Goal: Task Accomplishment & Management: Use online tool/utility

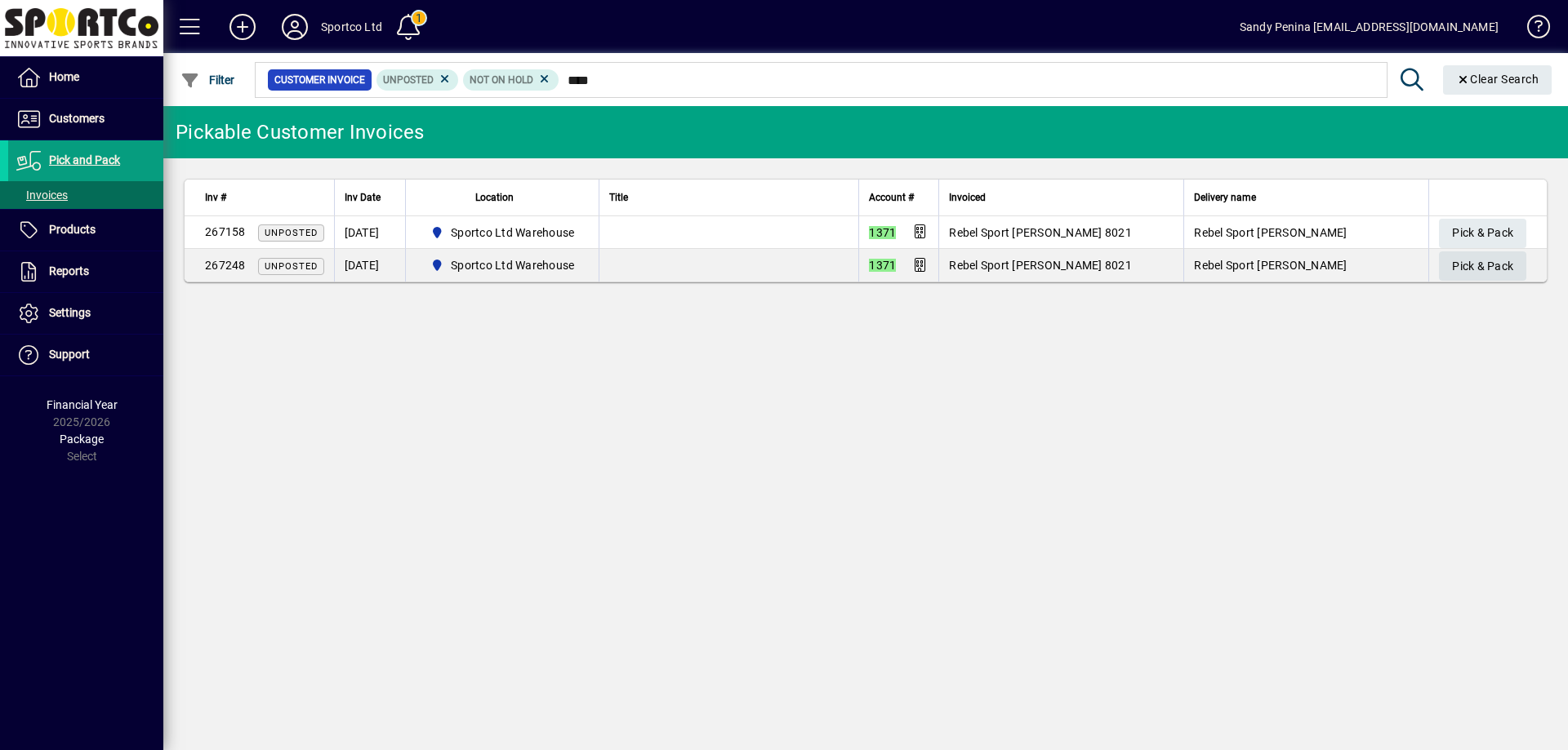
type input "****"
click at [1470, 261] on span "Pick & Pack" at bounding box center [1482, 266] width 61 height 27
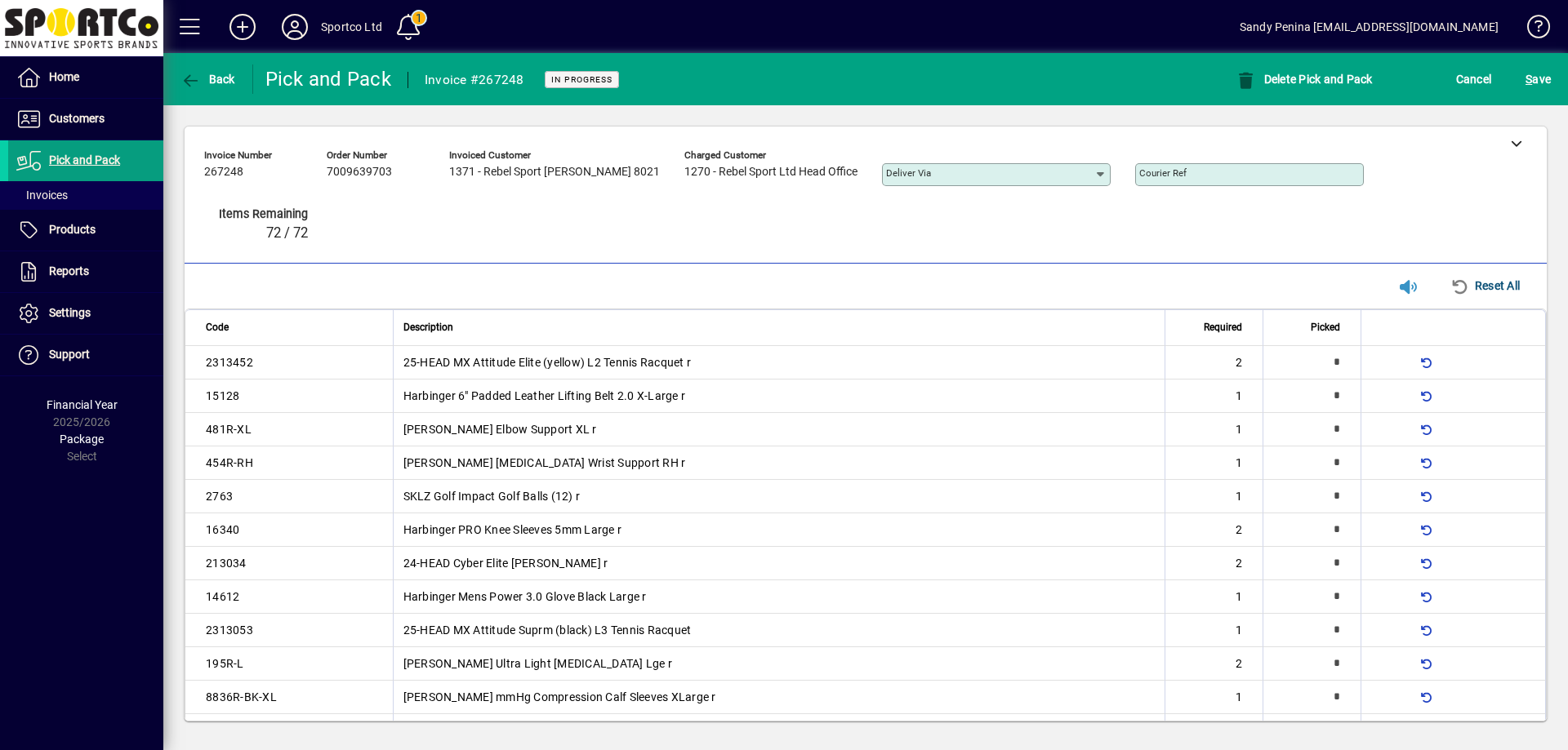
drag, startPoint x: 461, startPoint y: 224, endPoint x: 532, endPoint y: 170, distance: 89.2
click at [532, 170] on div "Invoice number 267248 Order number 7009639703 Invoiced customer 1371 - Rebel Sp…" at bounding box center [853, 198] width 1299 height 112
click at [711, 217] on div "Invoice number 267248 Order number 7009639703 Invoiced customer 1371 - Rebel Sp…" at bounding box center [853, 198] width 1299 height 112
click at [1462, 81] on span "Cancel" at bounding box center [1475, 79] width 36 height 26
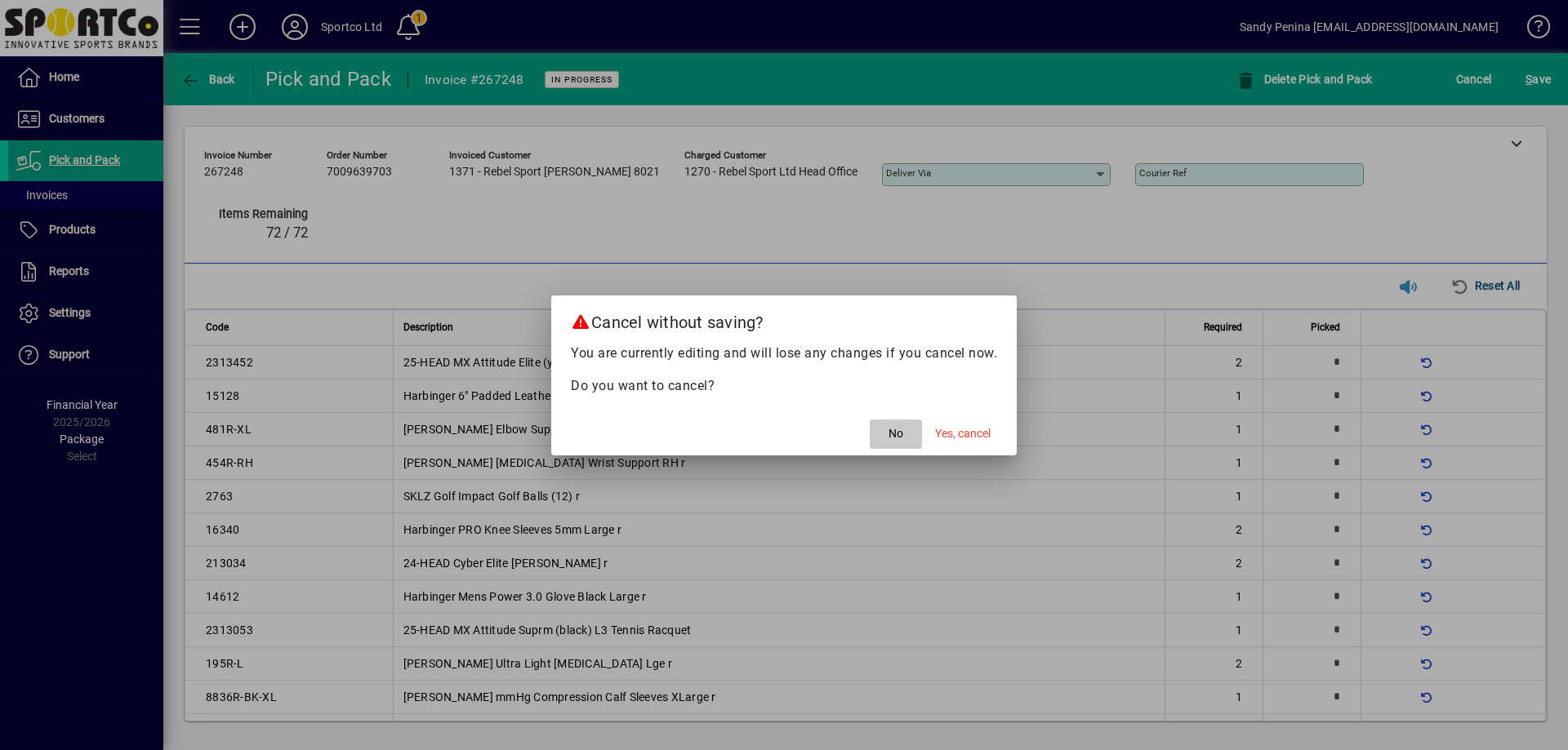
click at [888, 440] on span "No" at bounding box center [896, 434] width 15 height 17
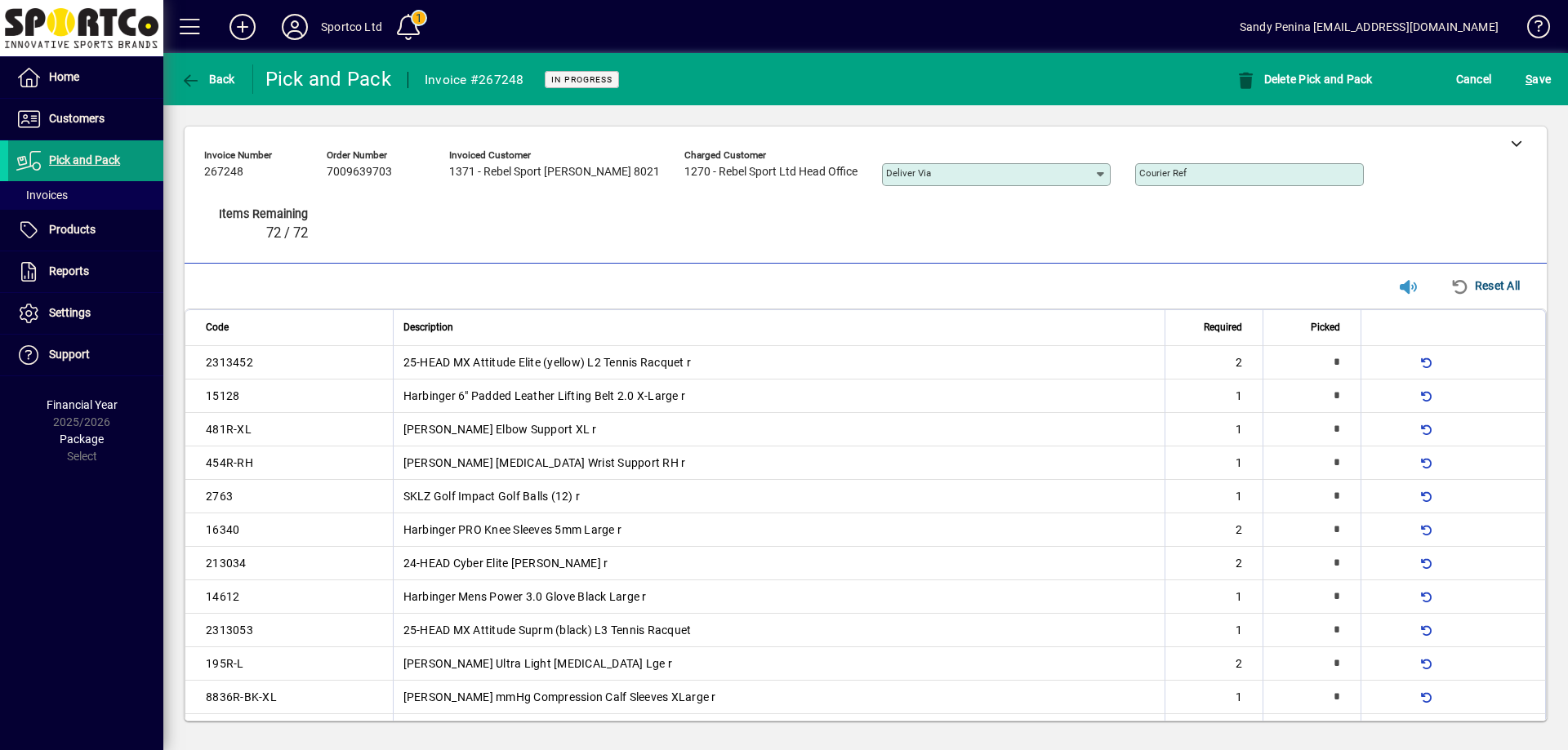
type input "*"
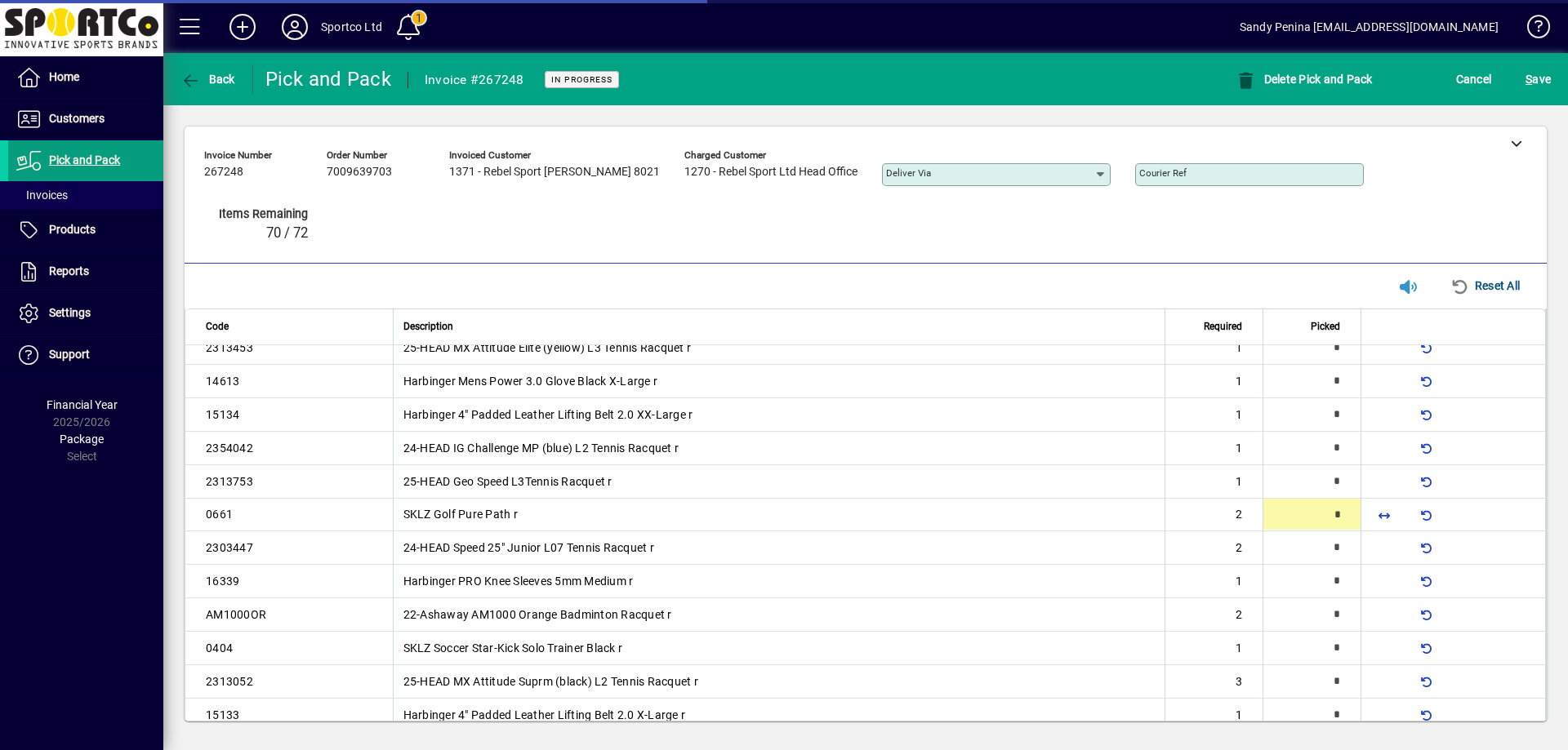
type input "*"
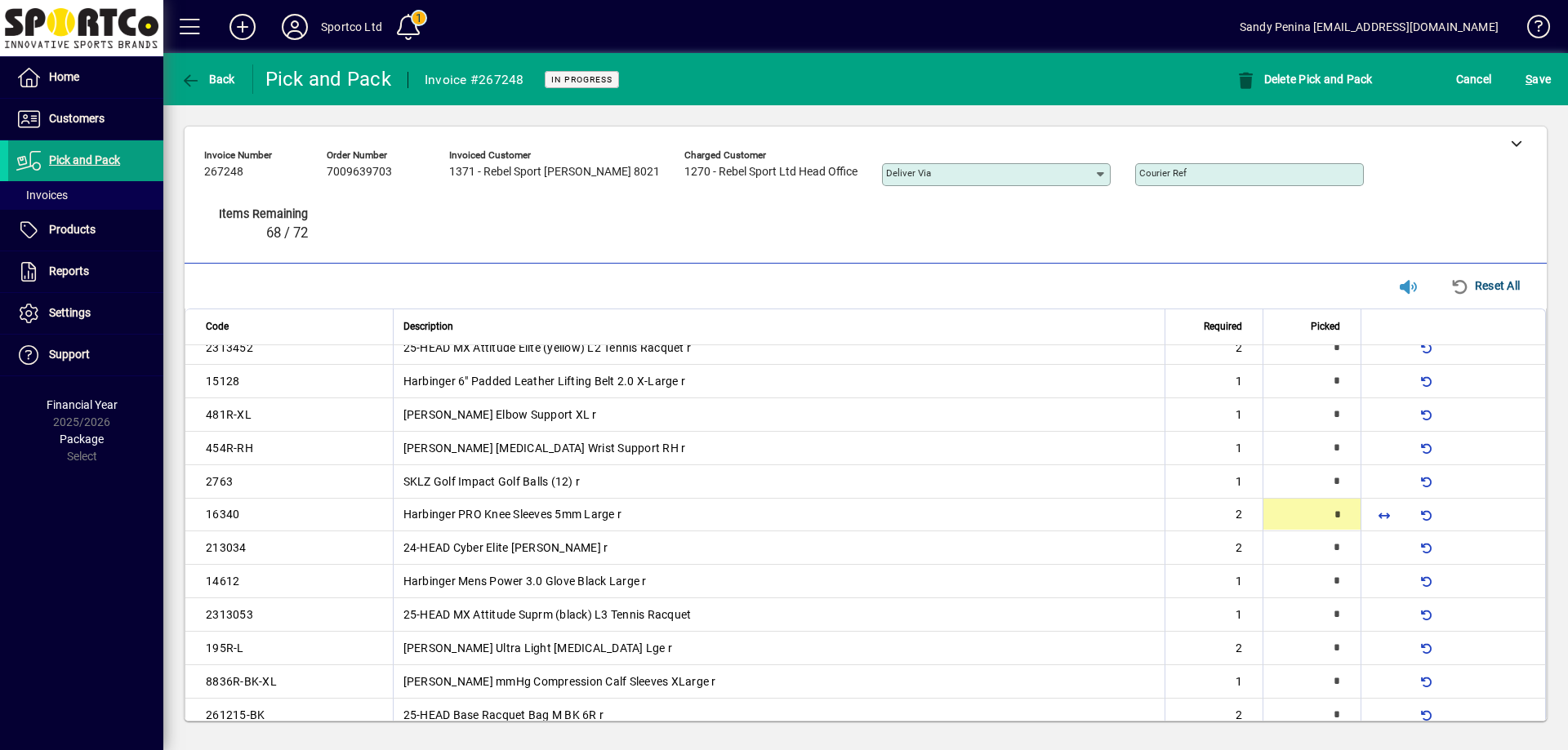
type input "*"
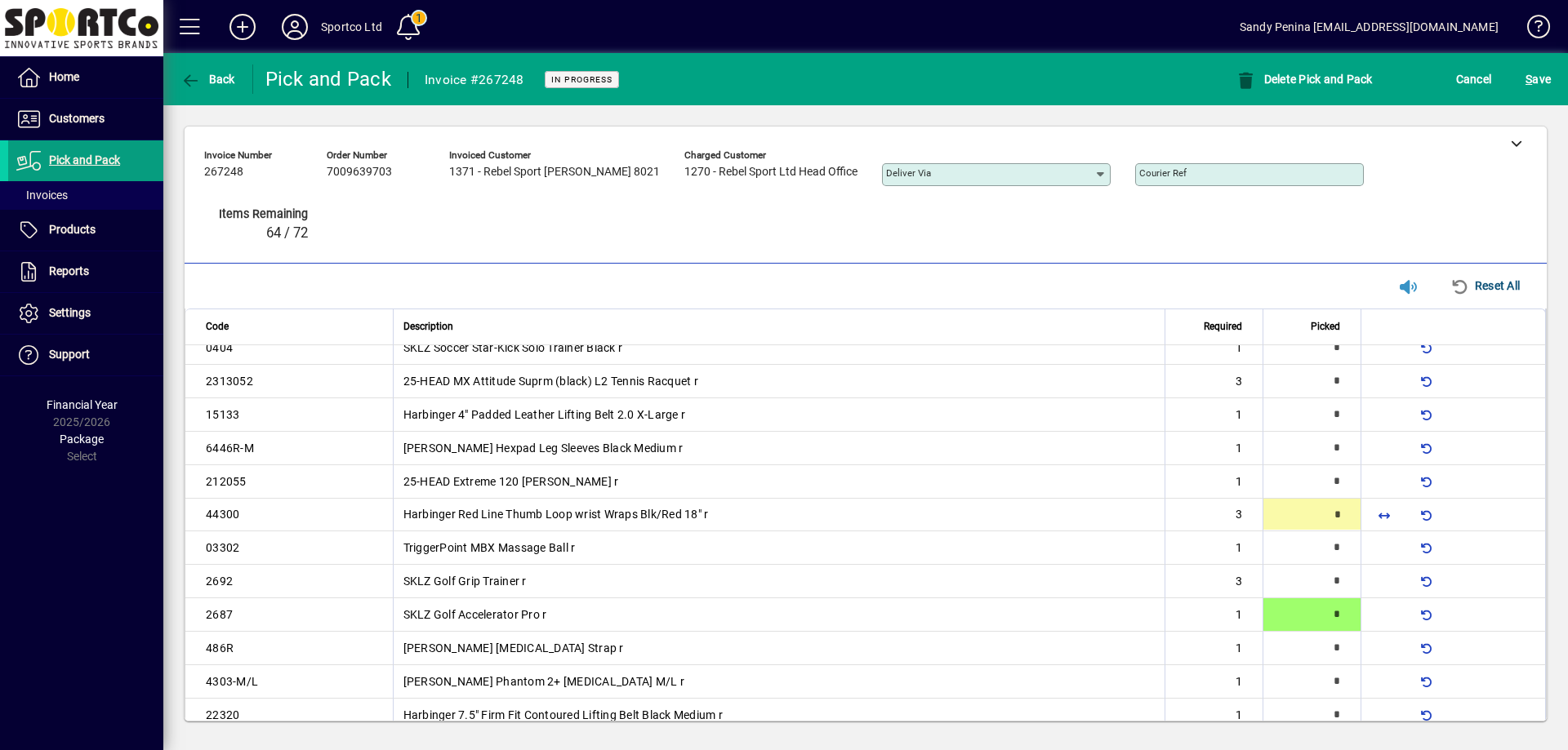
scroll to position [1088, 0]
type input "*"
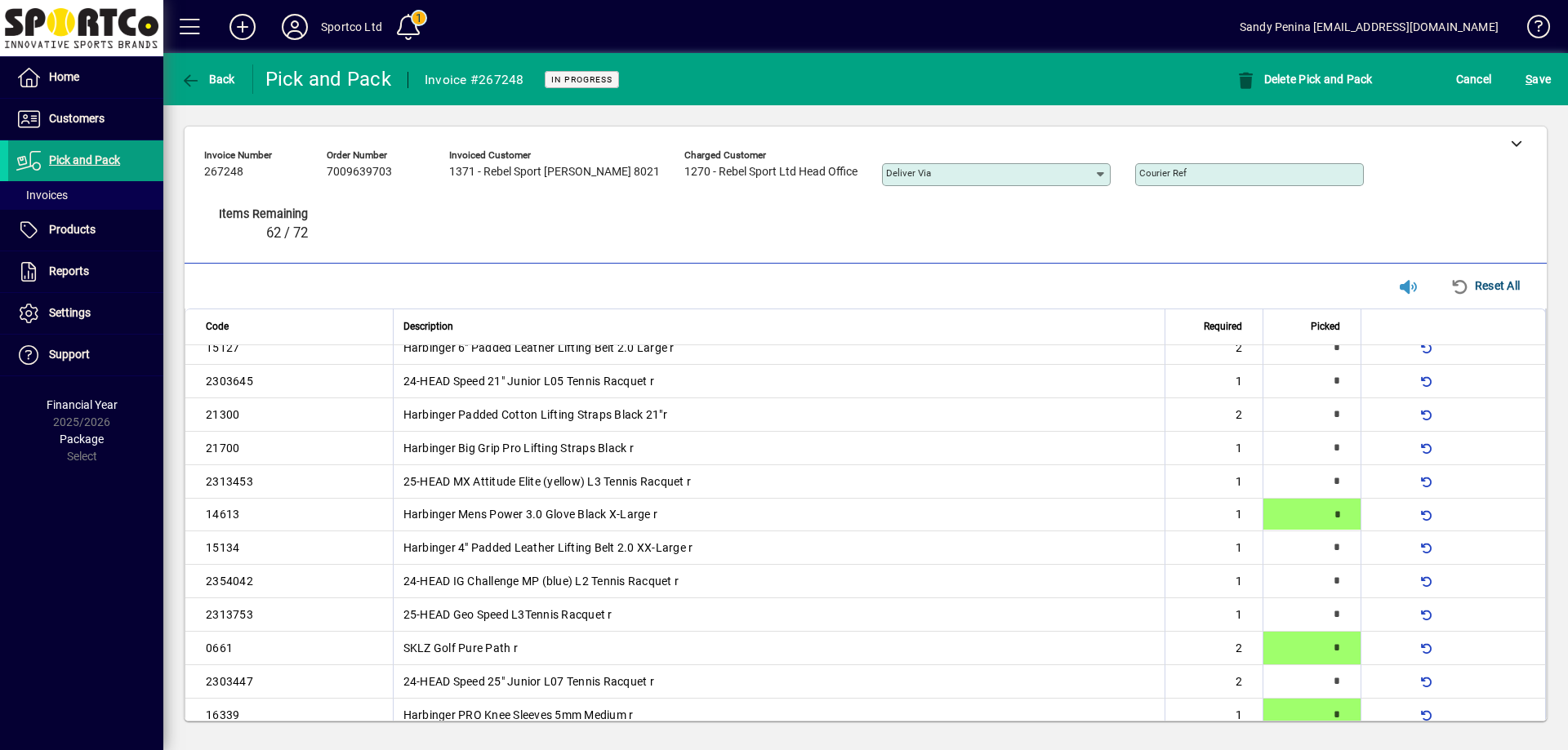
type input "*"
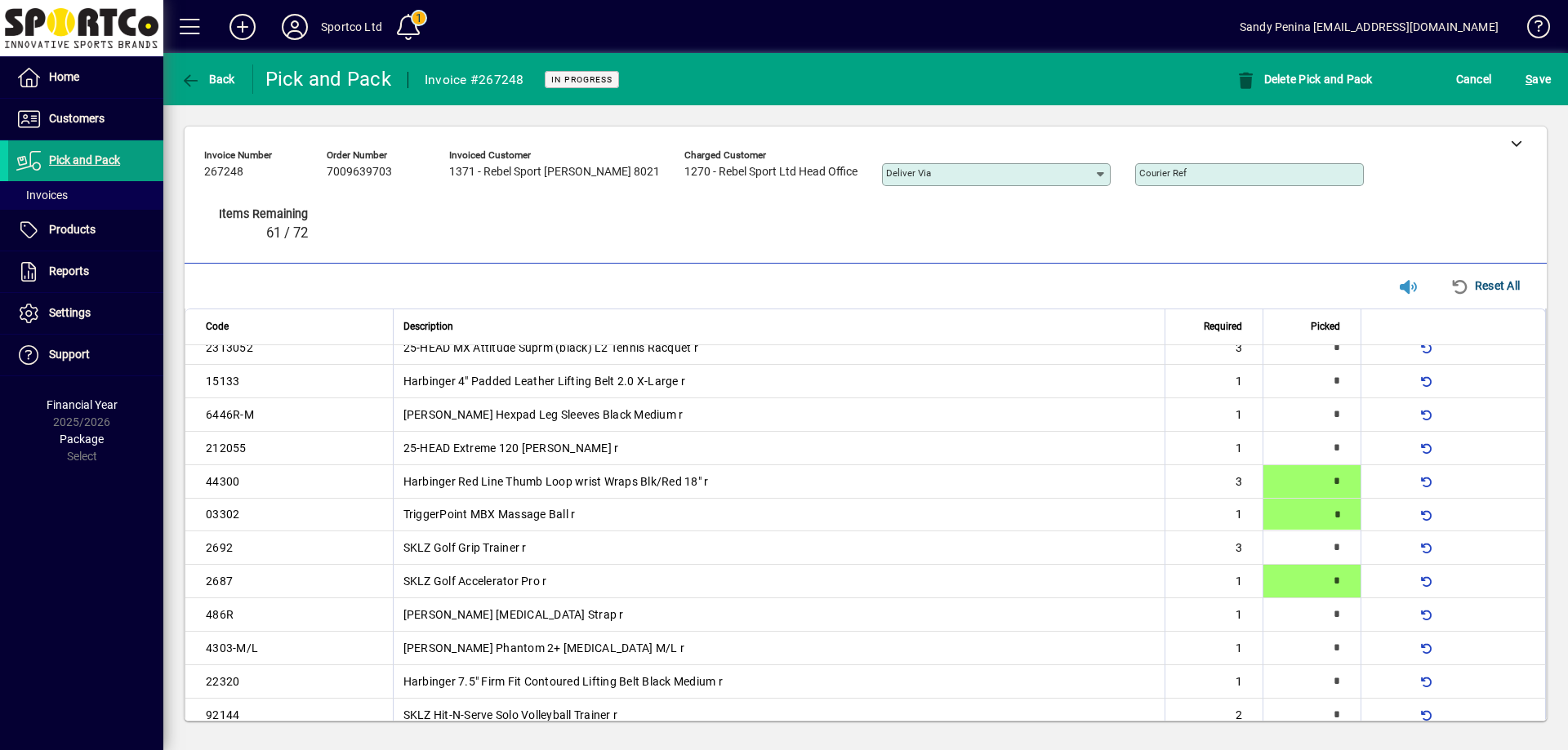
type input "*"
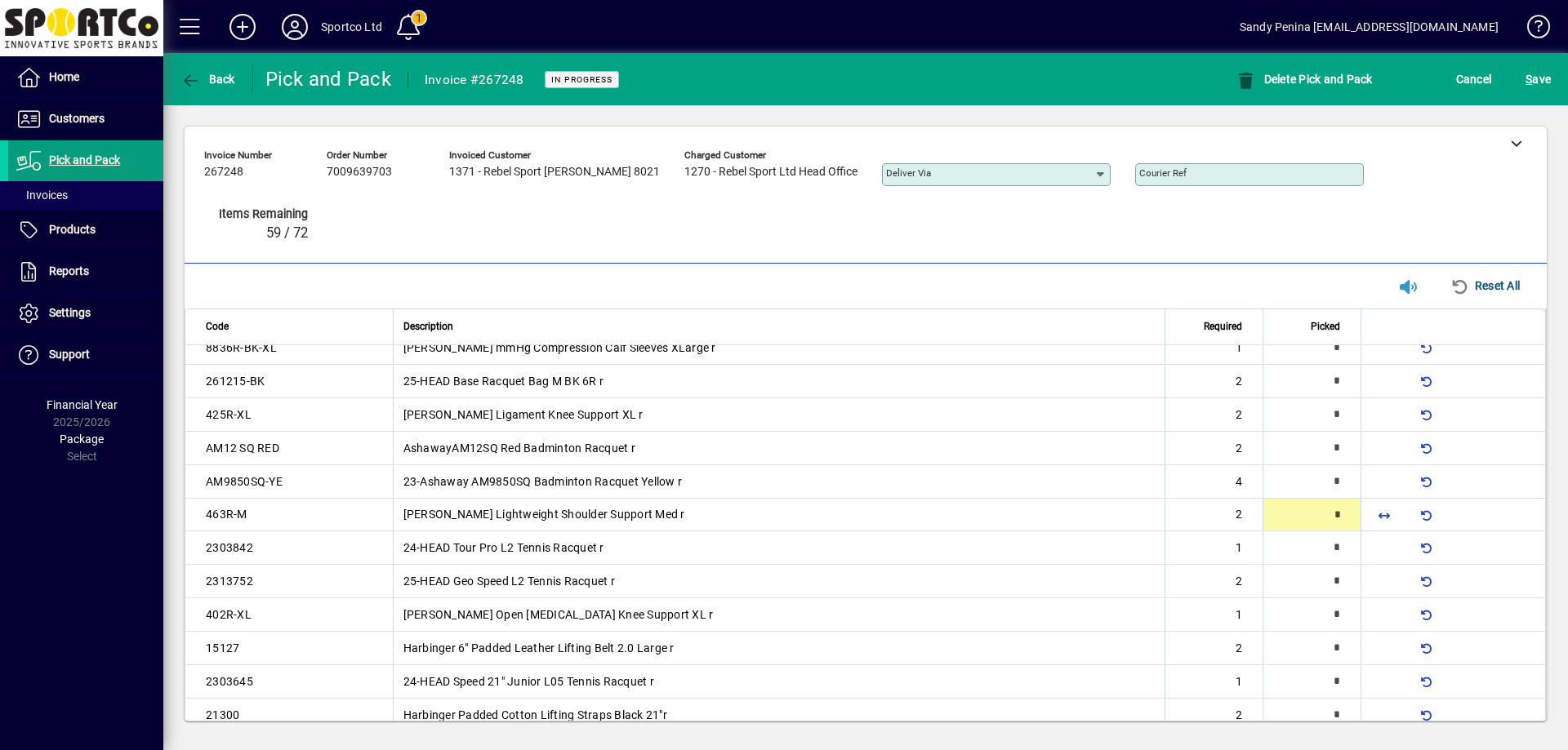
type input "*"
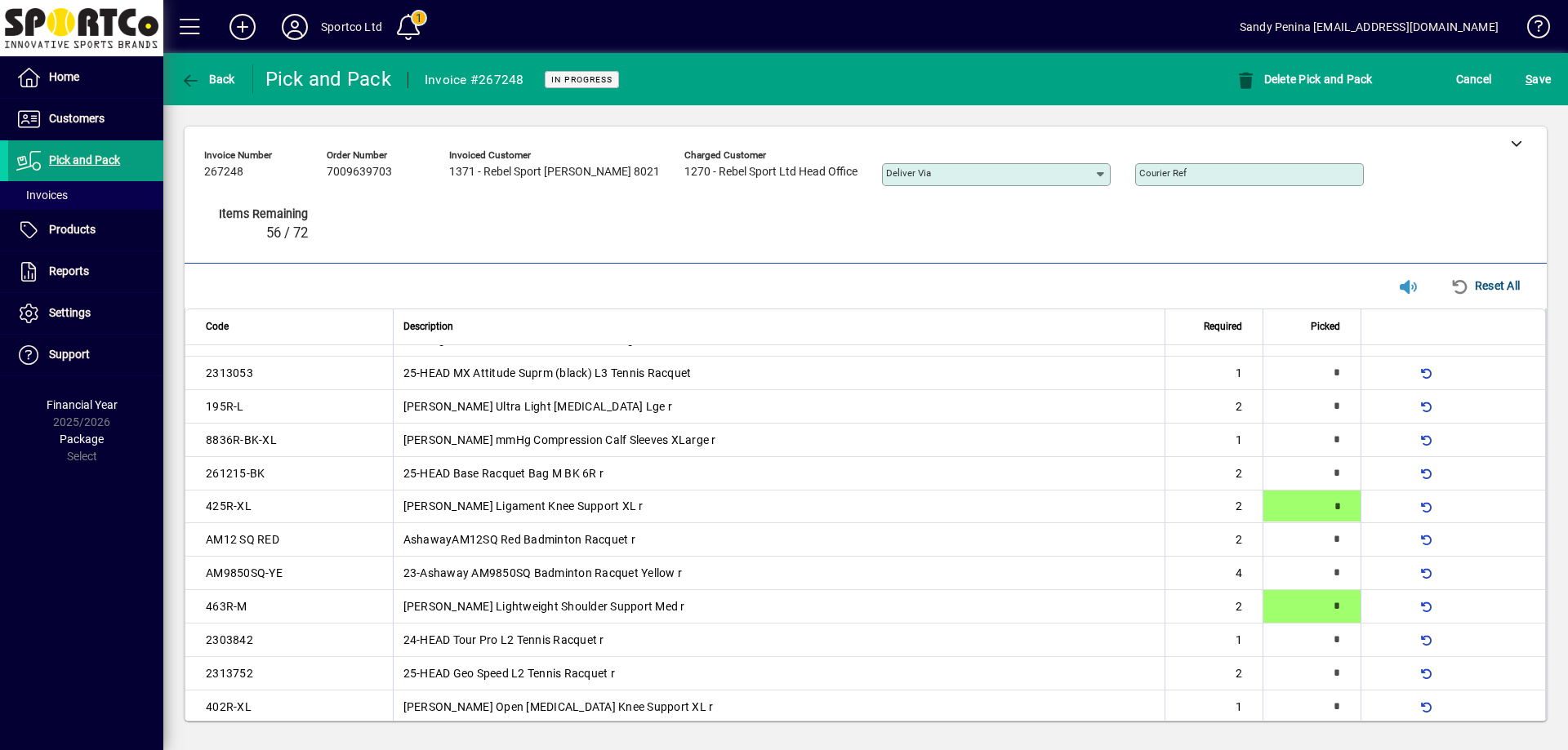
scroll to position [251, 0]
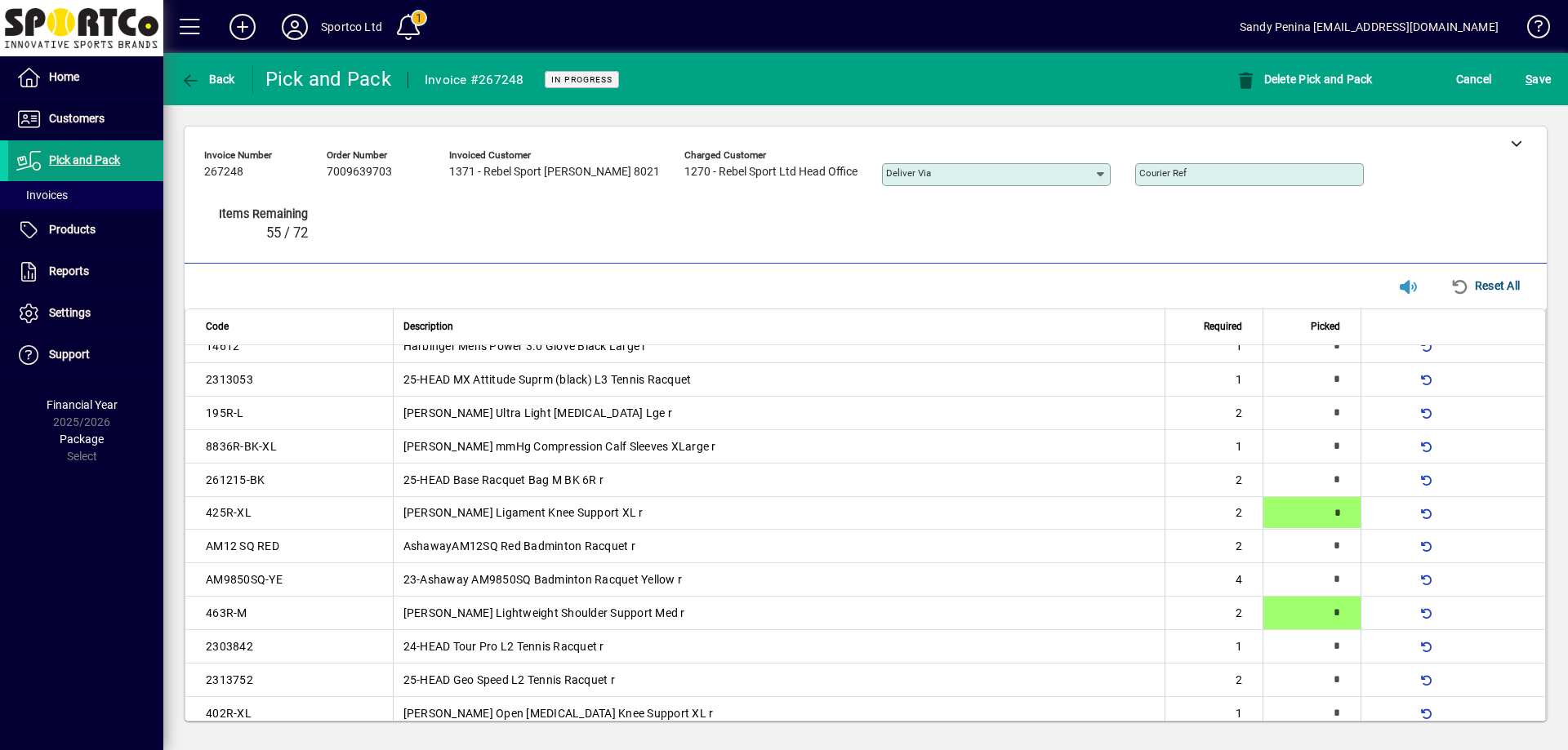
type input "*"
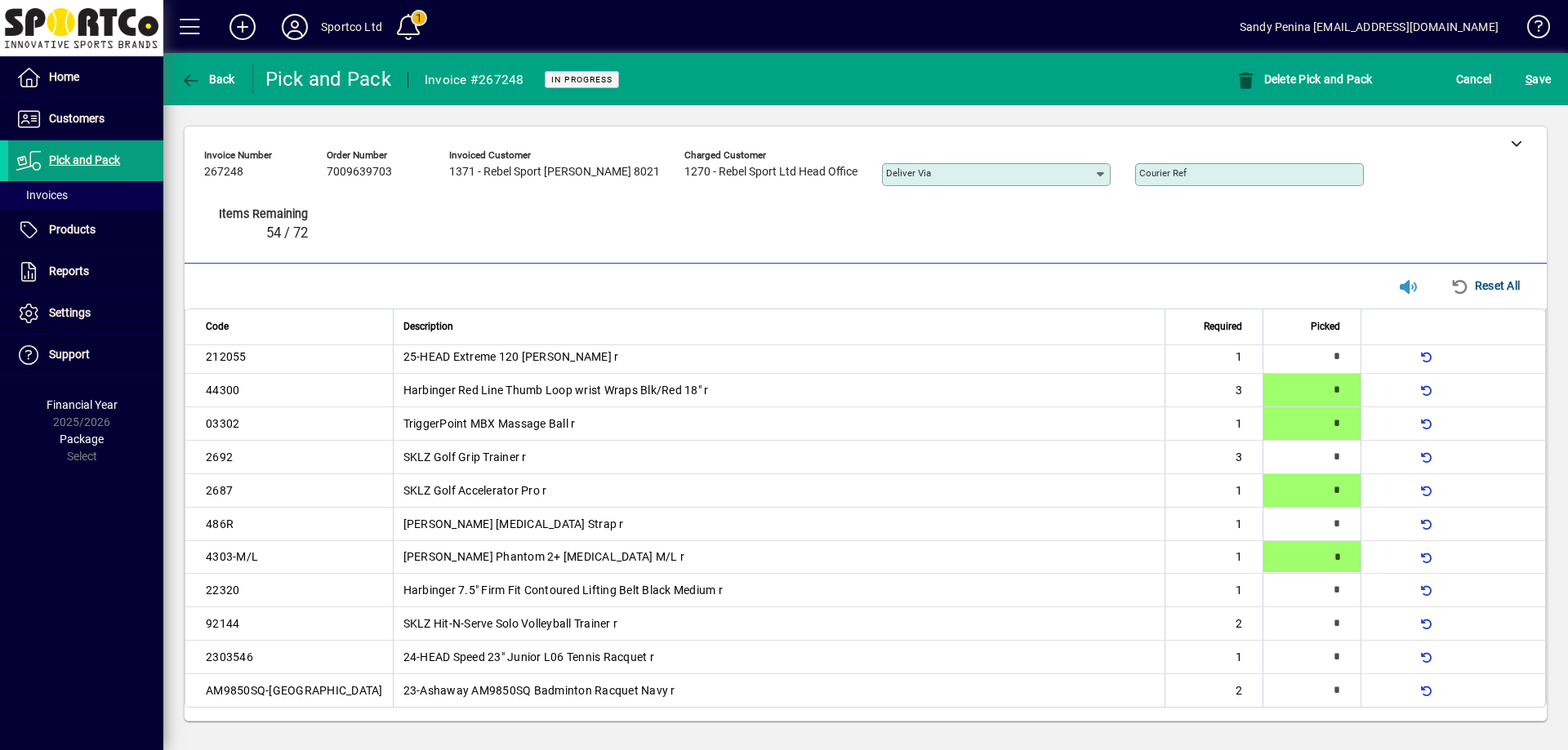
scroll to position [148, 0]
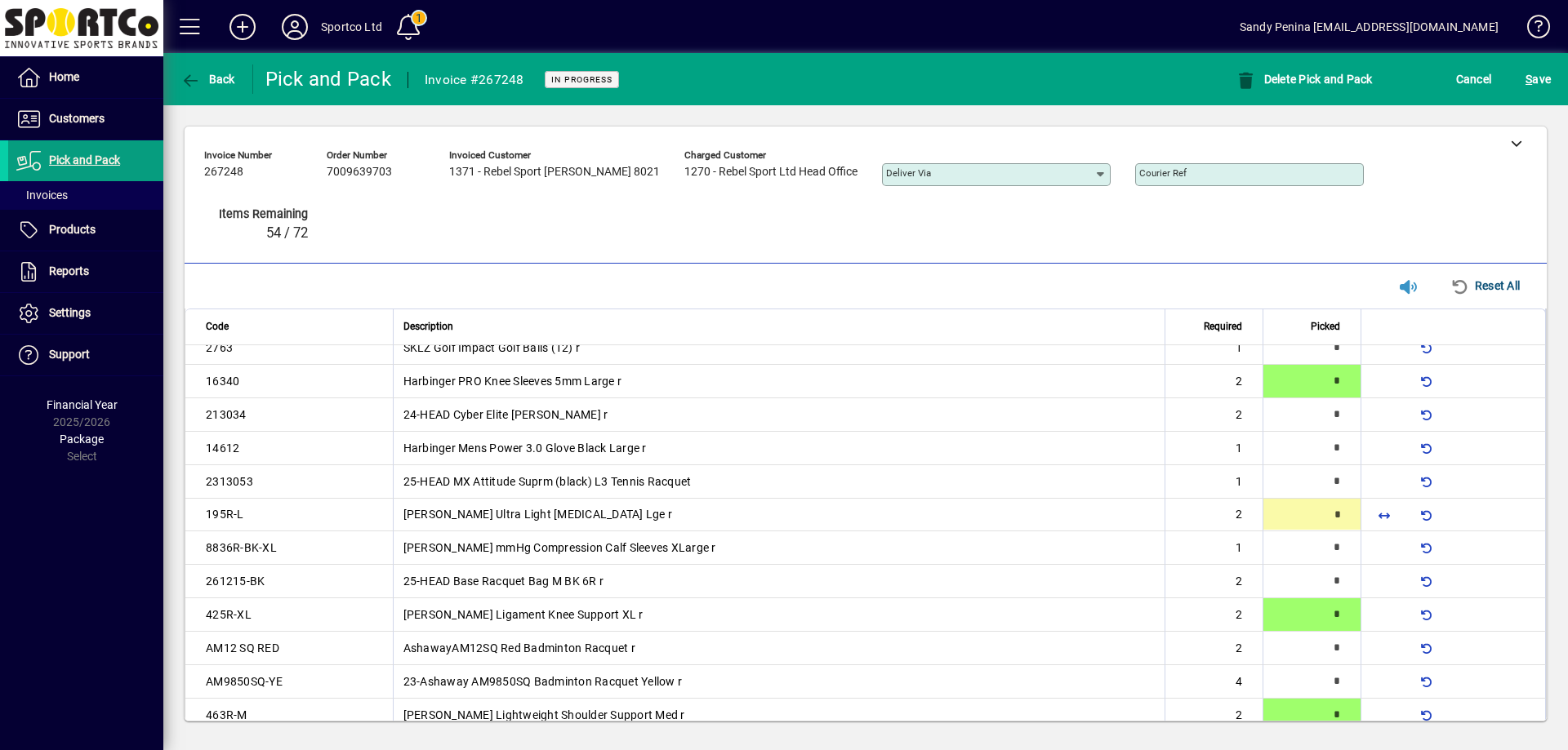
type input "*"
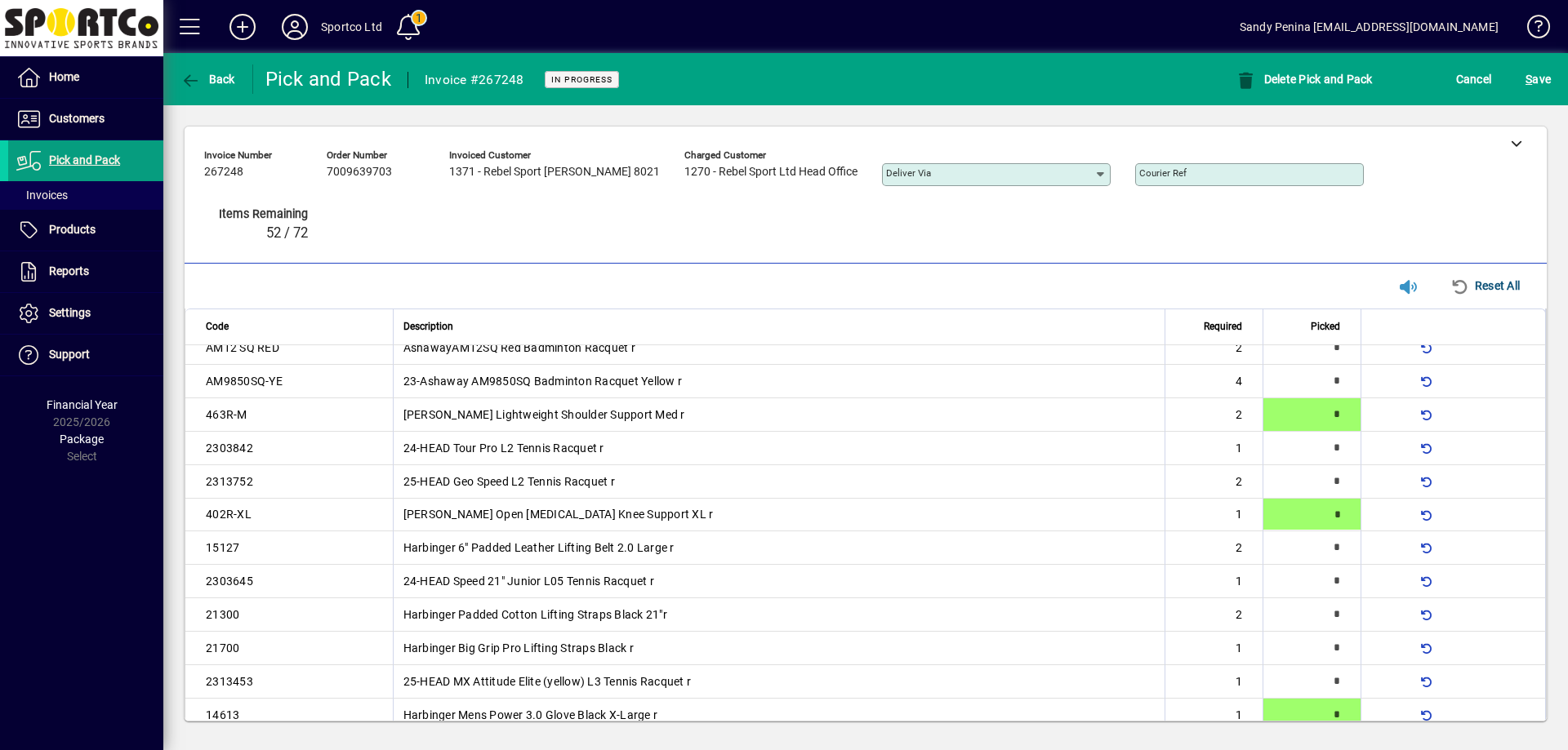
type input "*"
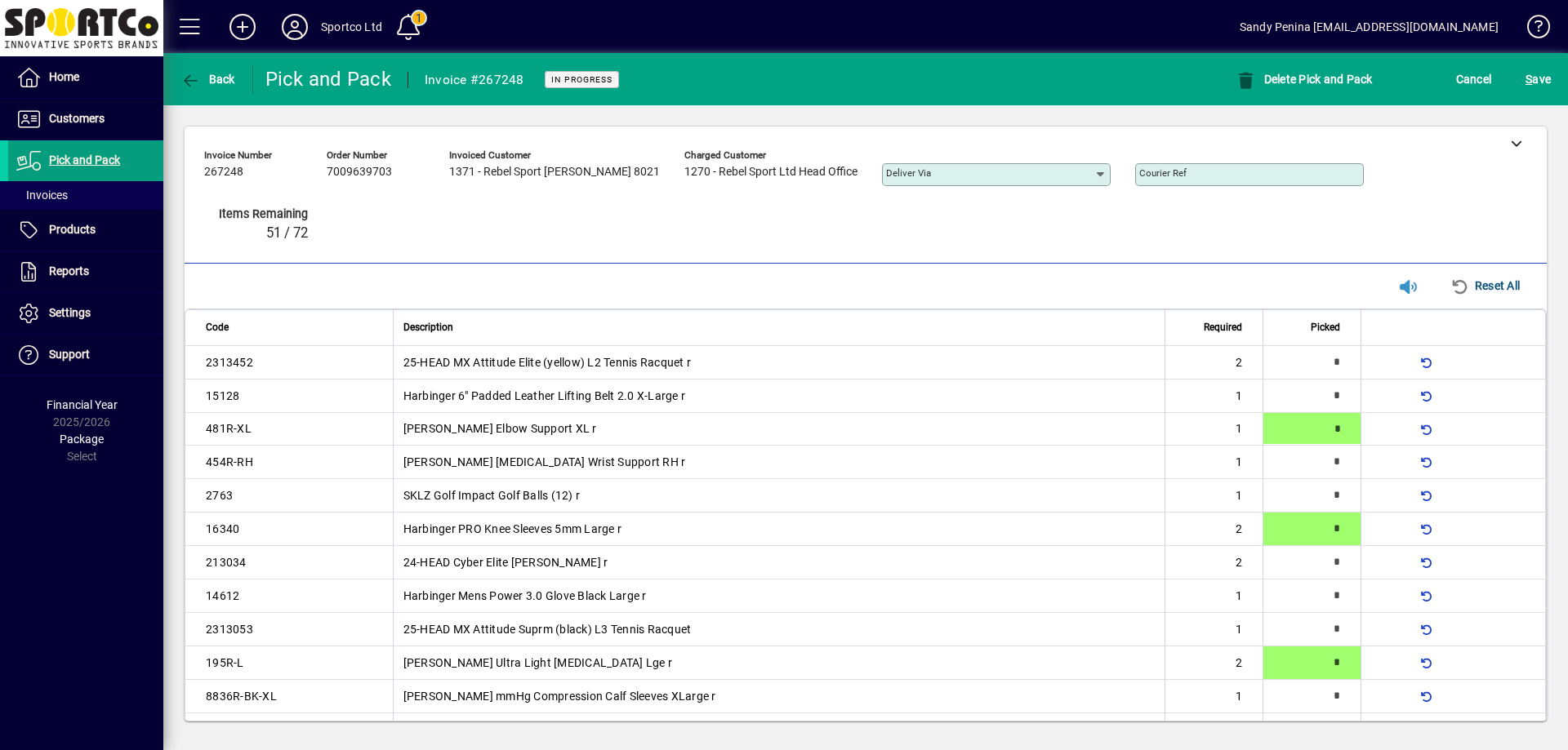
type input "*"
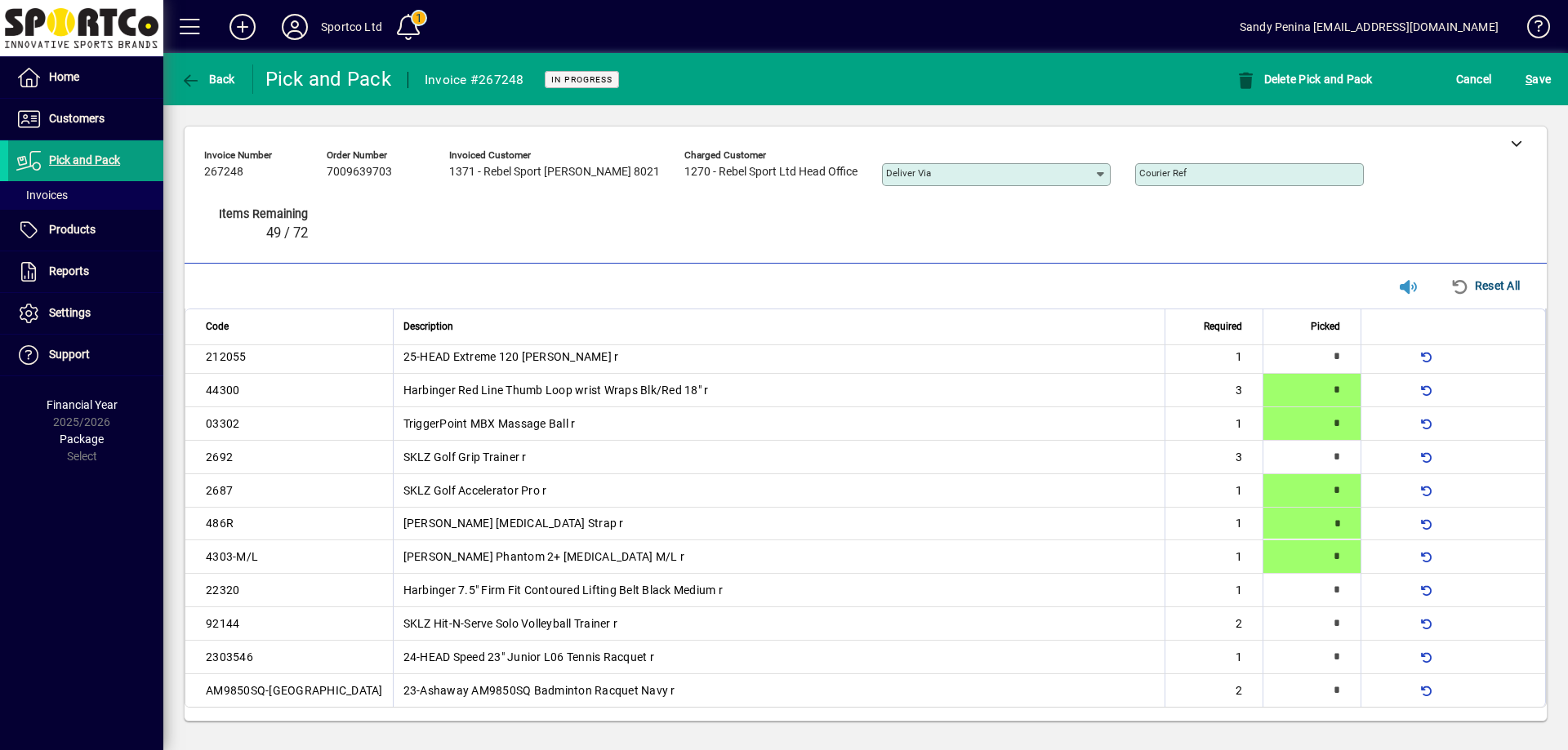
type input "*"
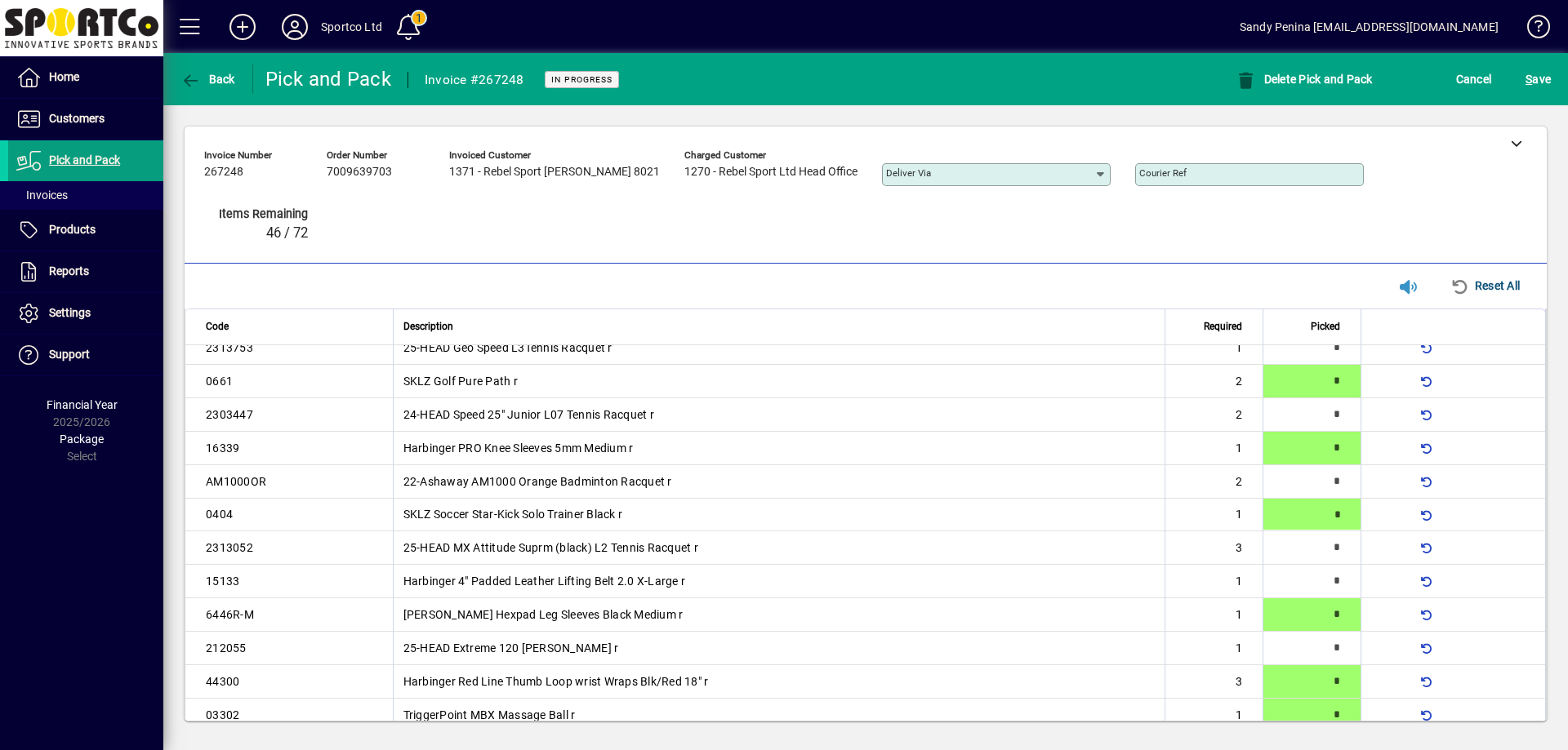
type input "*"
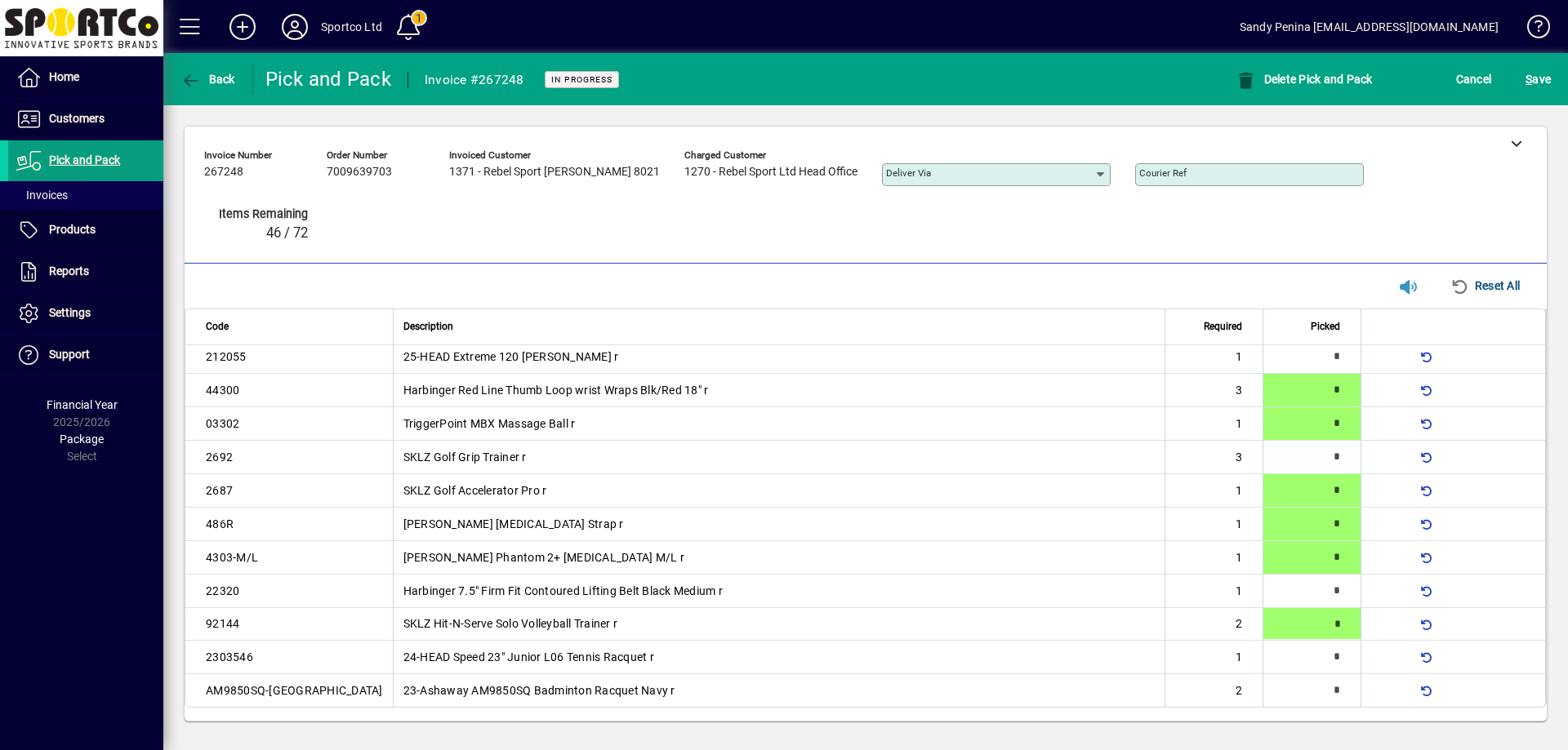
type input "*"
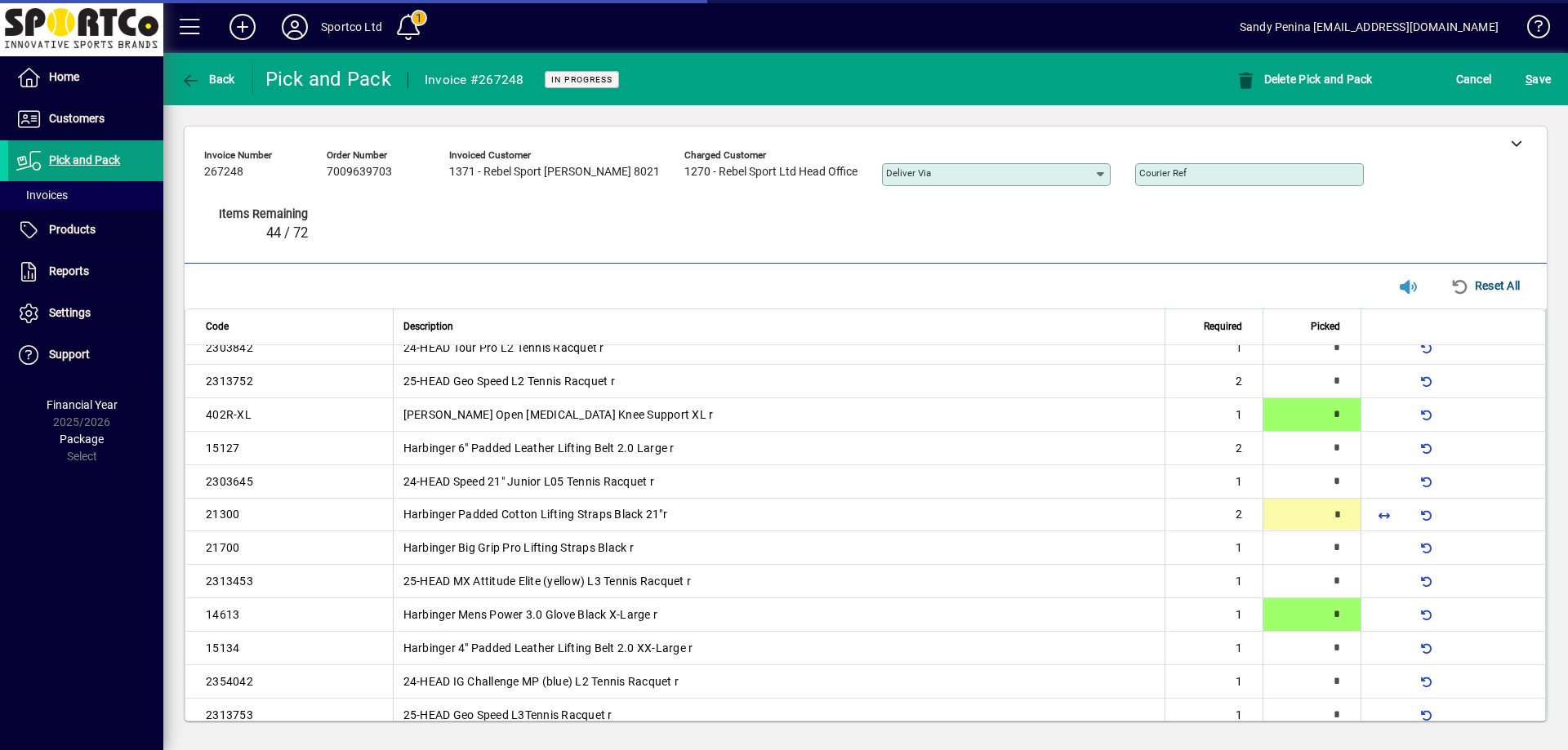
type input "*"
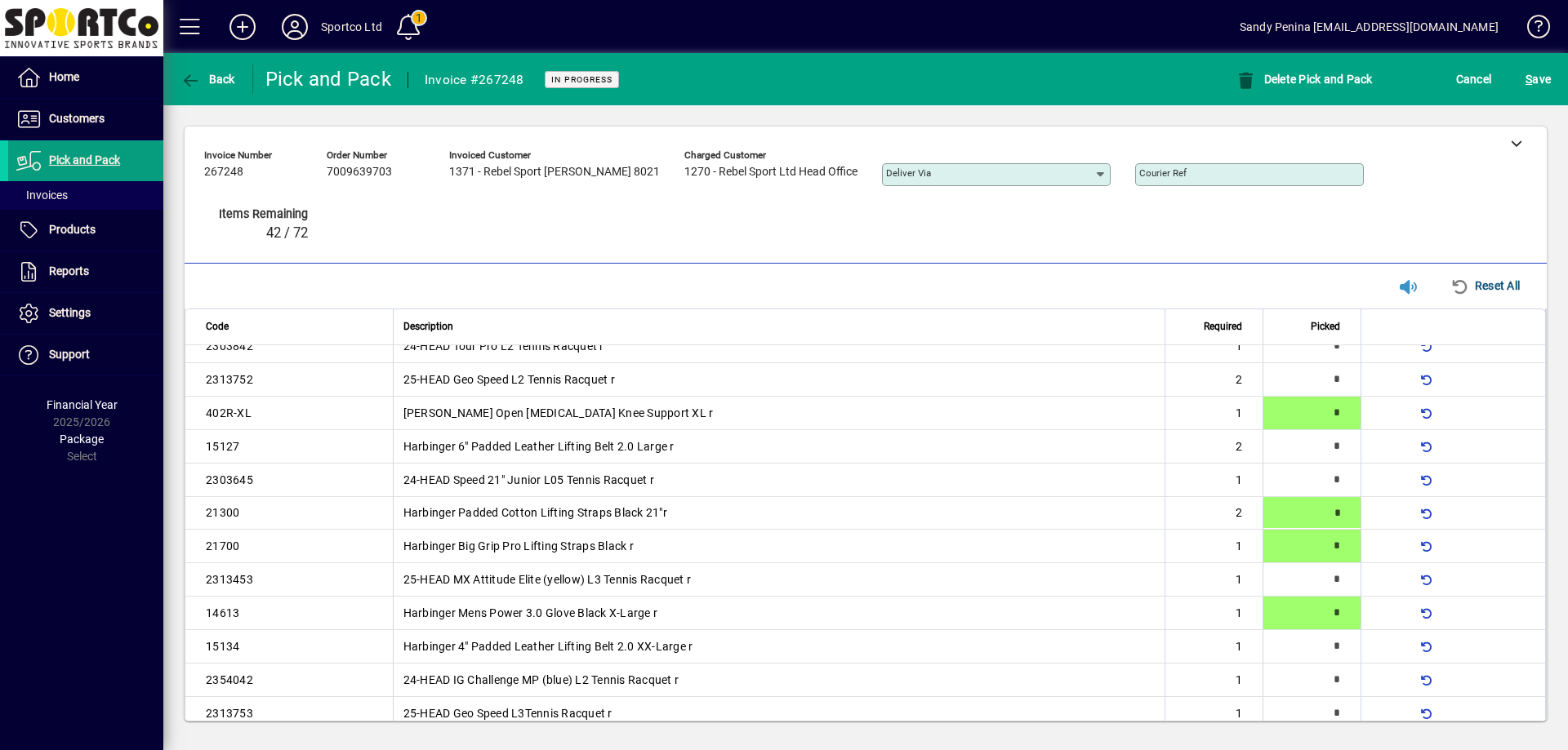
type input "*"
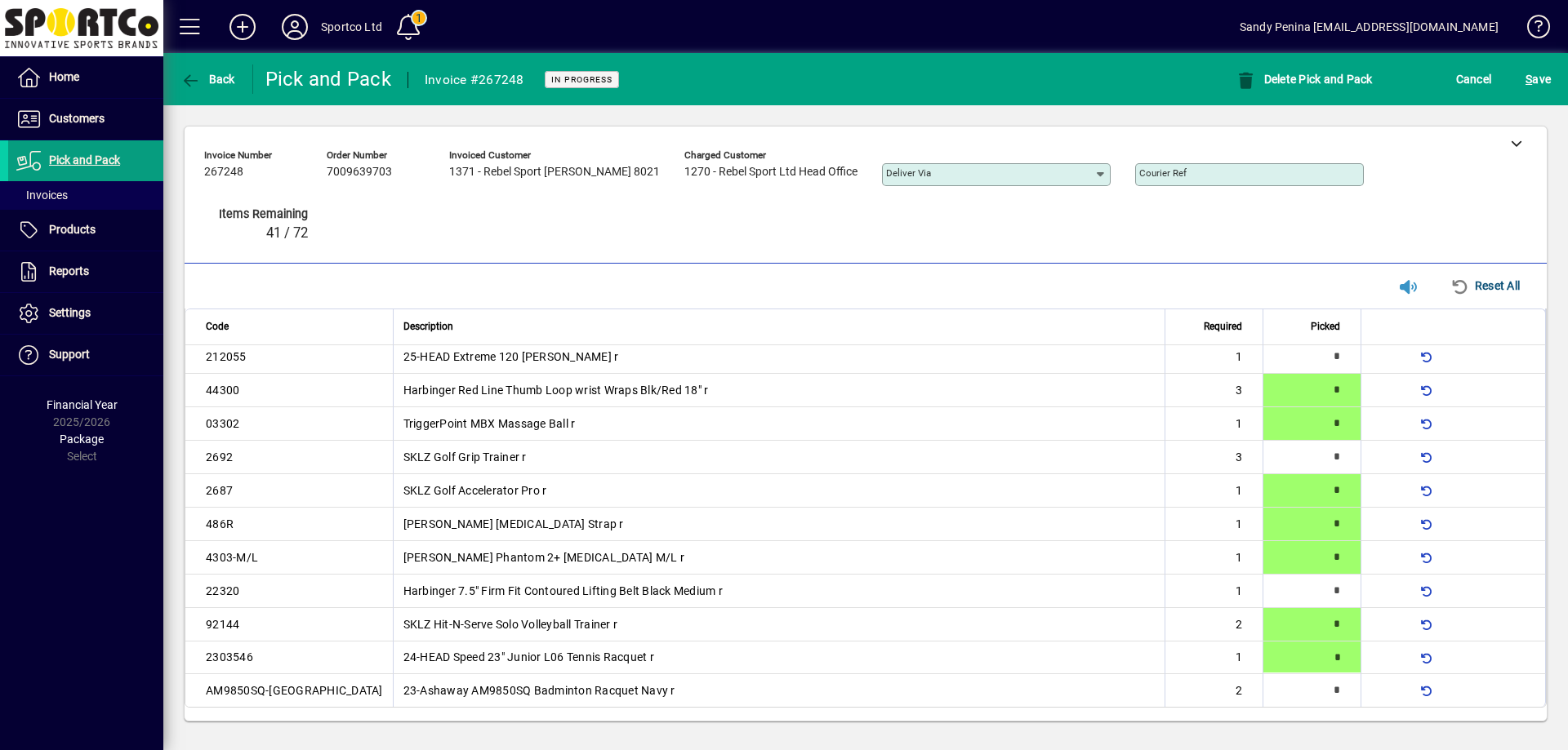
type input "*"
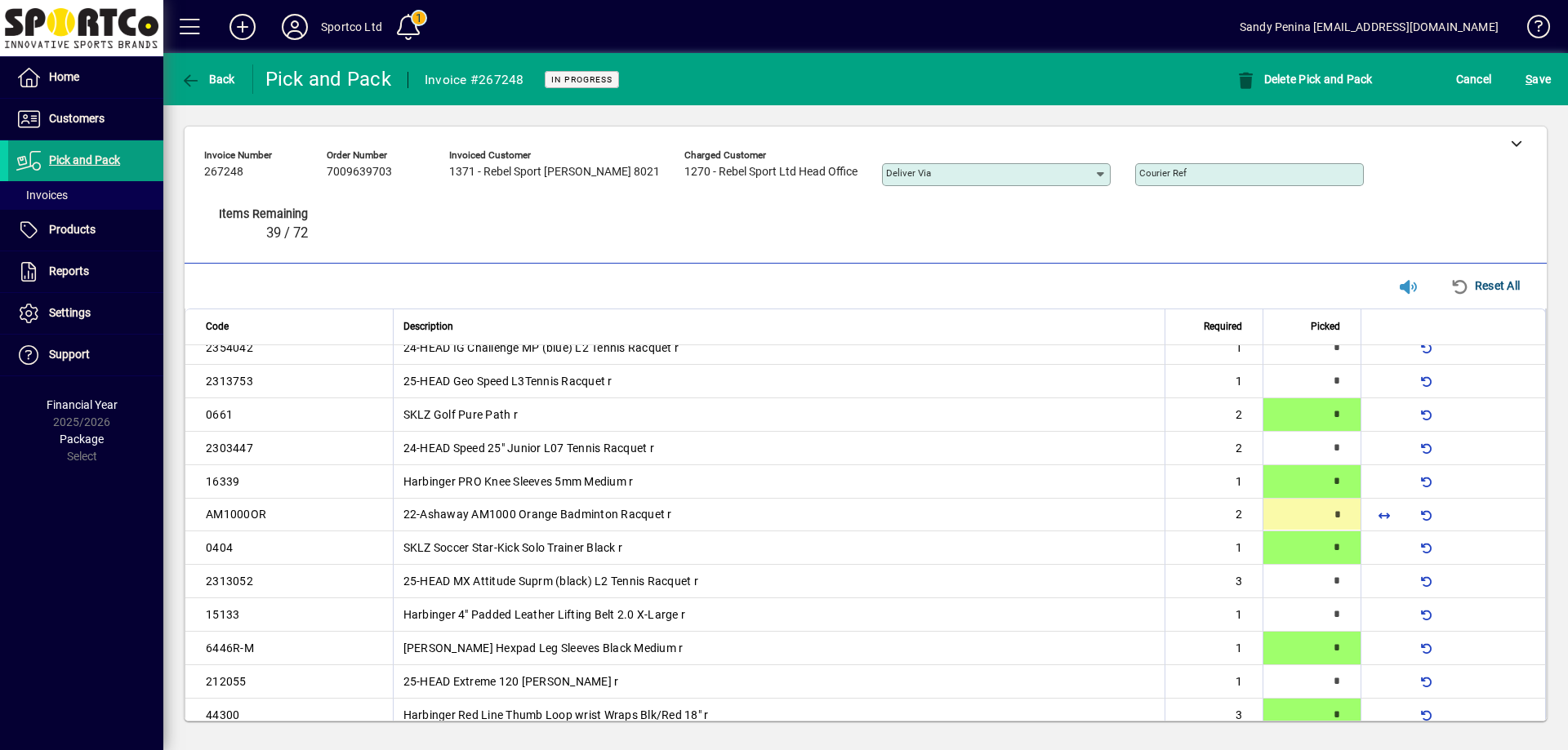
type input "*"
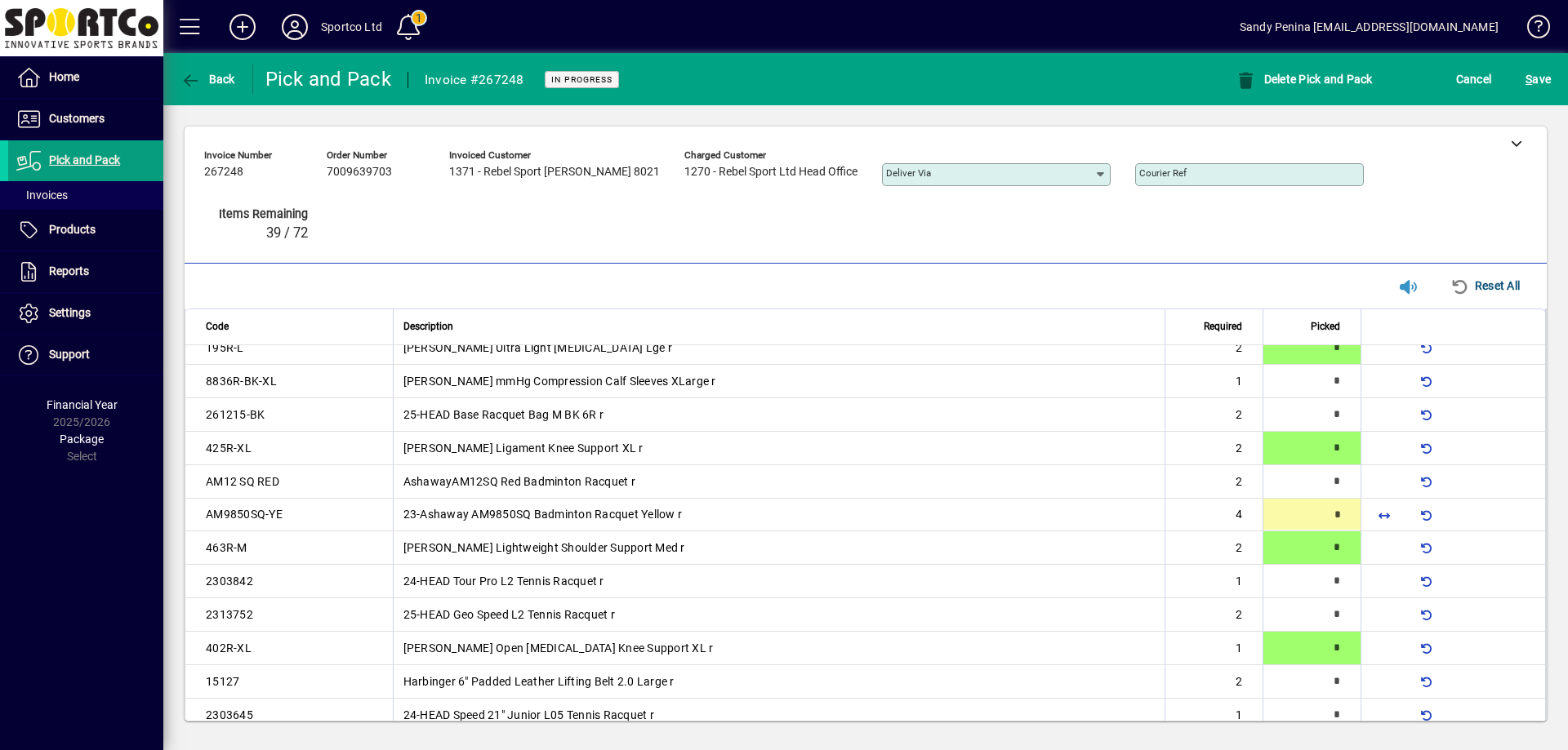
type input "*"
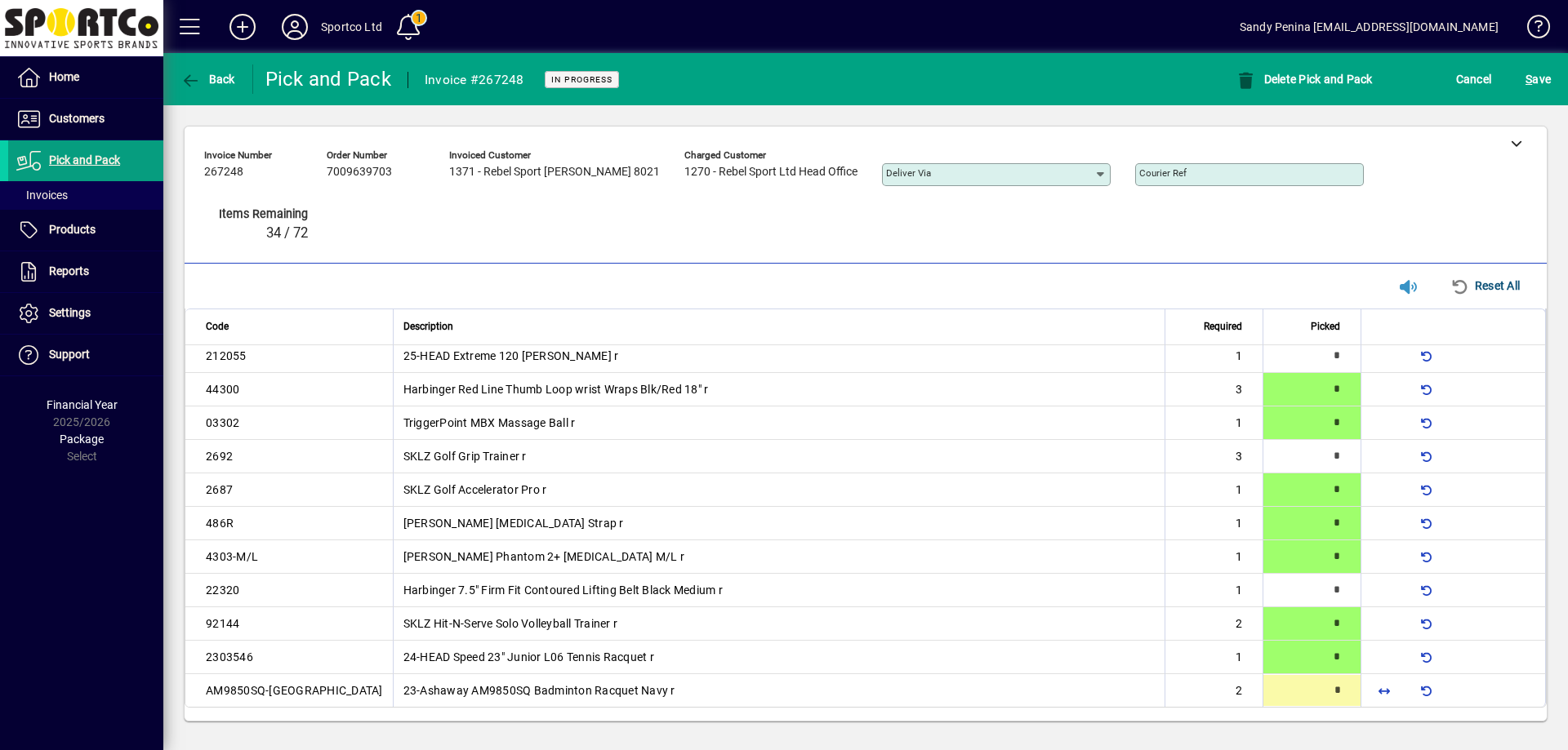
type input "*"
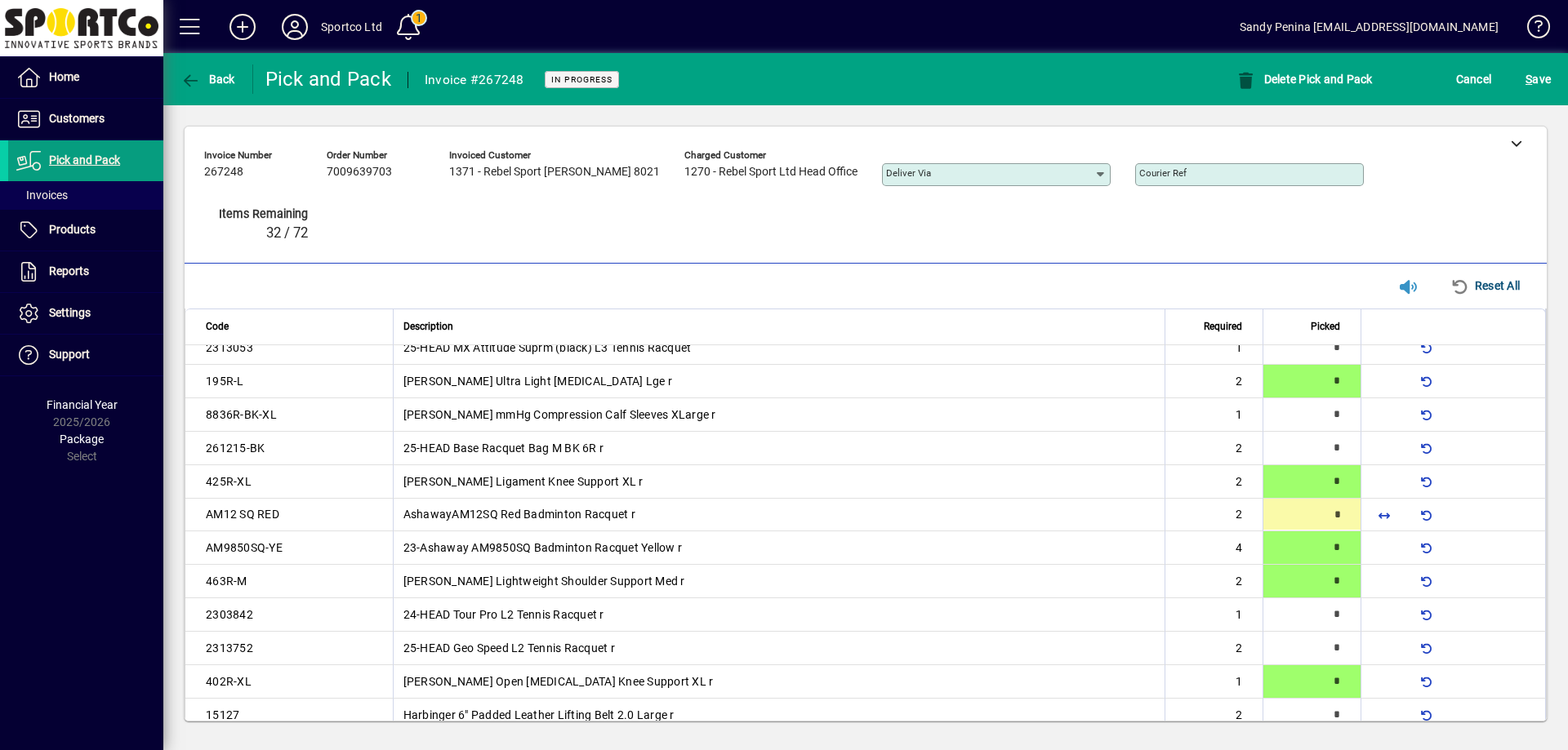
type input "*"
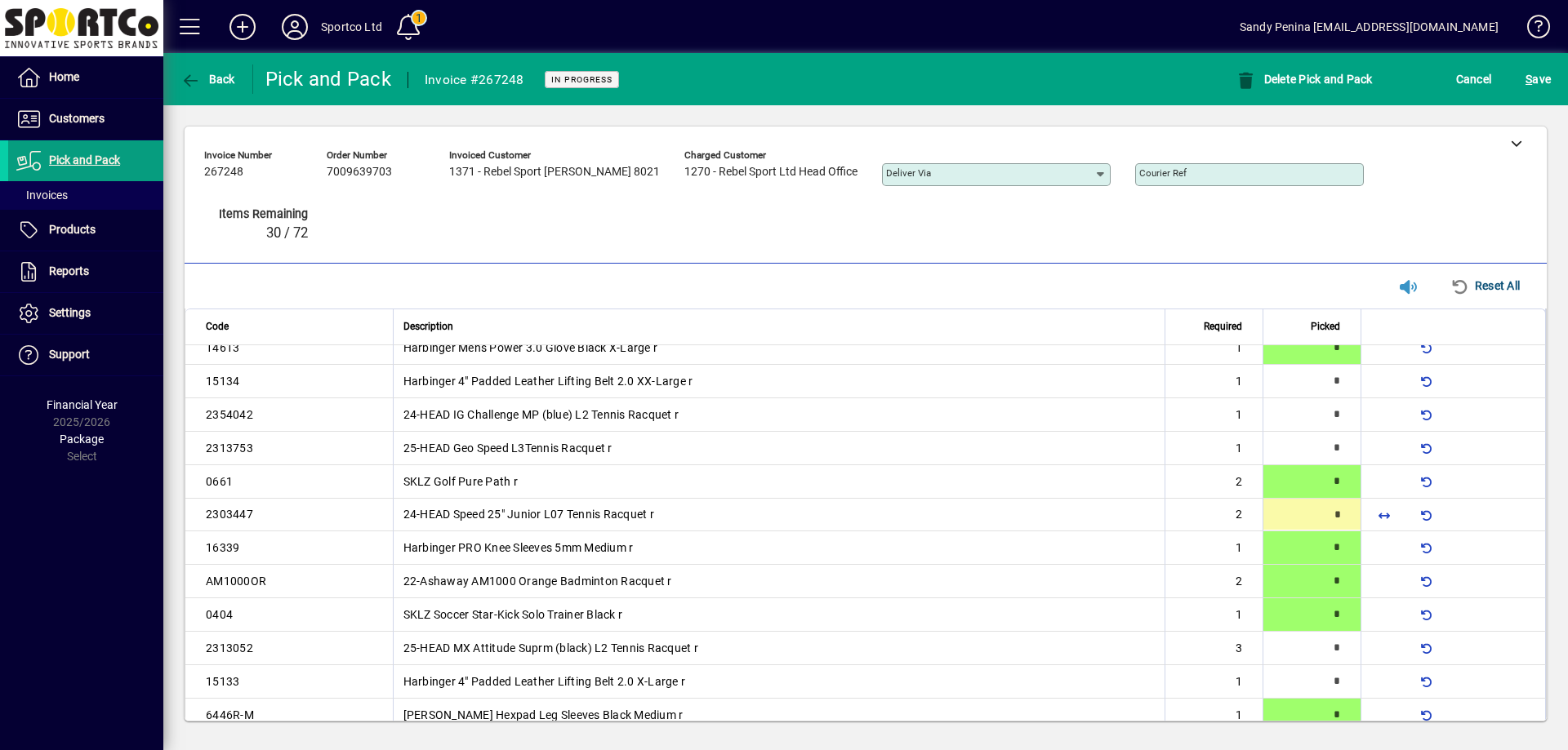
type input "*"
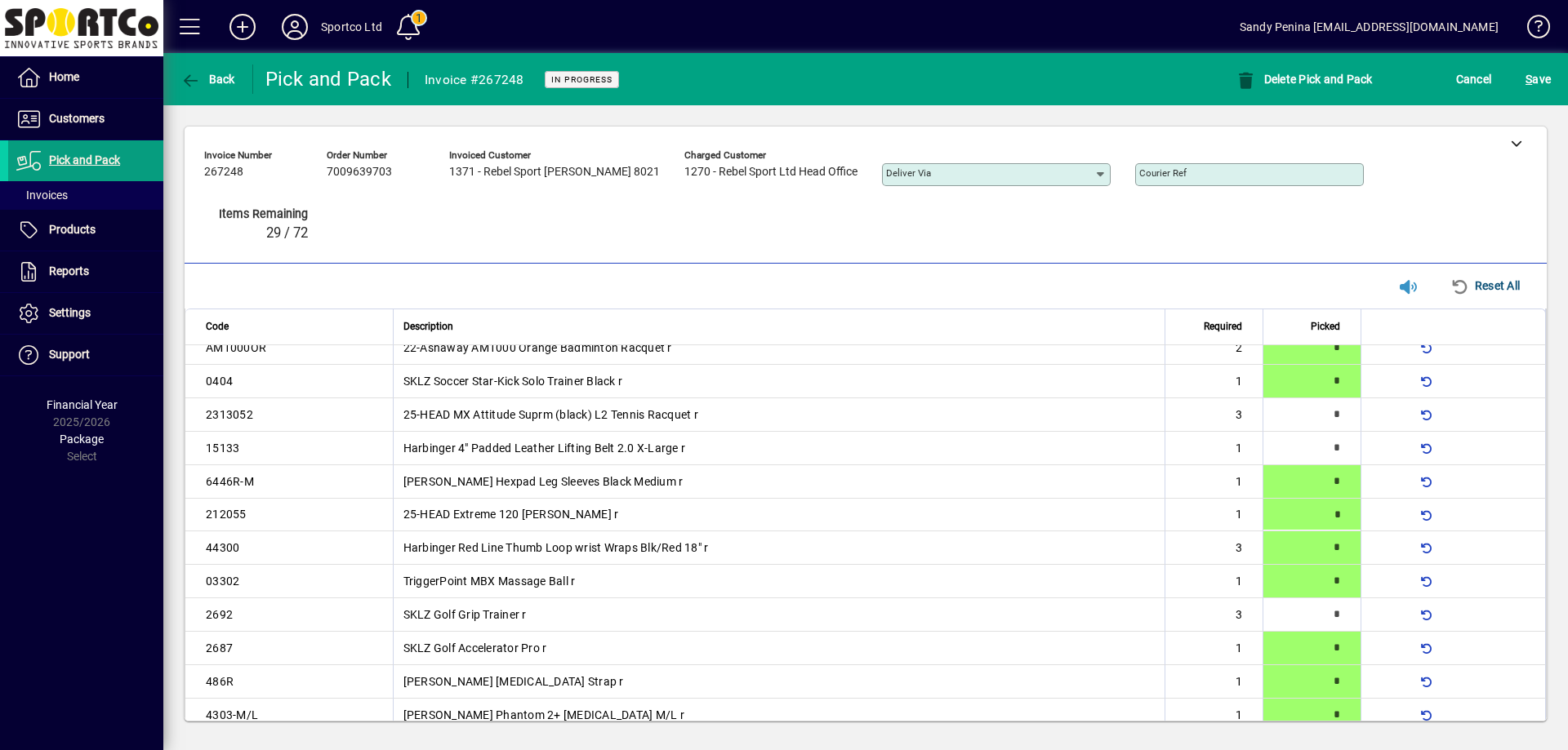
type input "*"
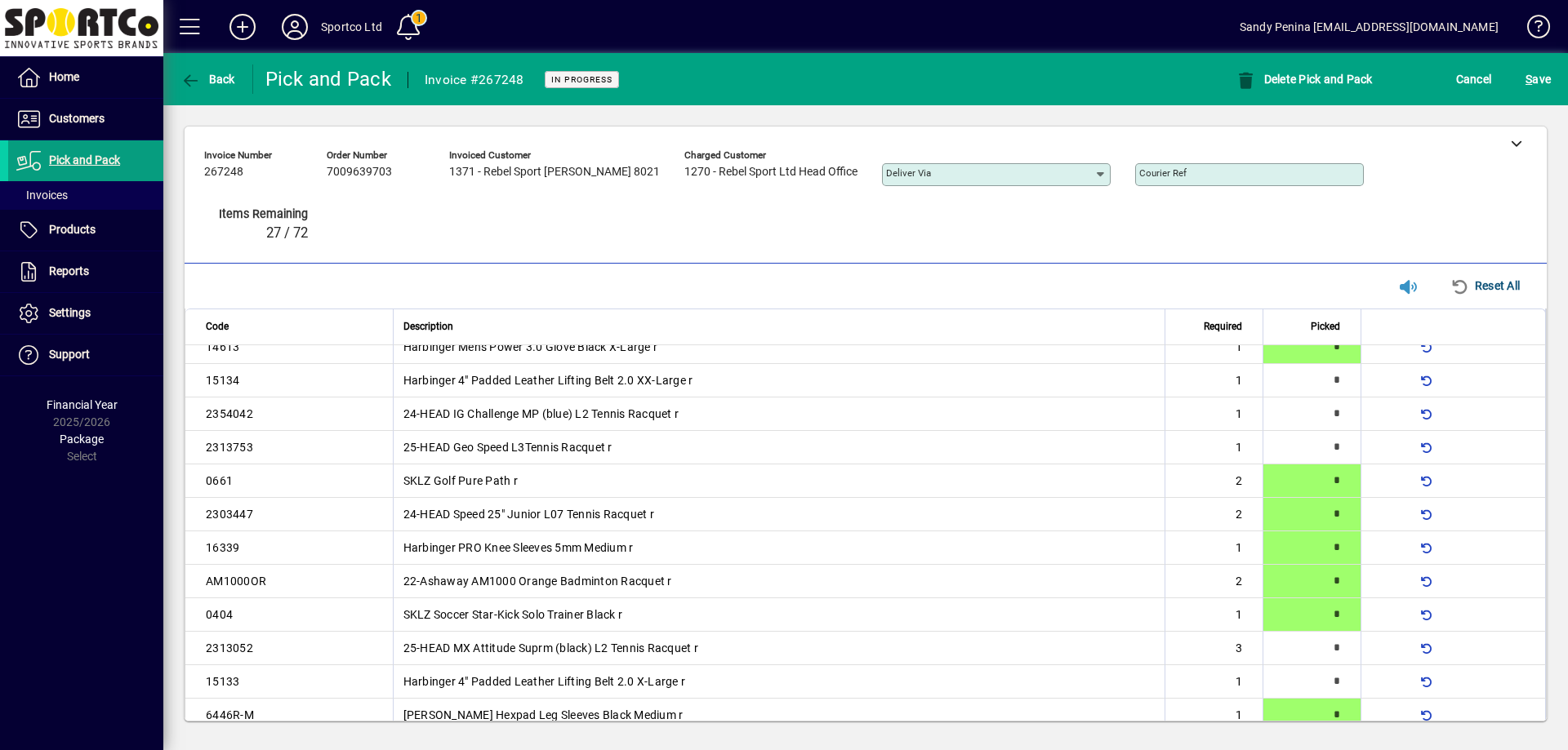
scroll to position [0, 0]
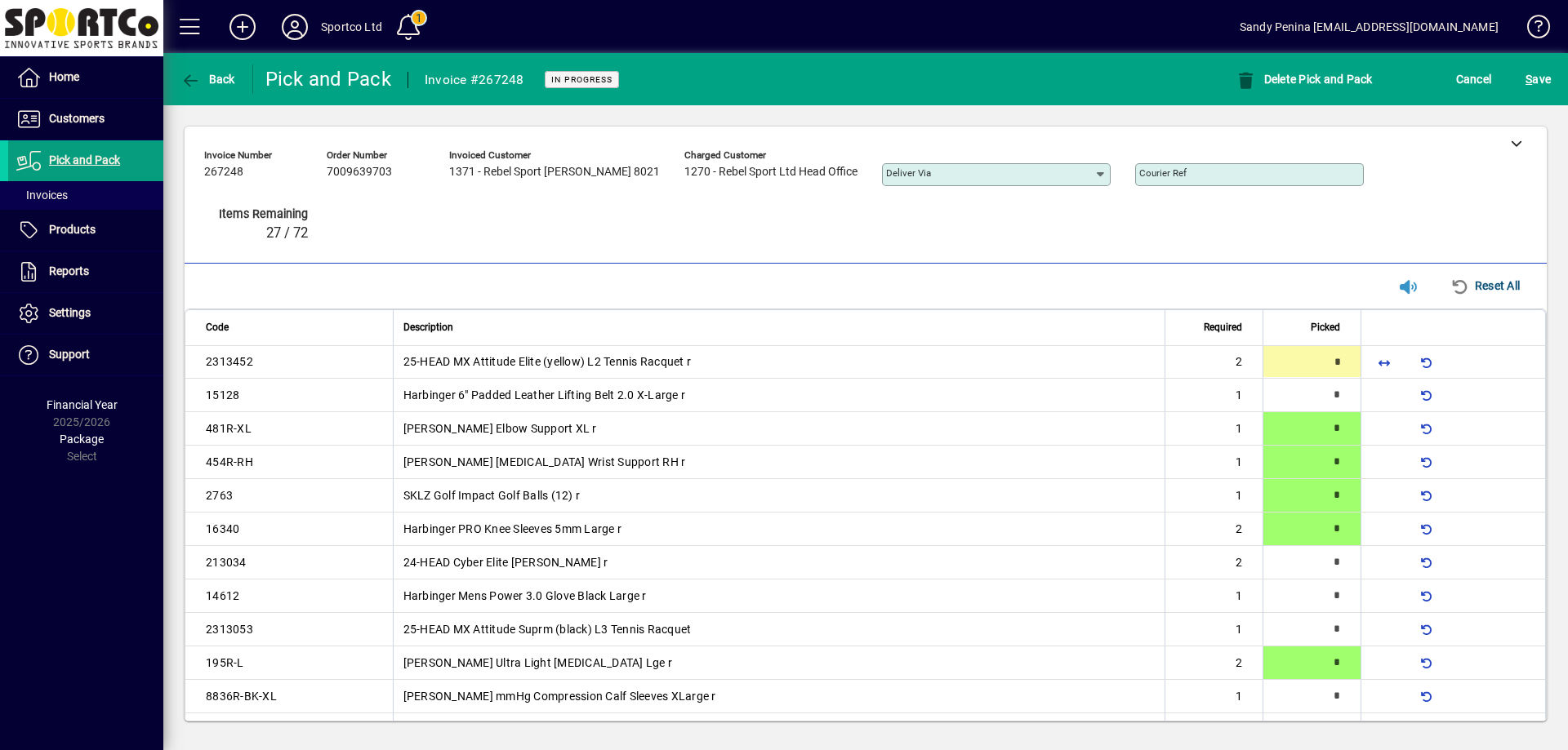
type input "*"
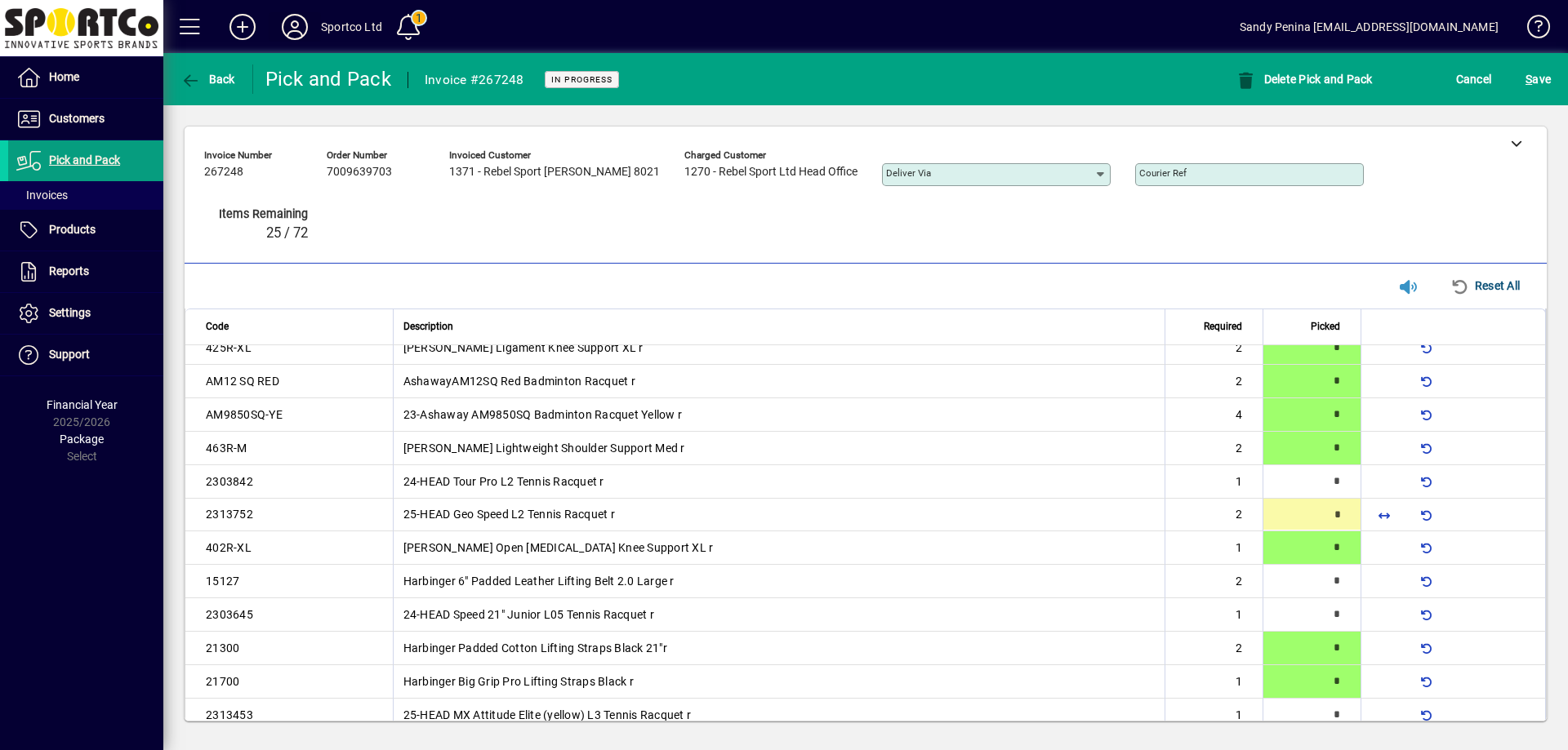
type input "*"
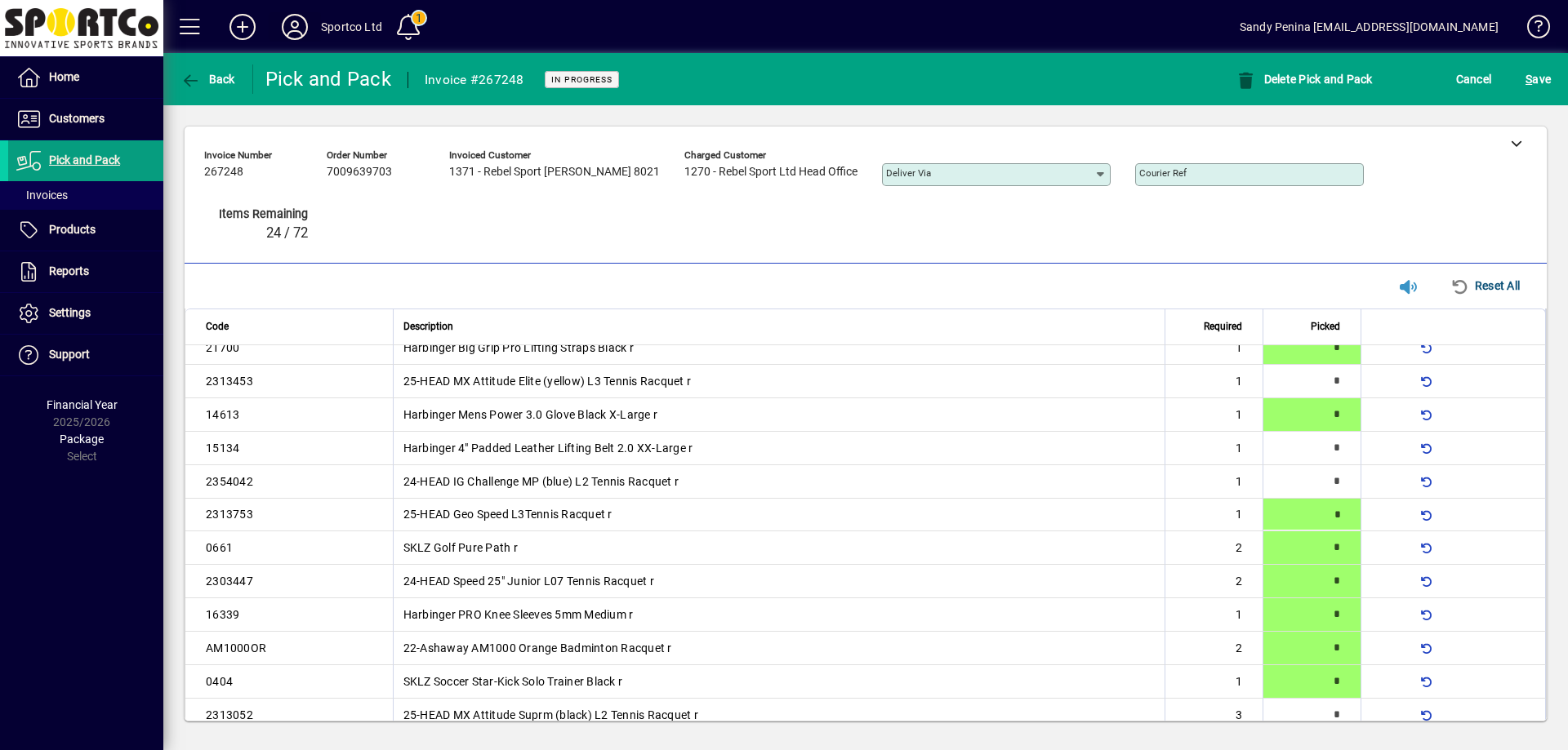
type input "*"
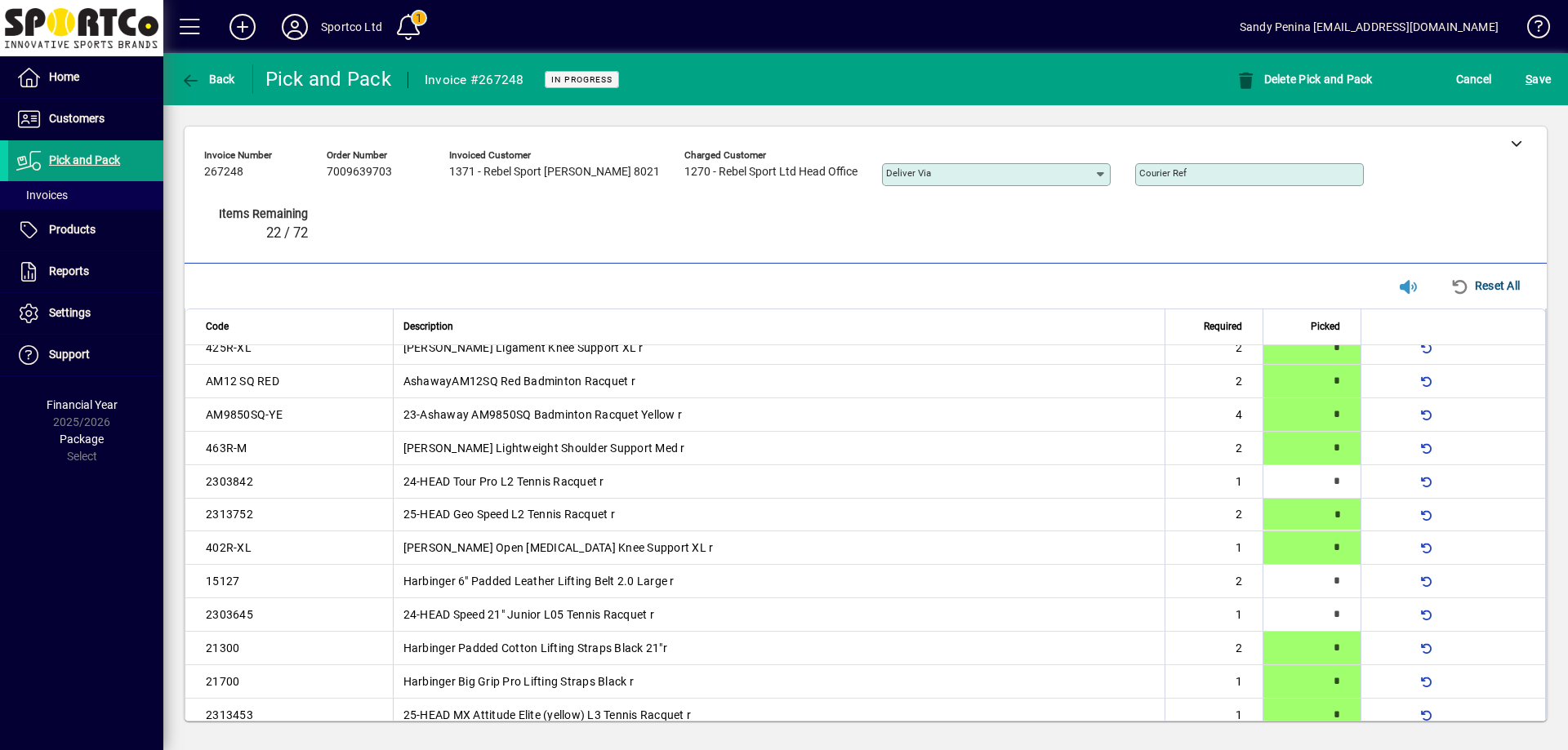
type input "*"
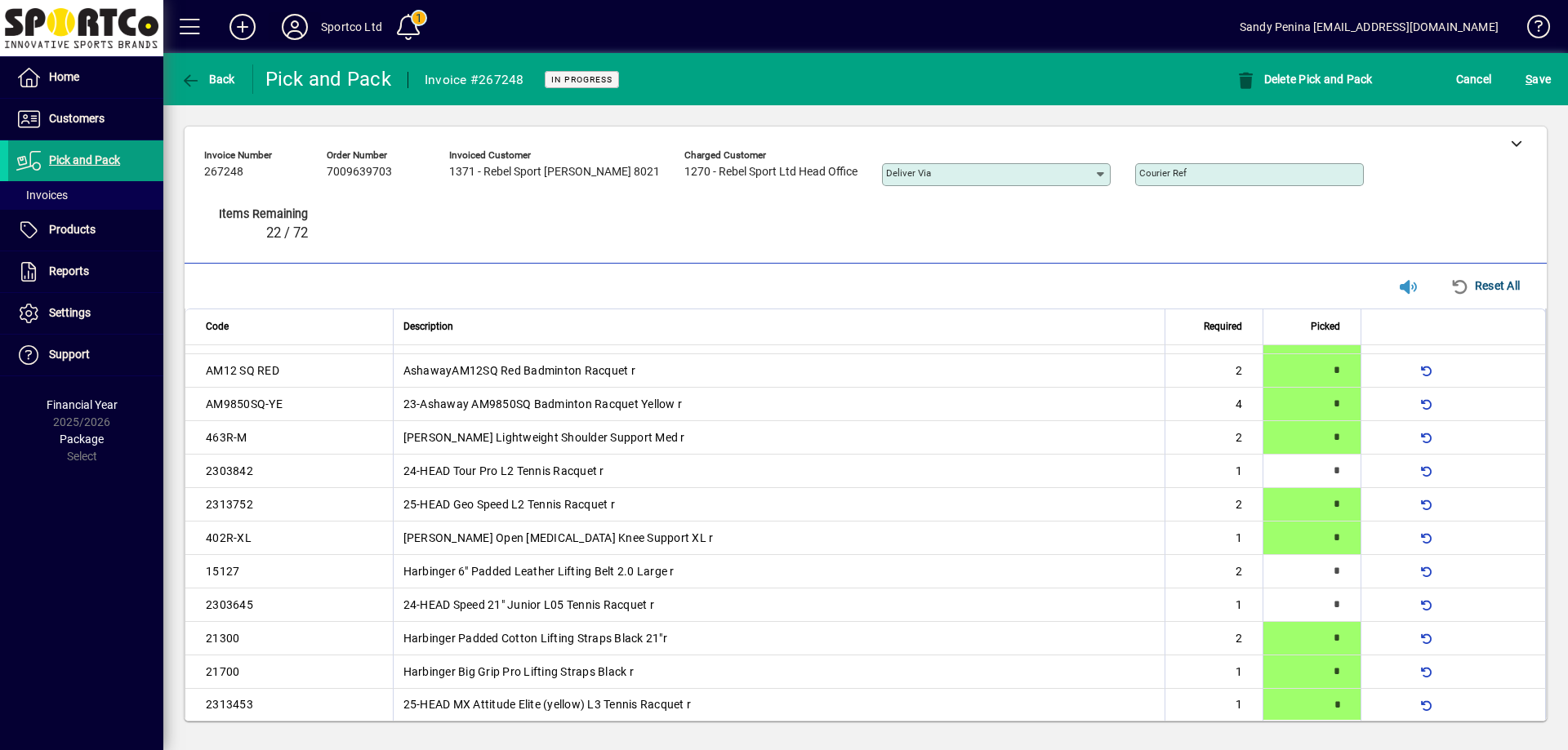
type input "*"
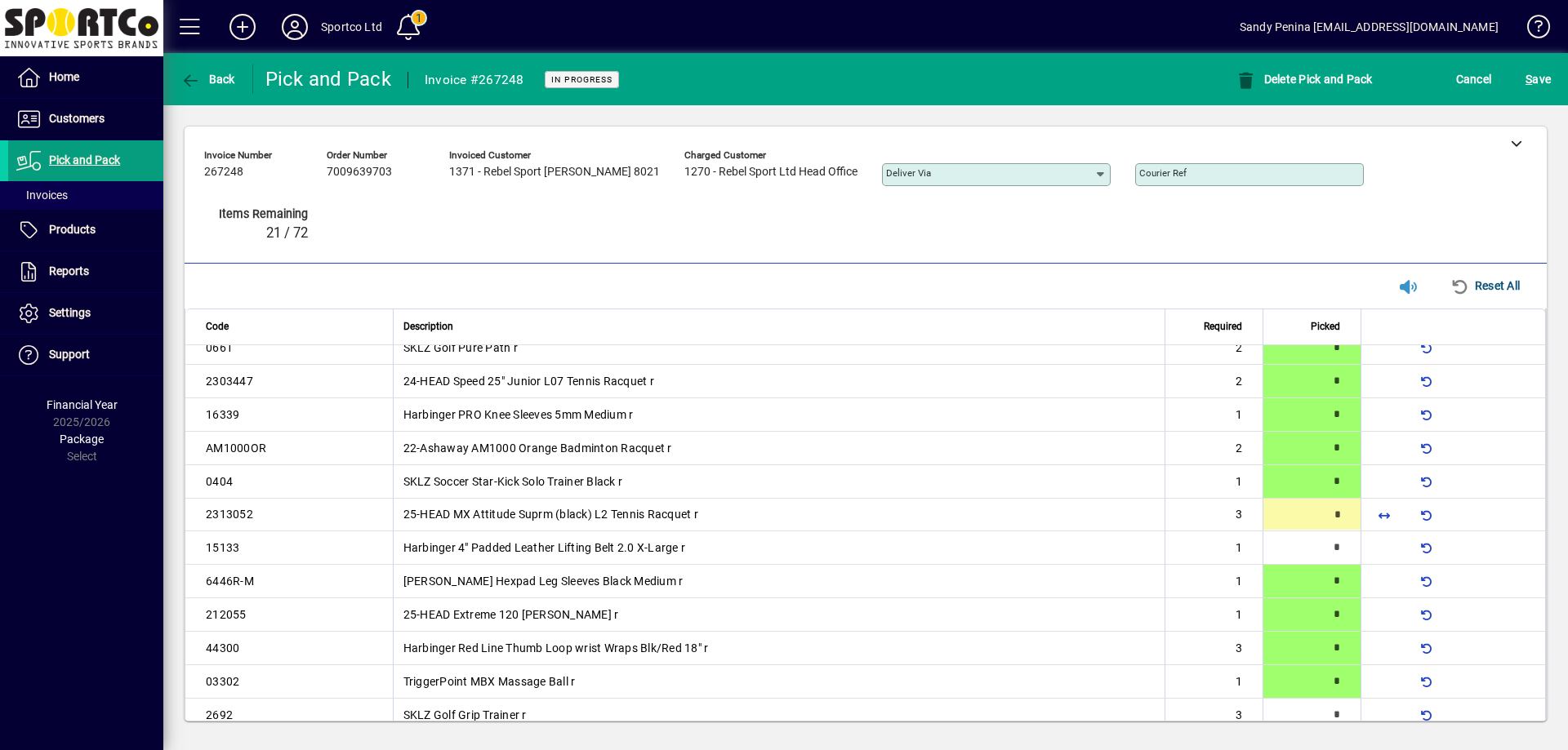
type input "*"
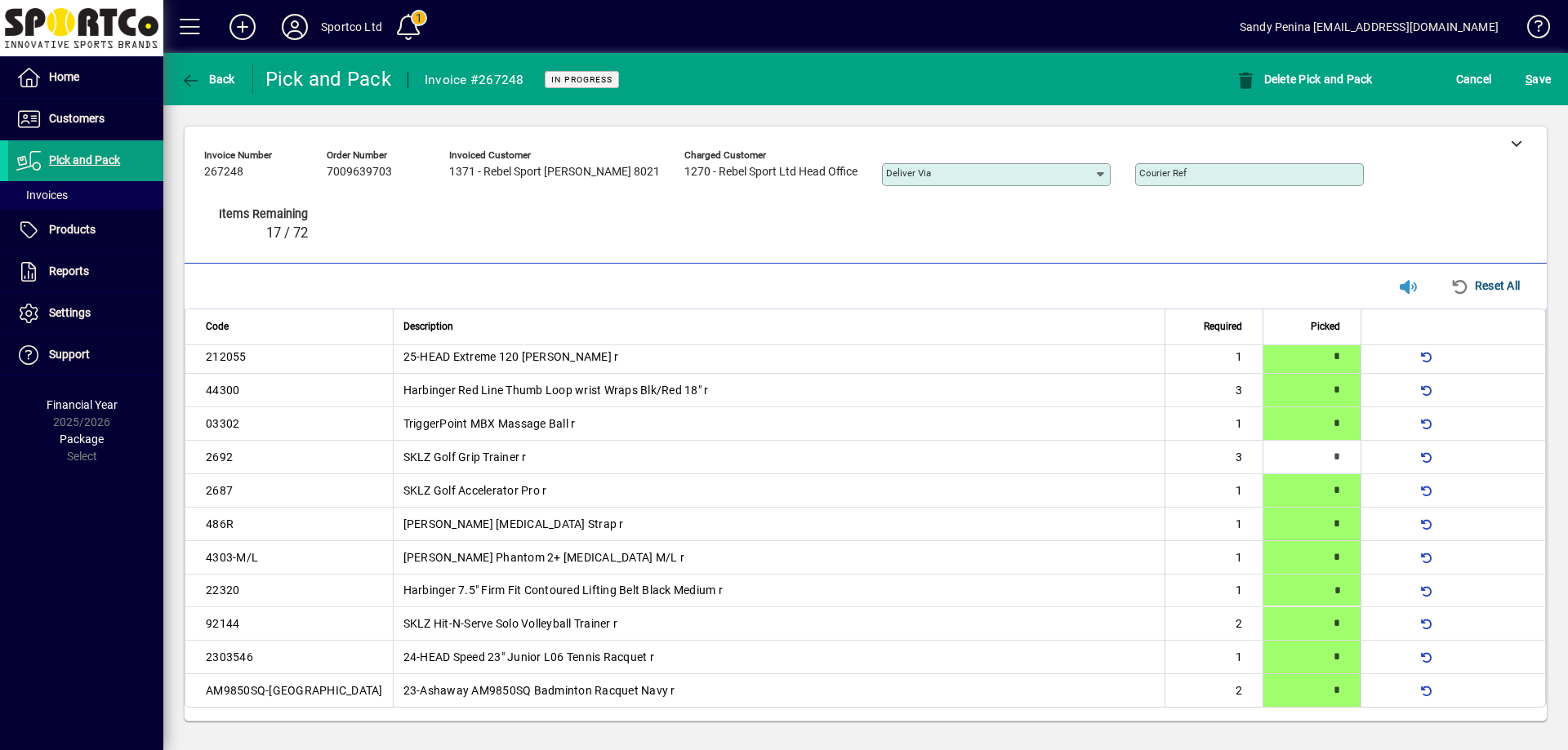
type input "*"
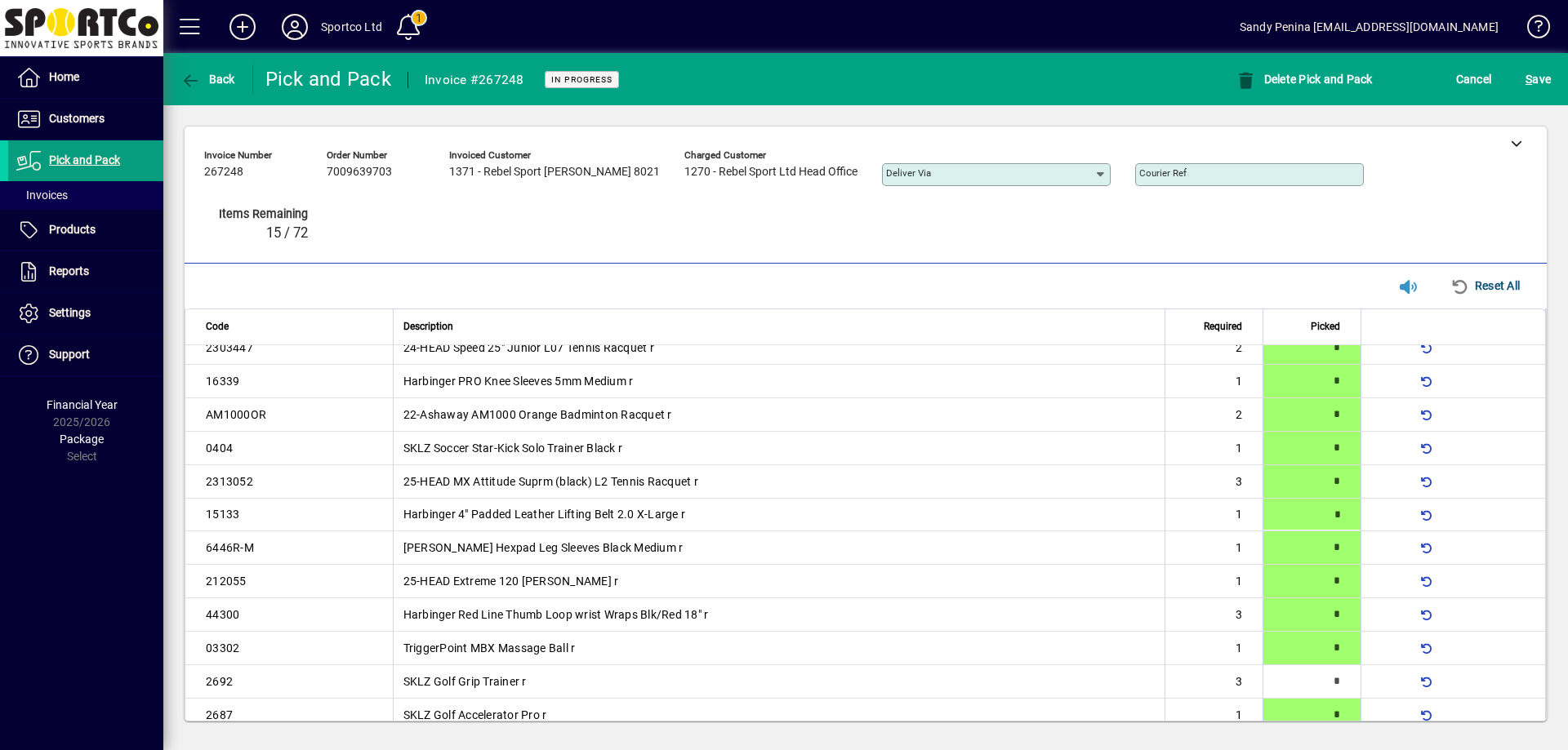
type input "*"
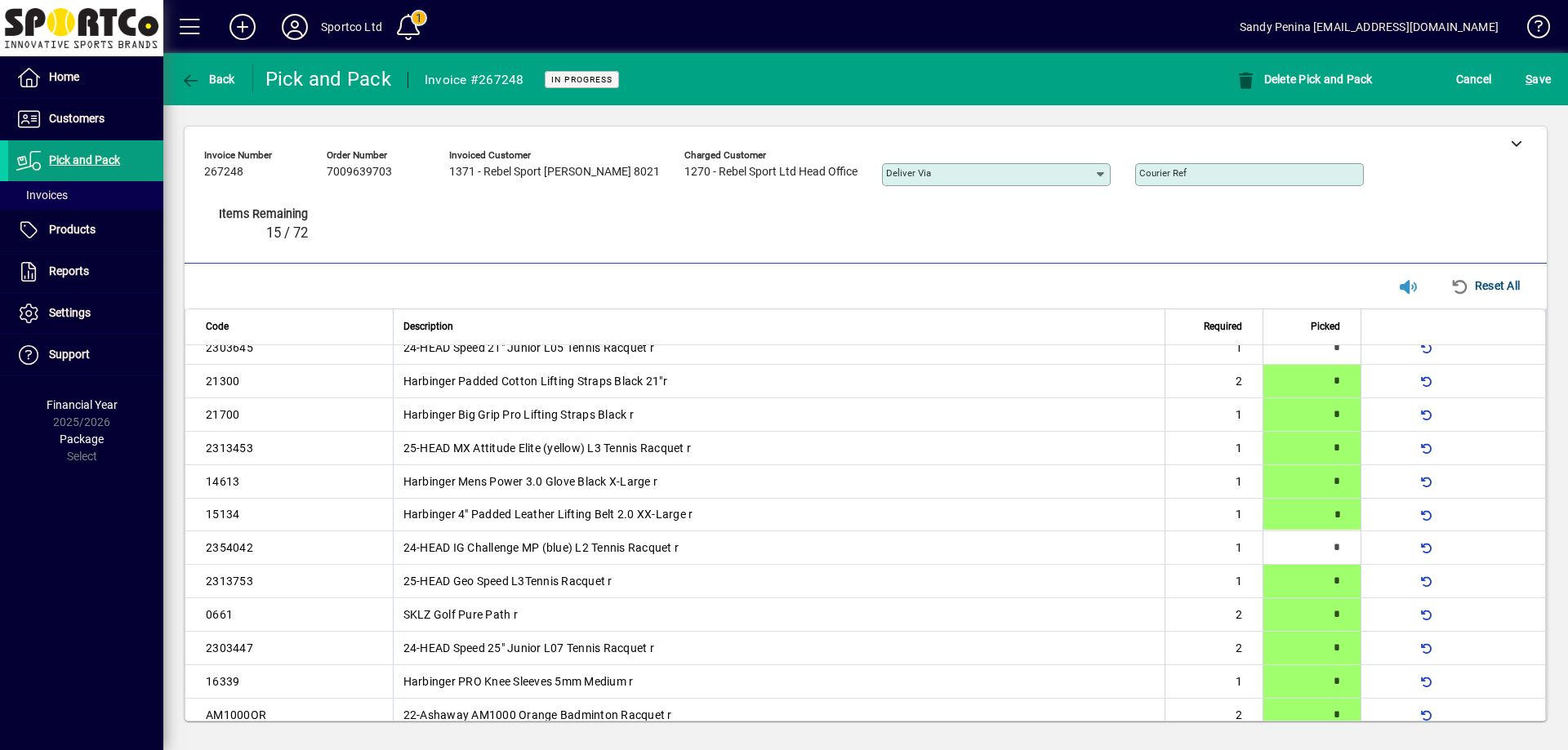
type input "*"
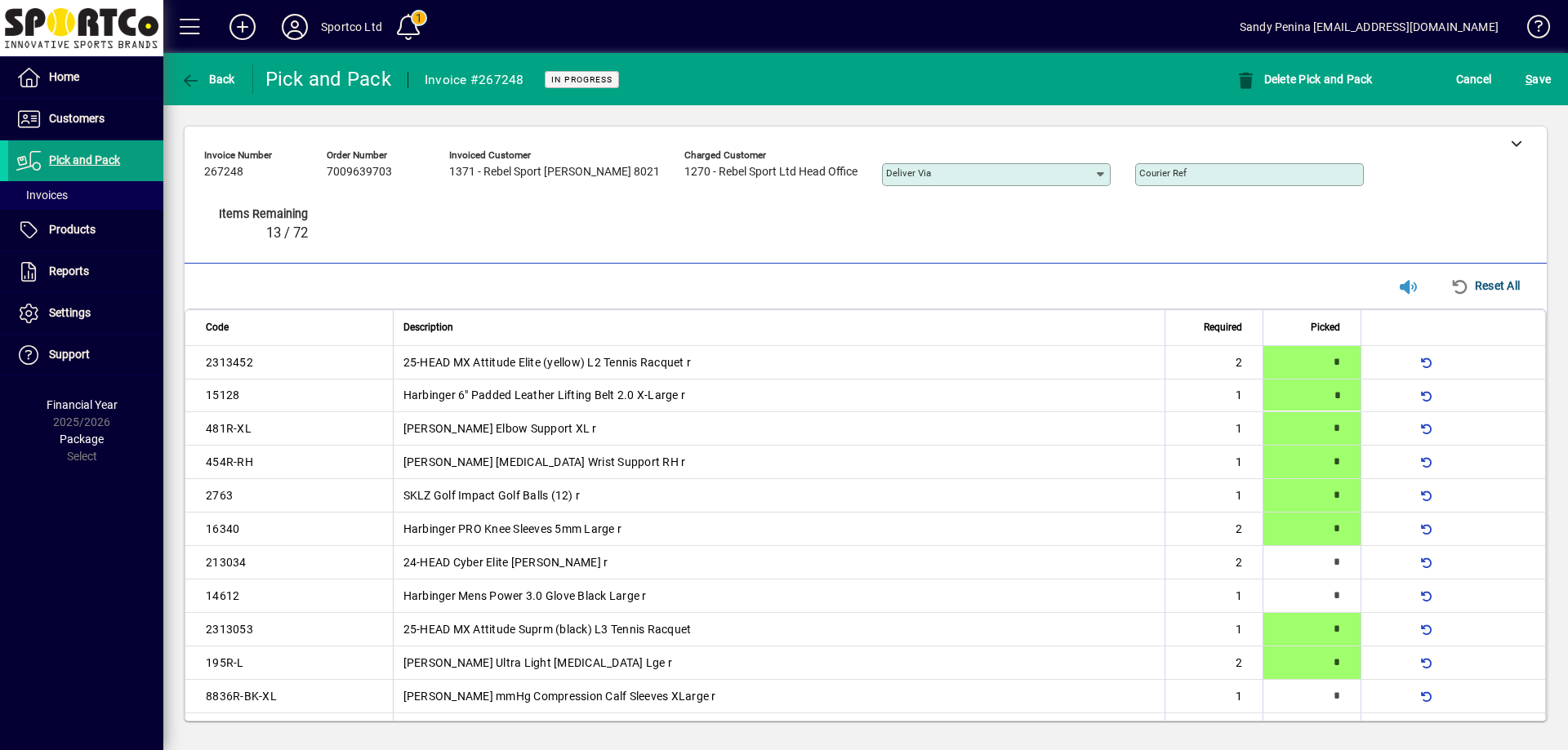
scroll to position [483, 0]
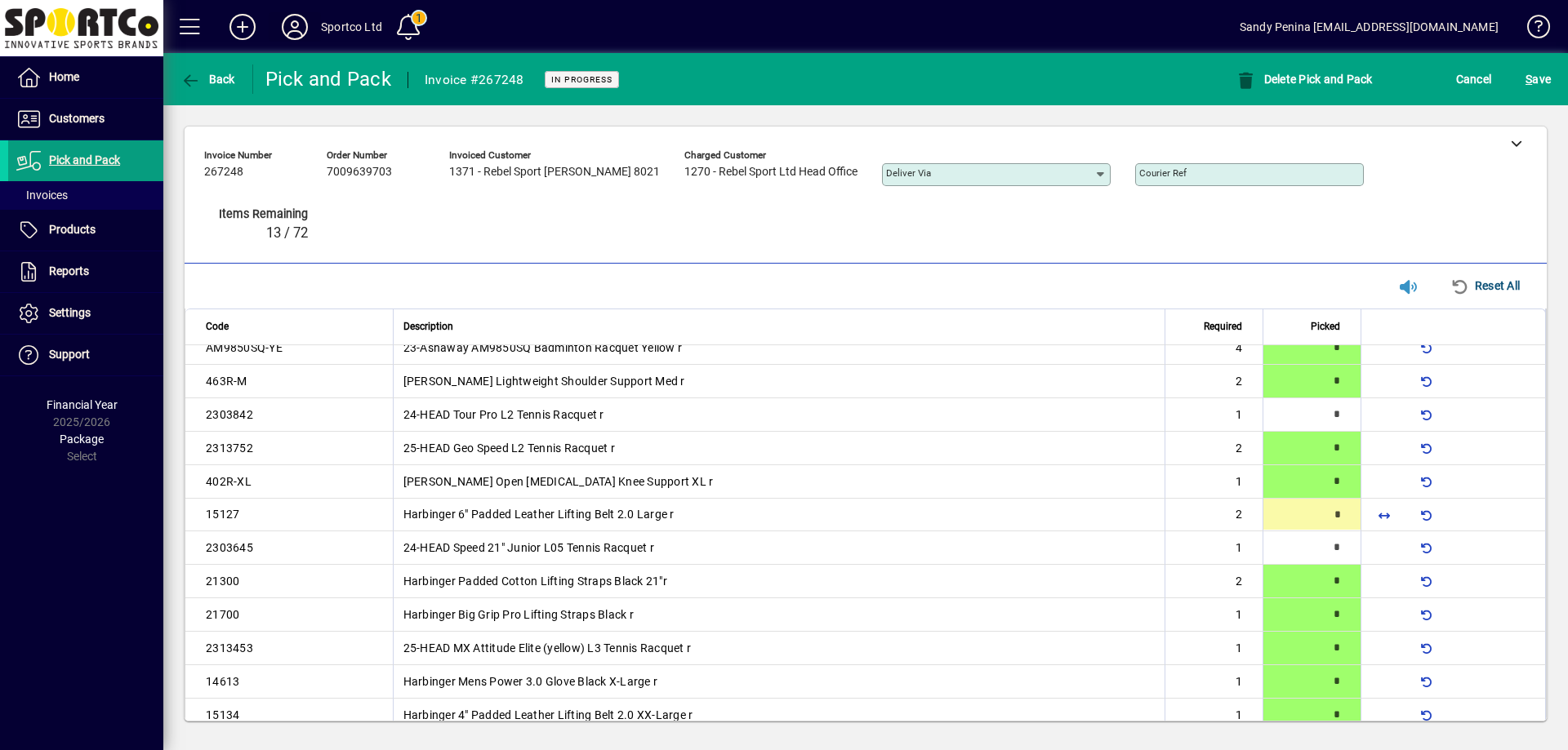
type input "*"
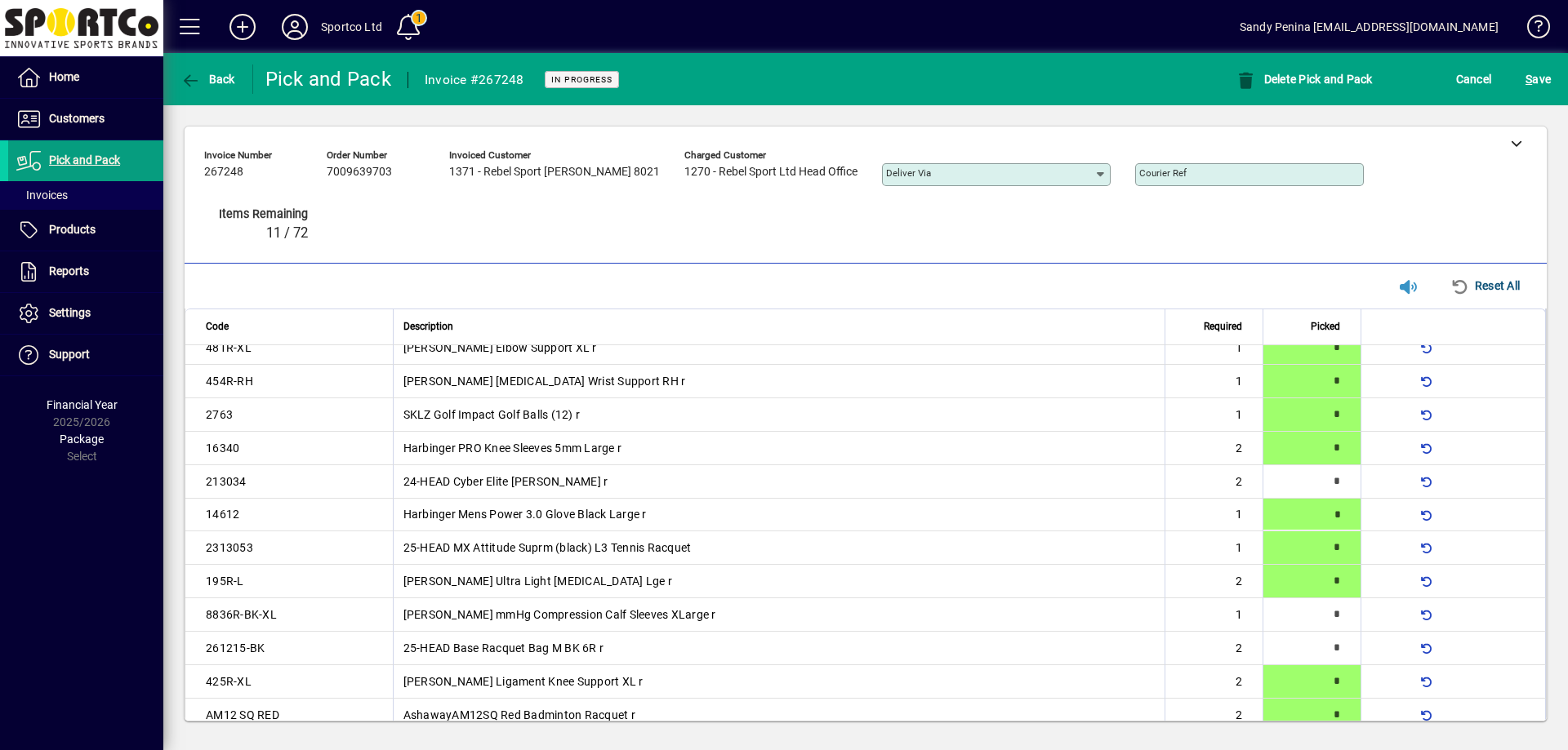
type input "*"
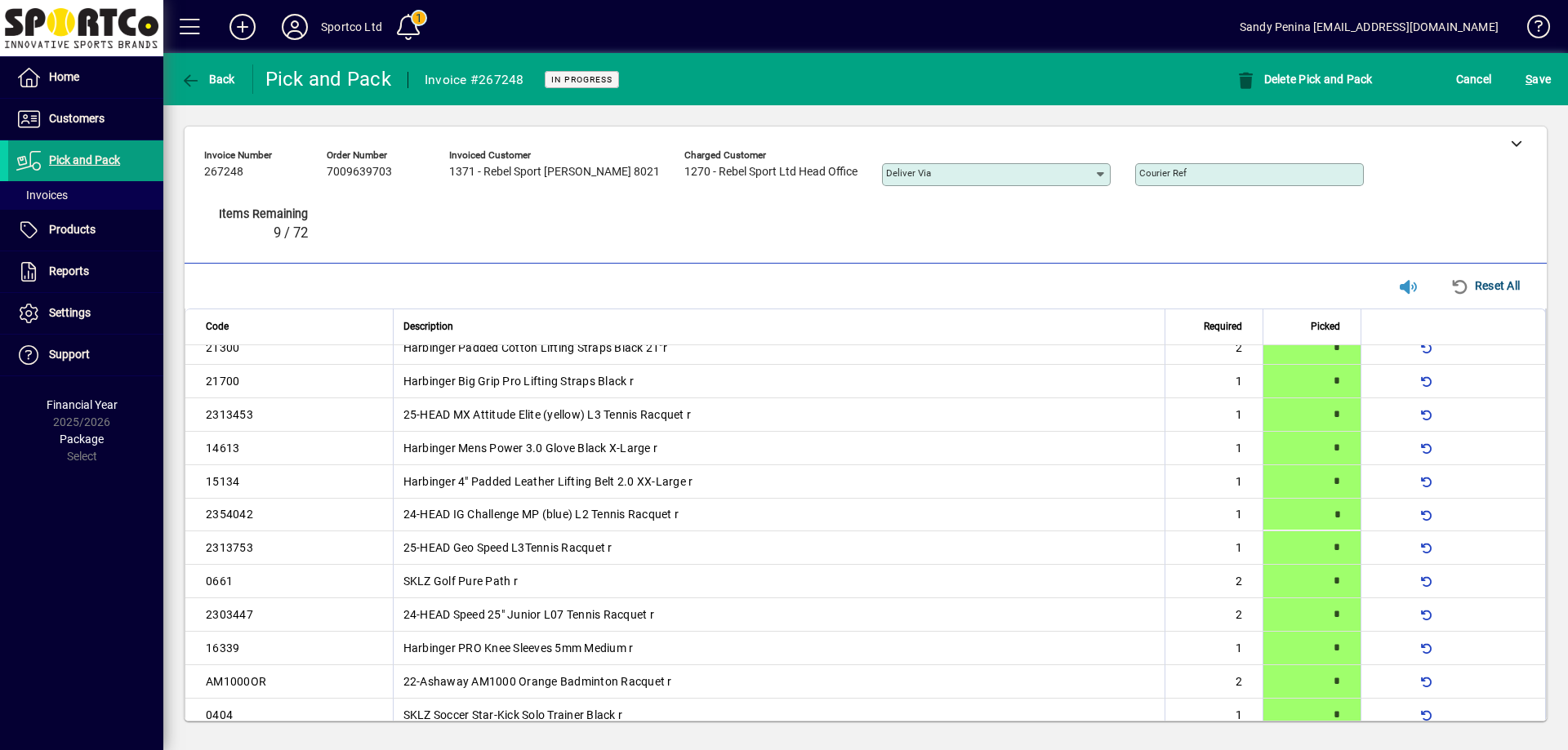
type input "*"
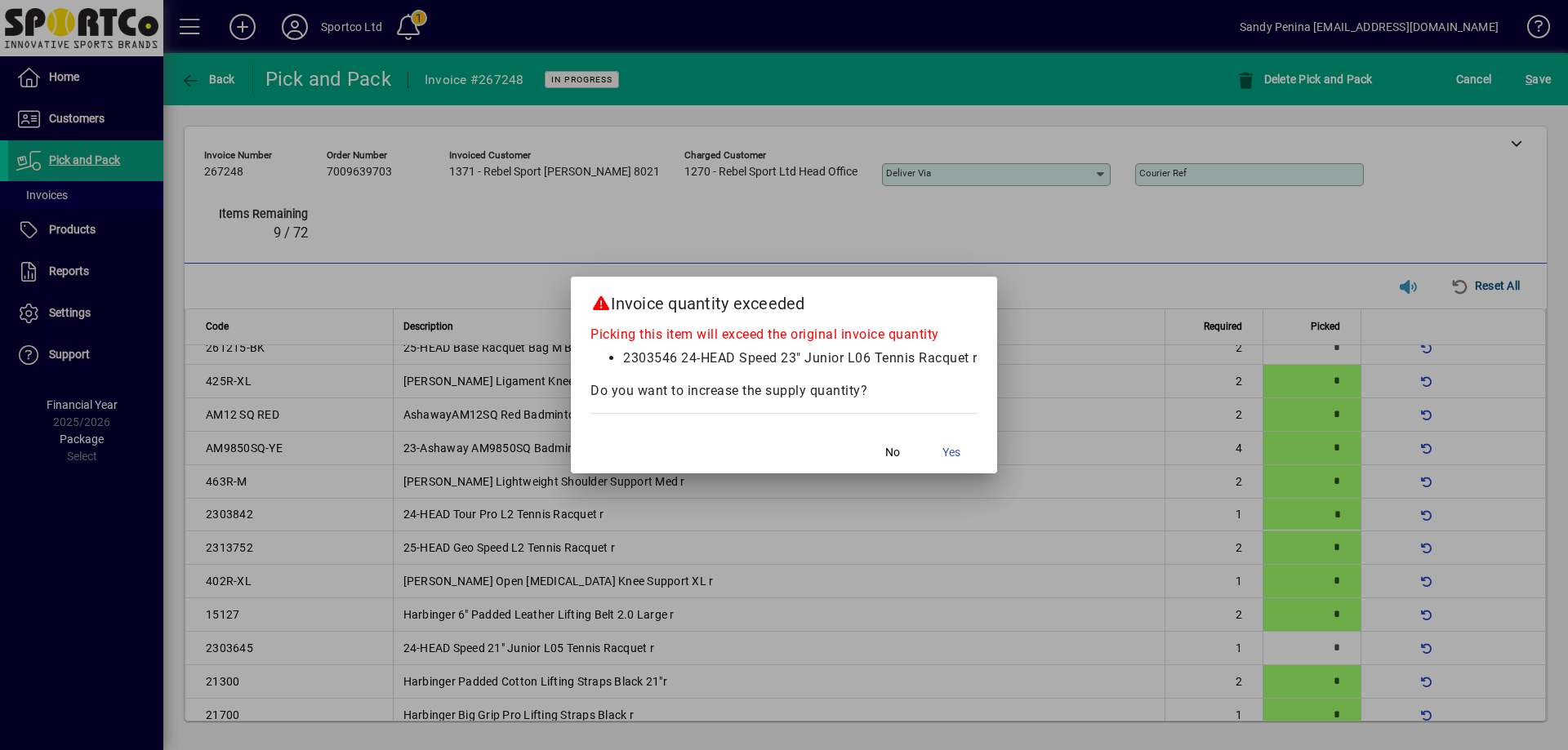
scroll to position [1210, 0]
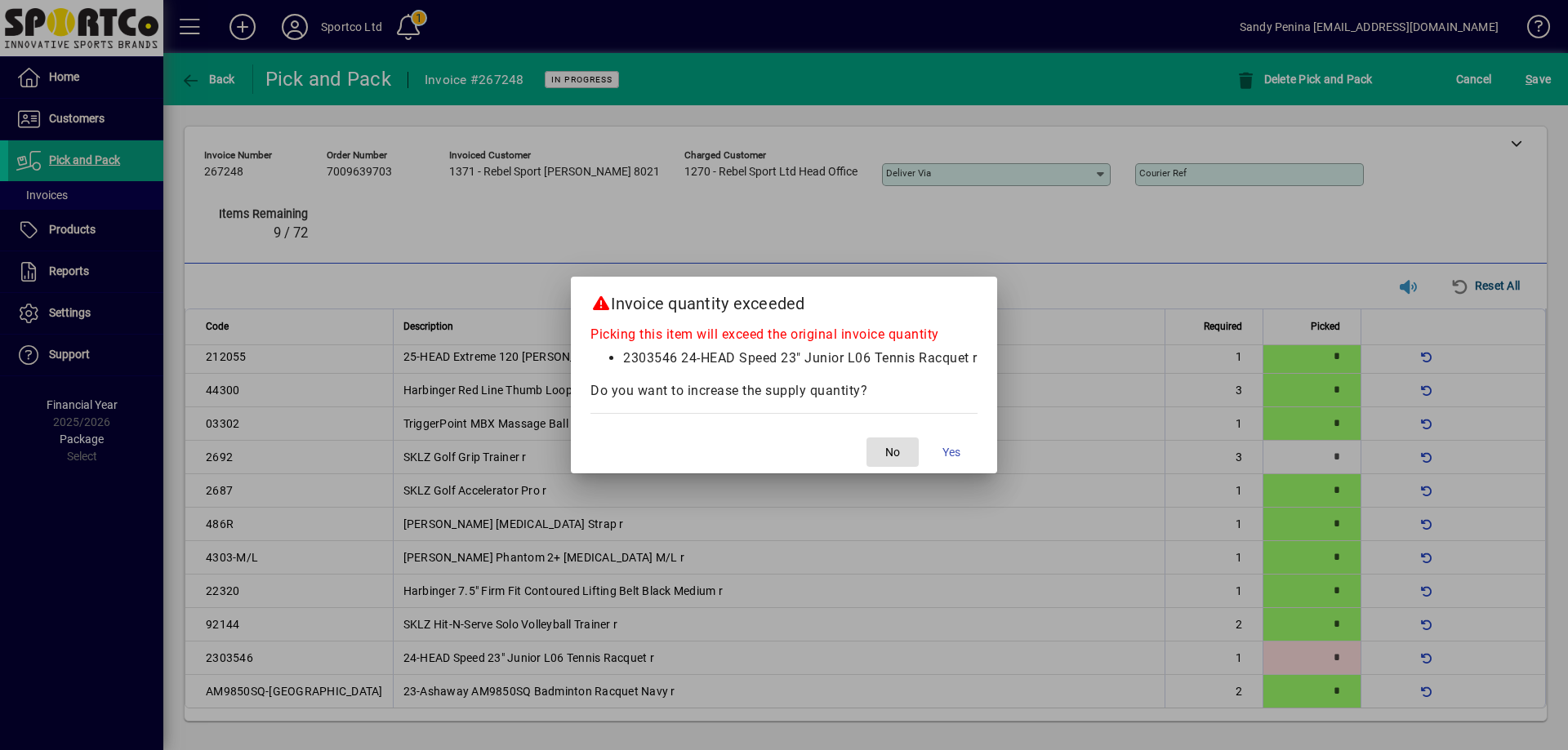
click at [896, 458] on span "No" at bounding box center [893, 453] width 15 height 17
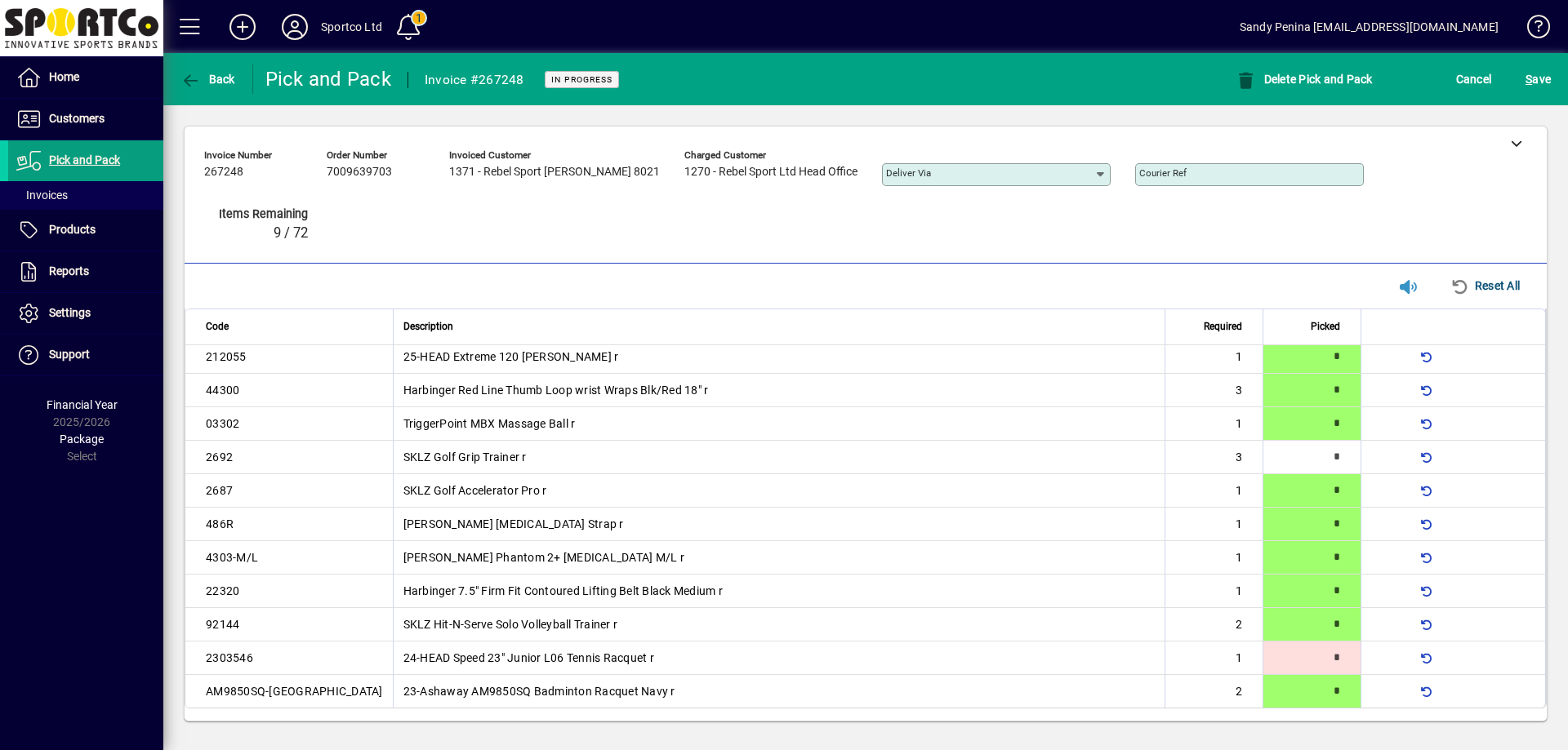
scroll to position [383, 0]
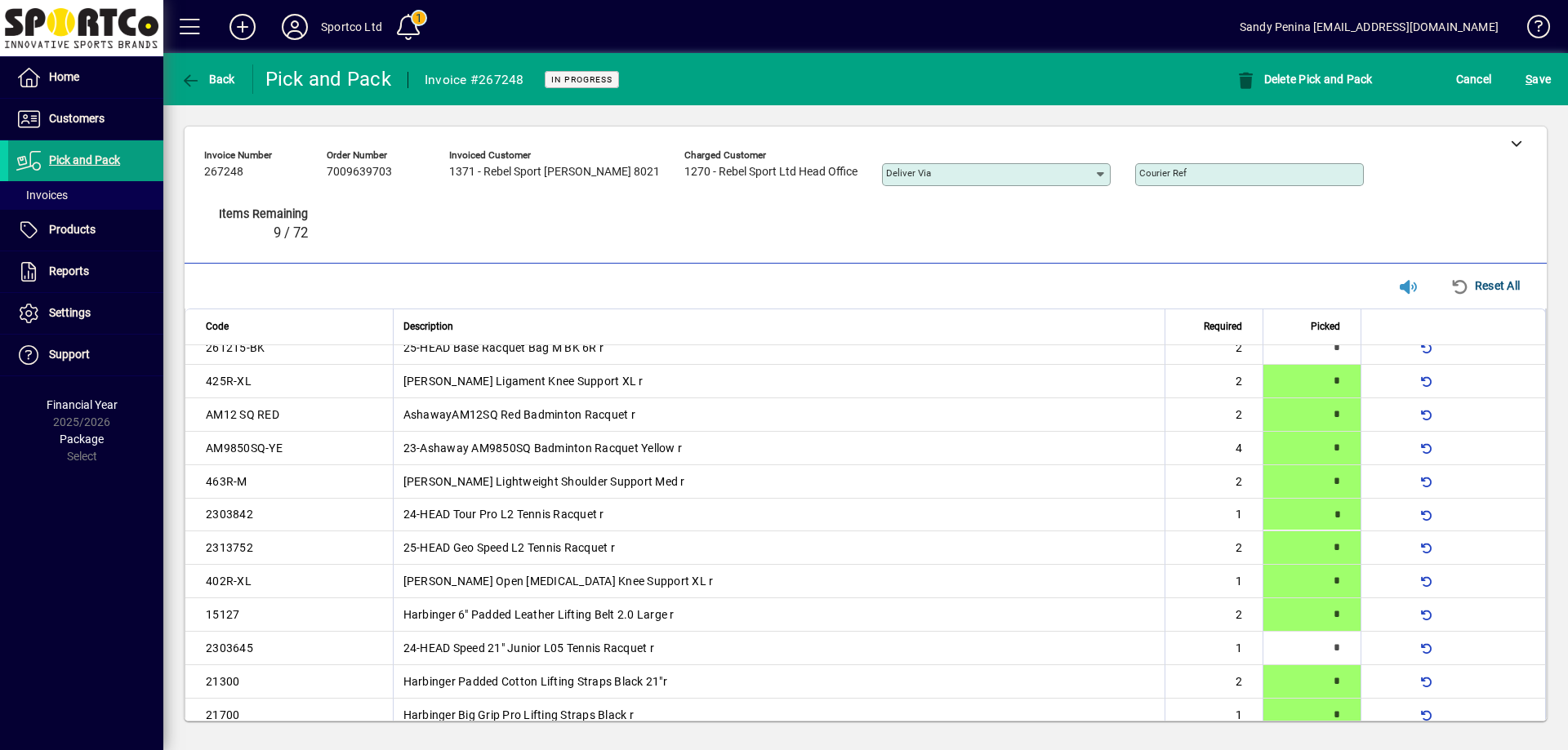
type input "*"
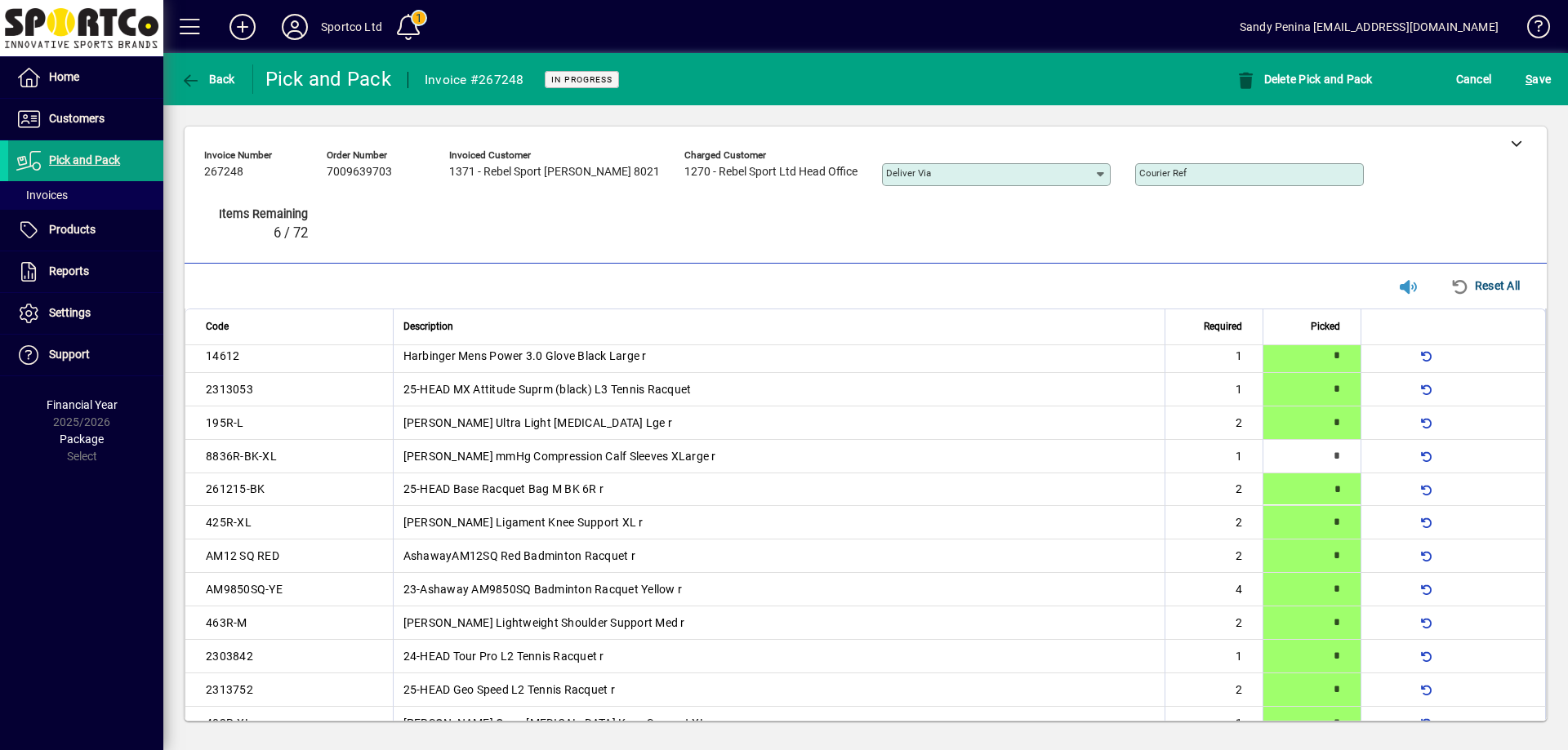
scroll to position [217, 0]
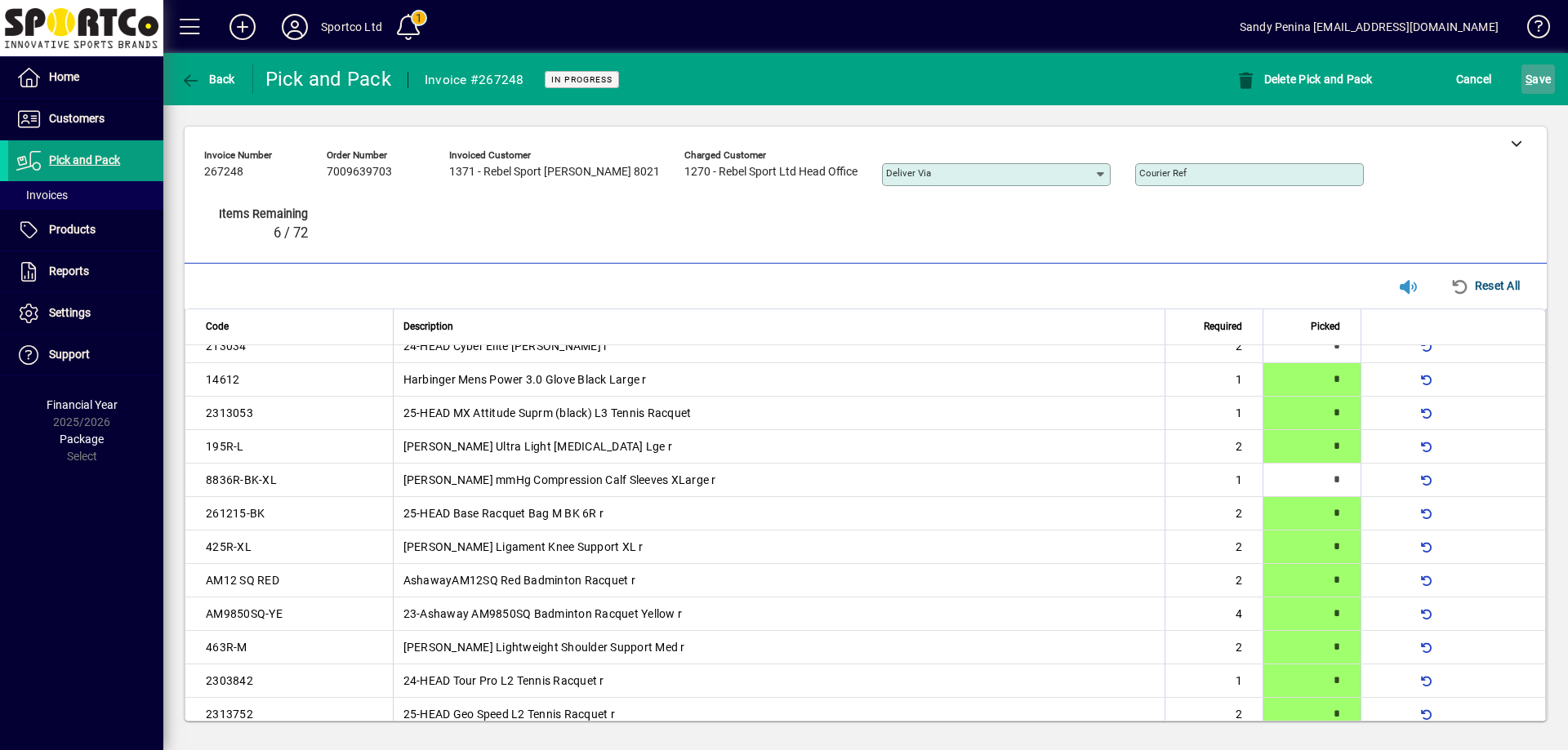
click at [1551, 80] on span "submit" at bounding box center [1538, 79] width 33 height 40
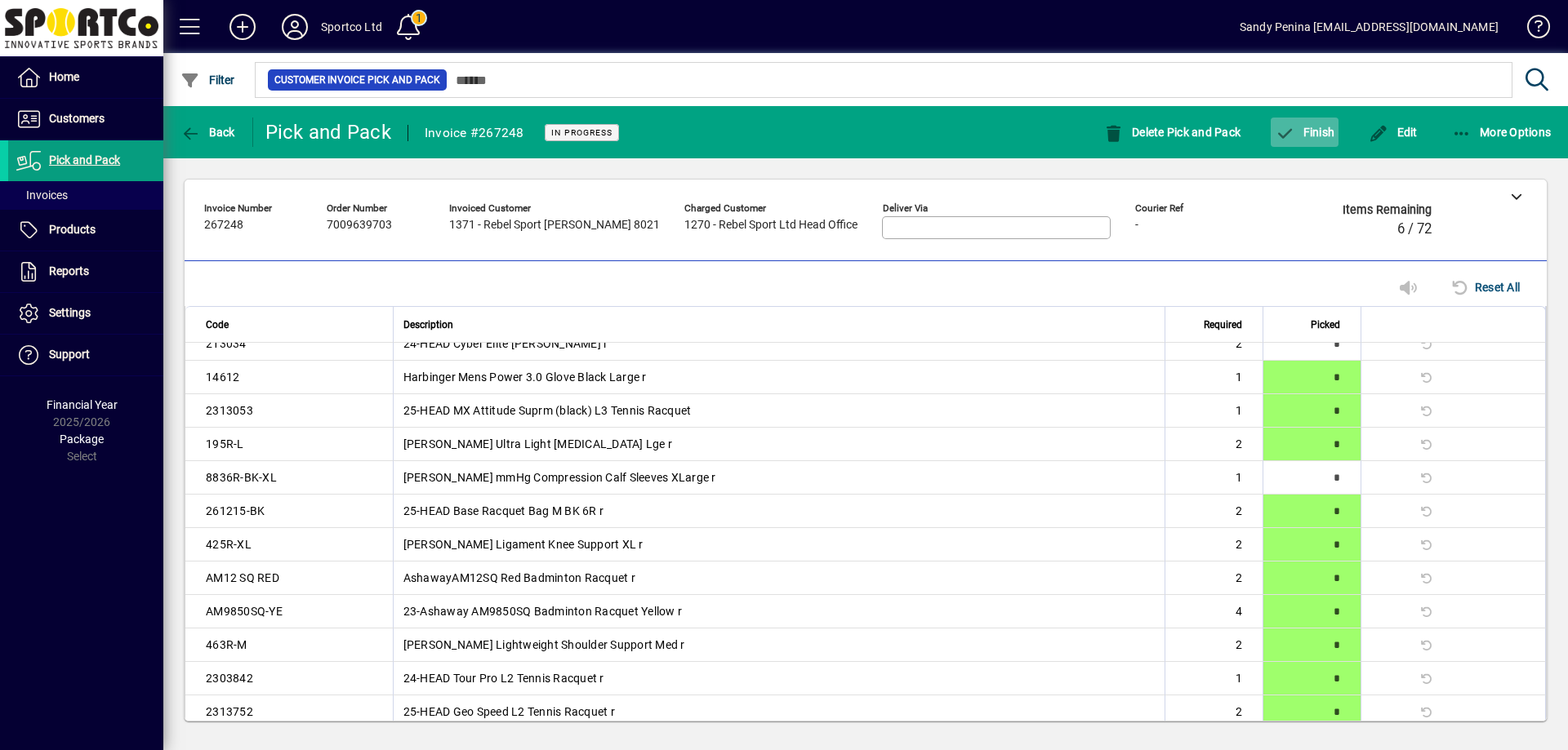
click at [1310, 134] on span "Finish" at bounding box center [1305, 132] width 59 height 13
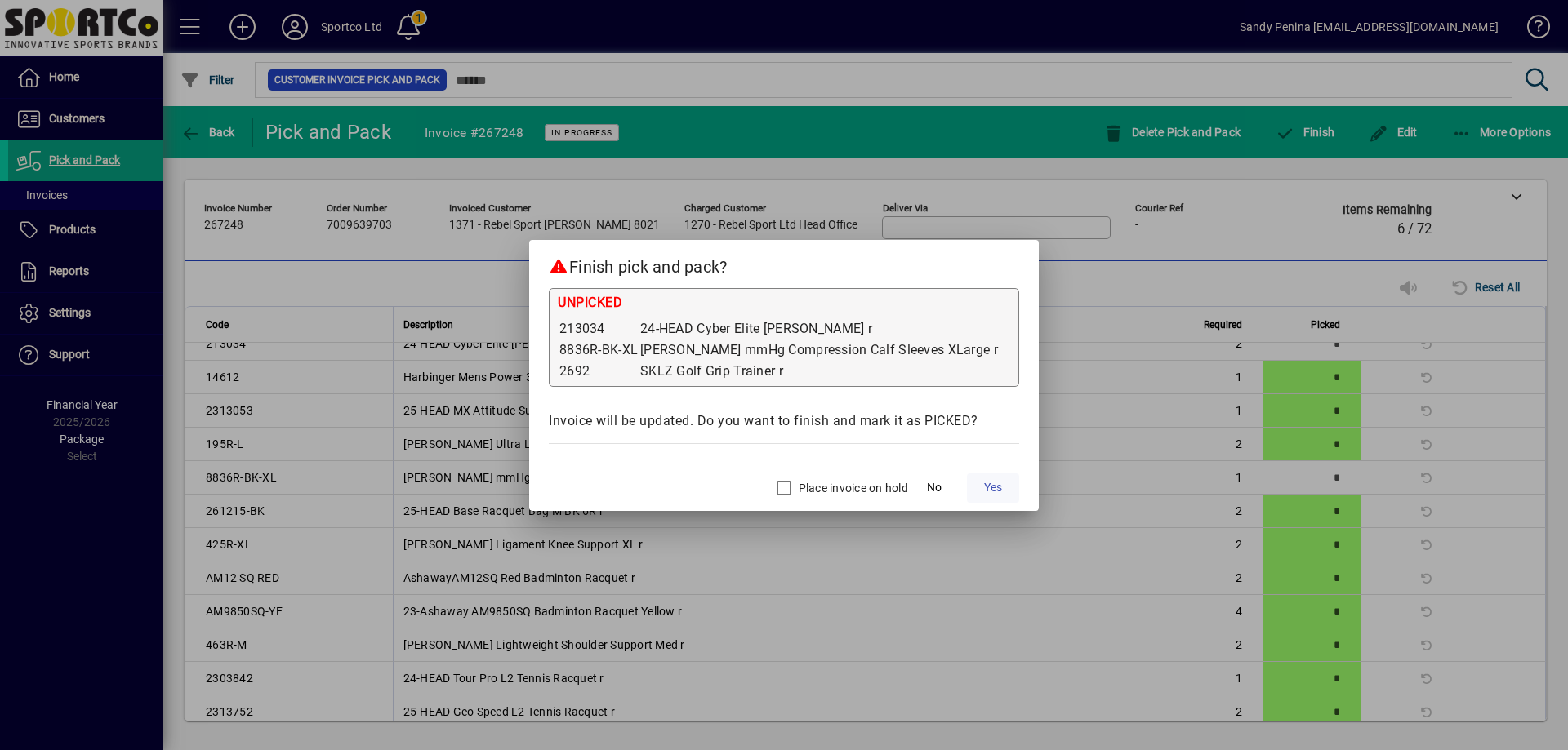
click at [985, 482] on span "Yes" at bounding box center [993, 488] width 18 height 17
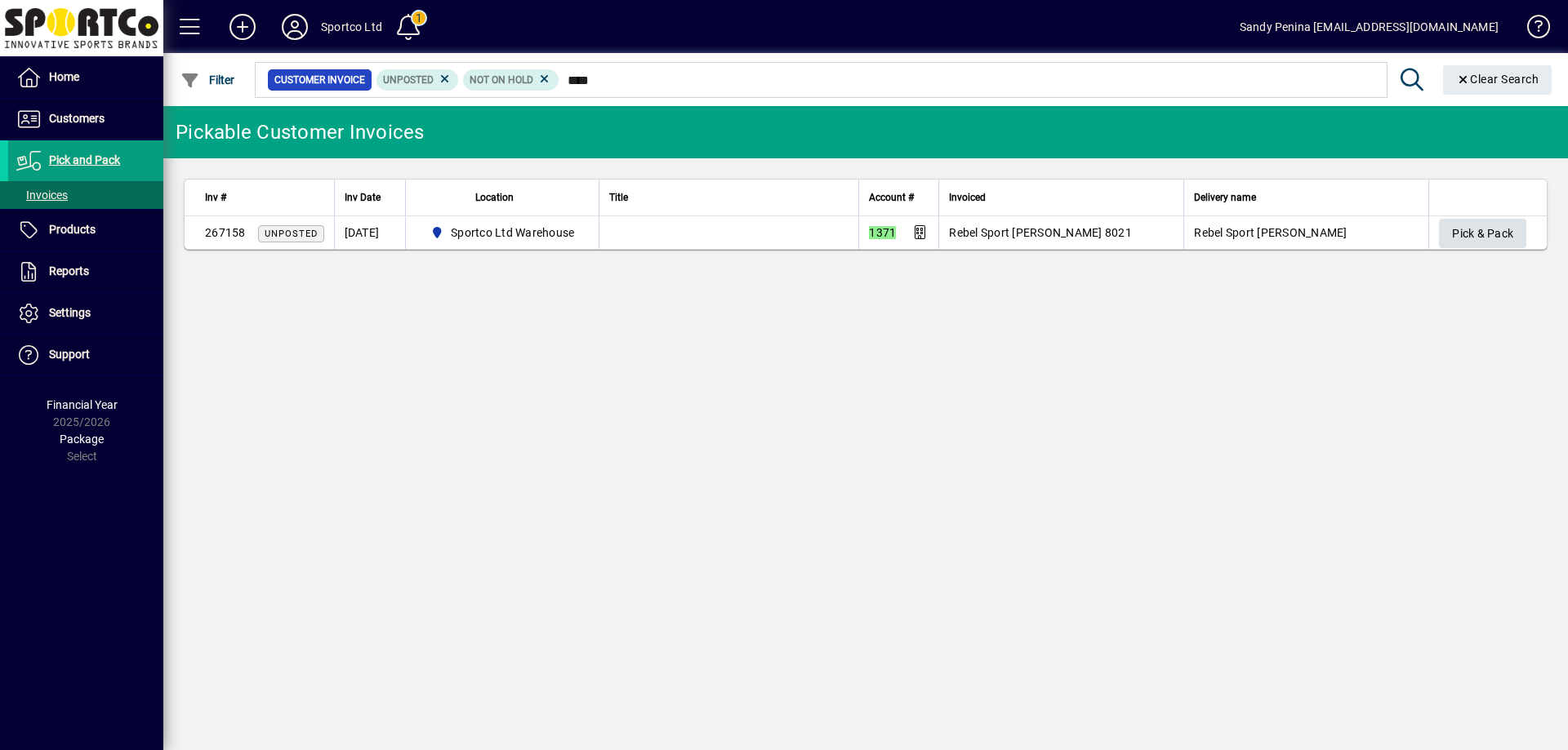
type input "****"
click at [1500, 235] on span "Pick & Pack" at bounding box center [1482, 234] width 61 height 27
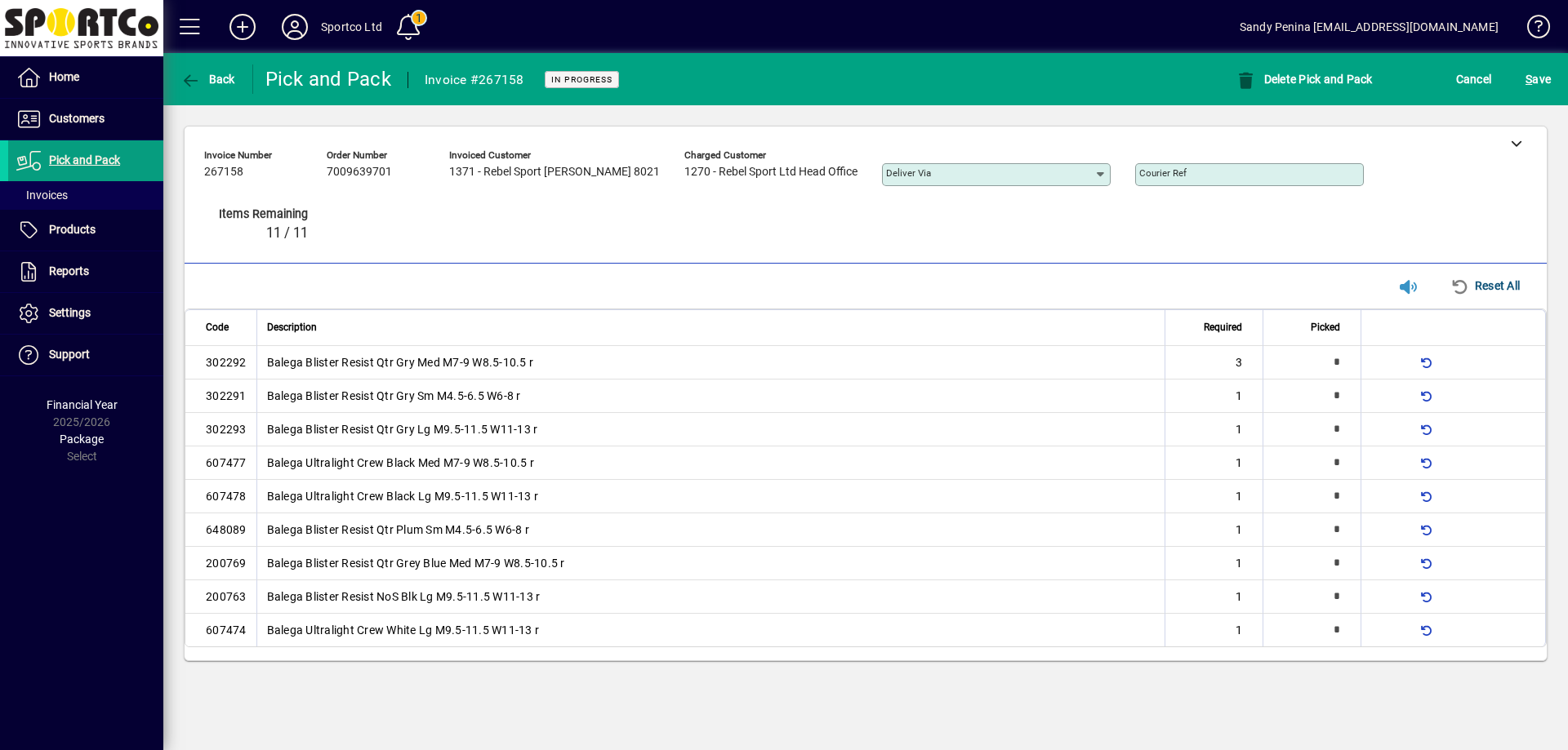
type input "*"
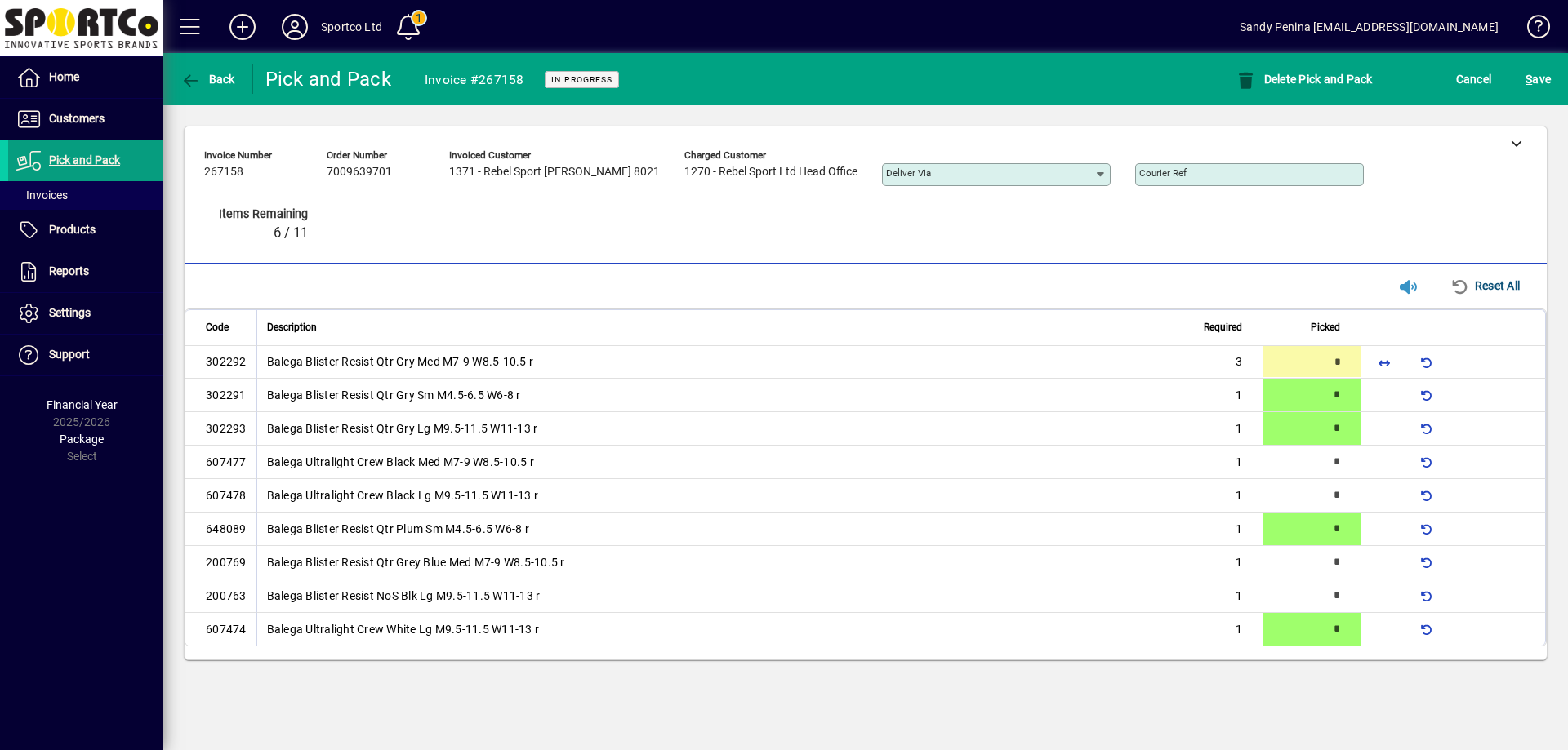
type input "*"
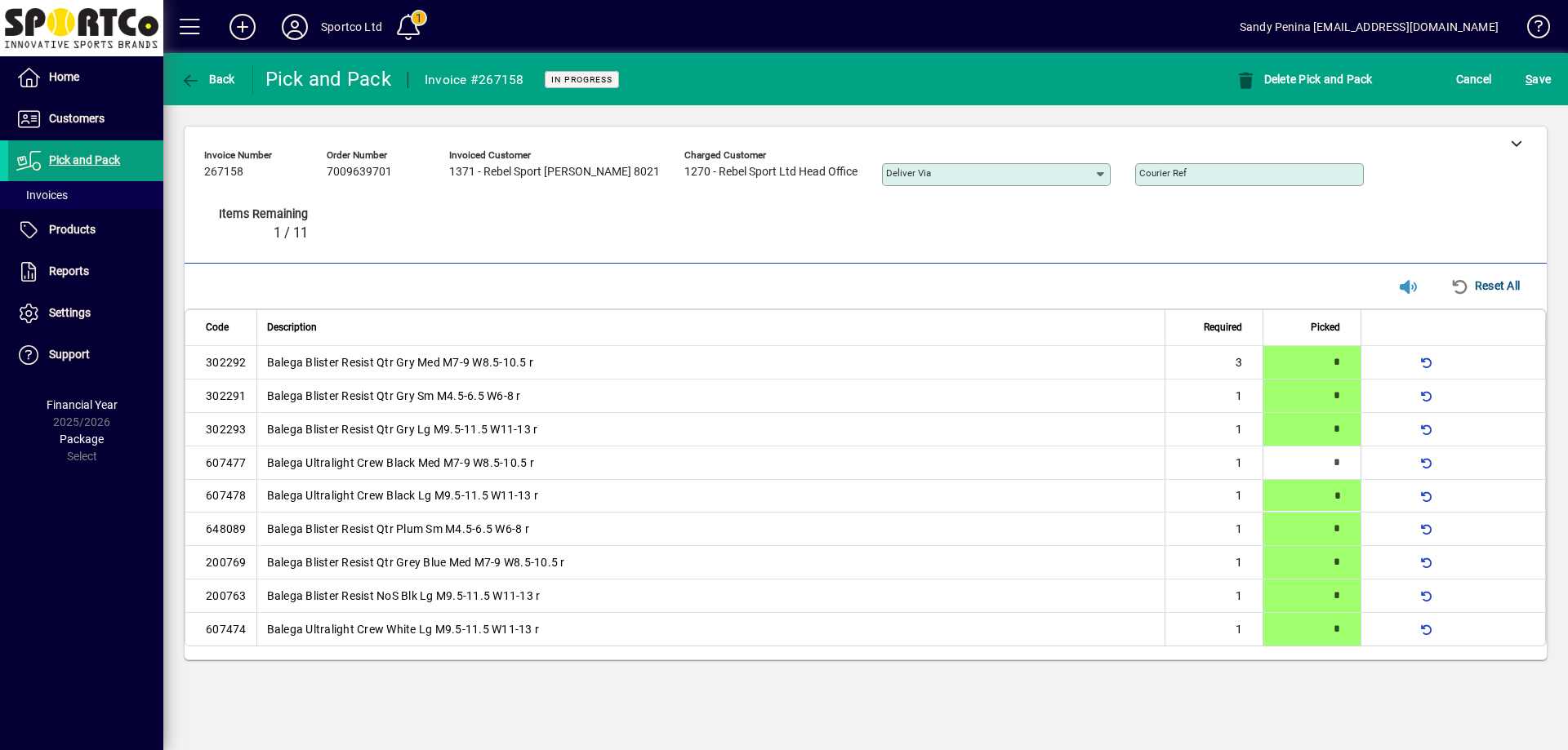
type input "*"
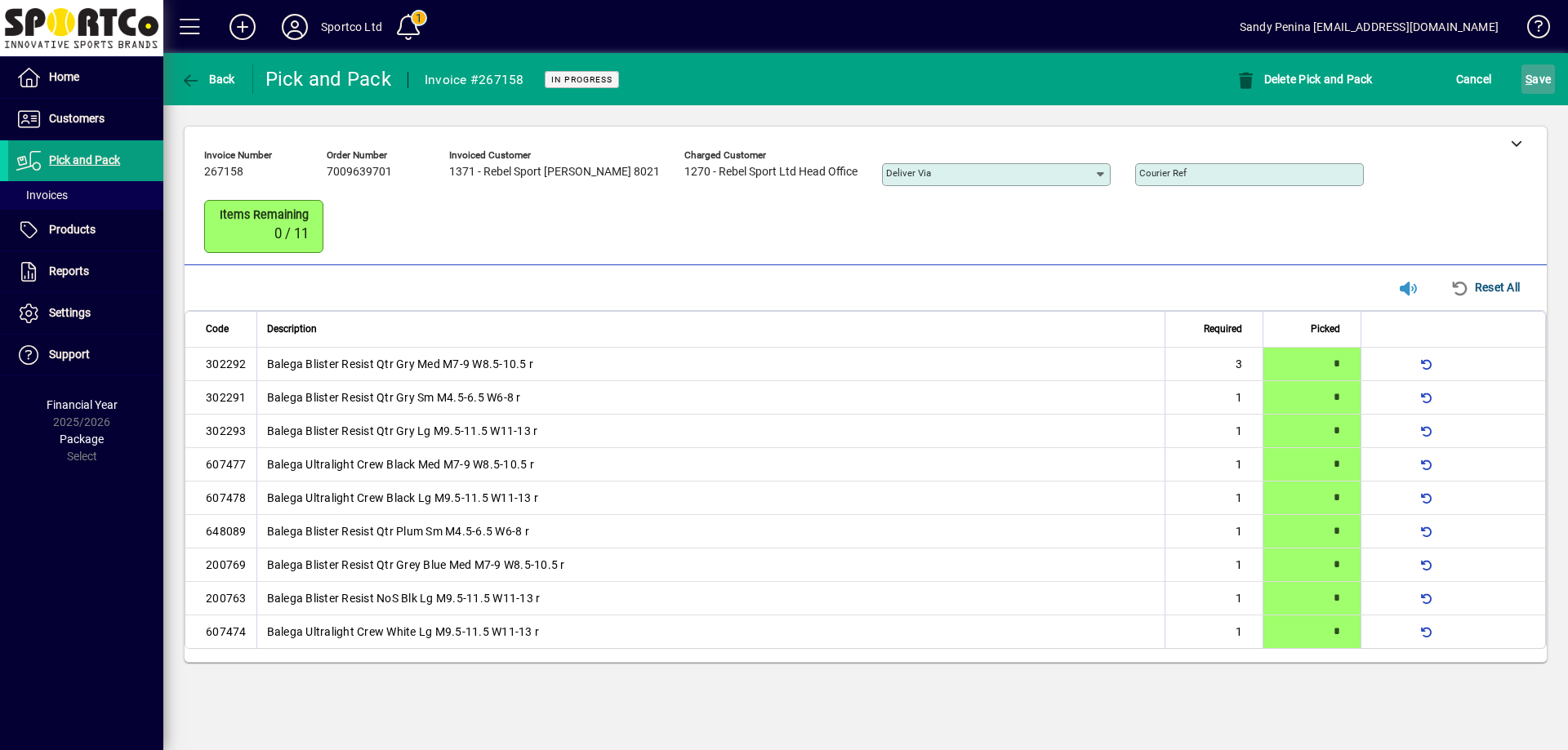
click at [1536, 83] on span "S ave" at bounding box center [1538, 79] width 25 height 26
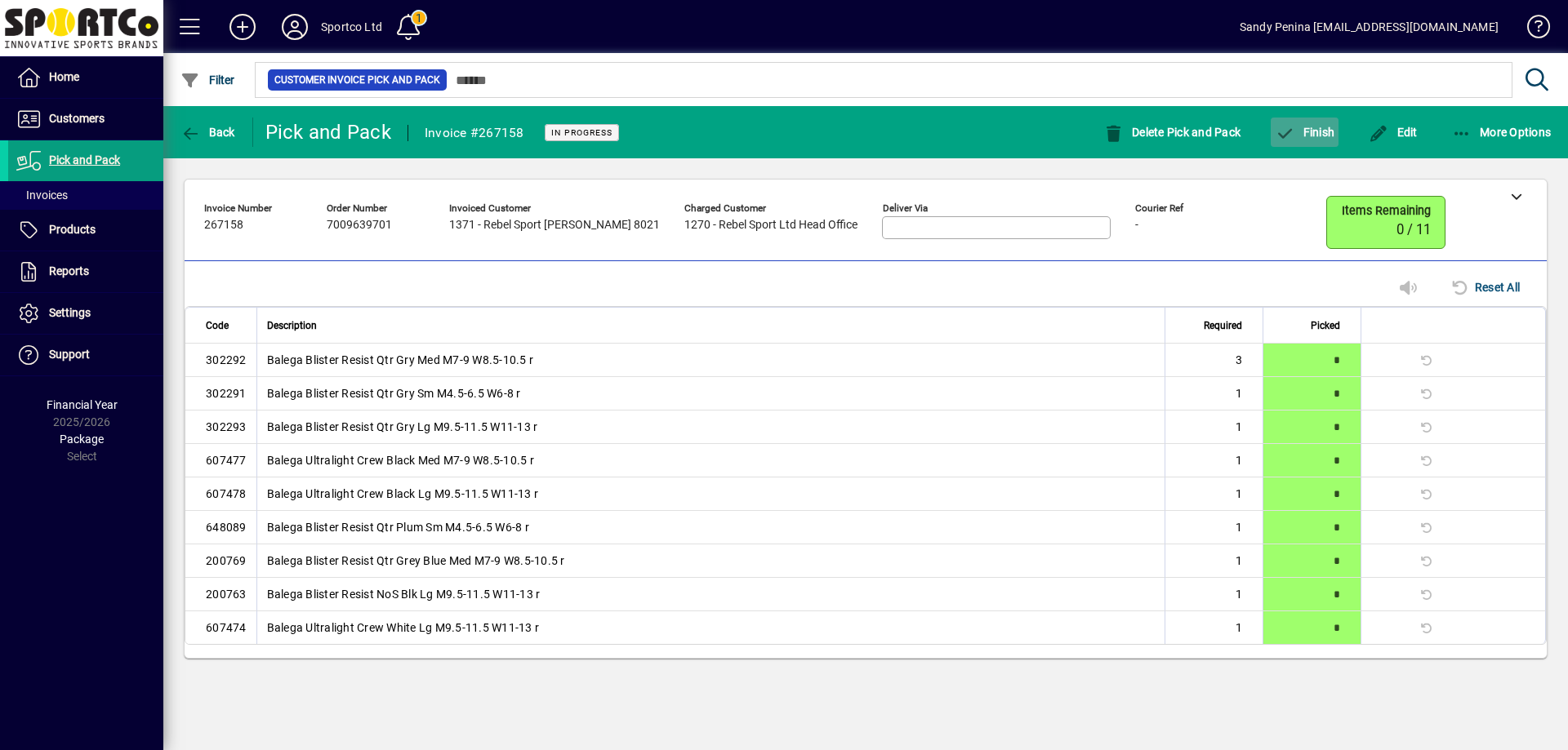
click at [1306, 130] on span "Finish" at bounding box center [1305, 132] width 59 height 13
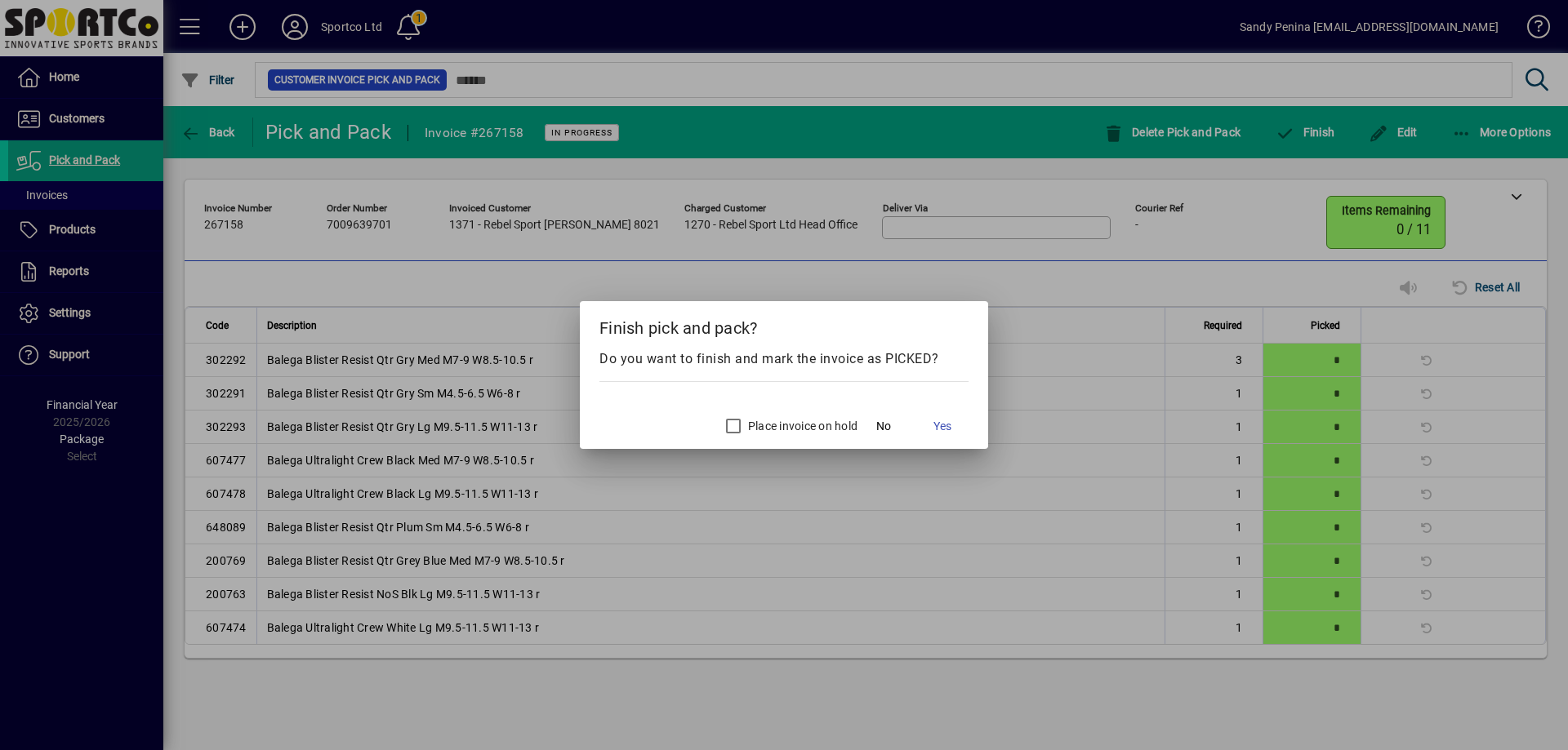
click at [1159, 315] on div at bounding box center [784, 375] width 1568 height 750
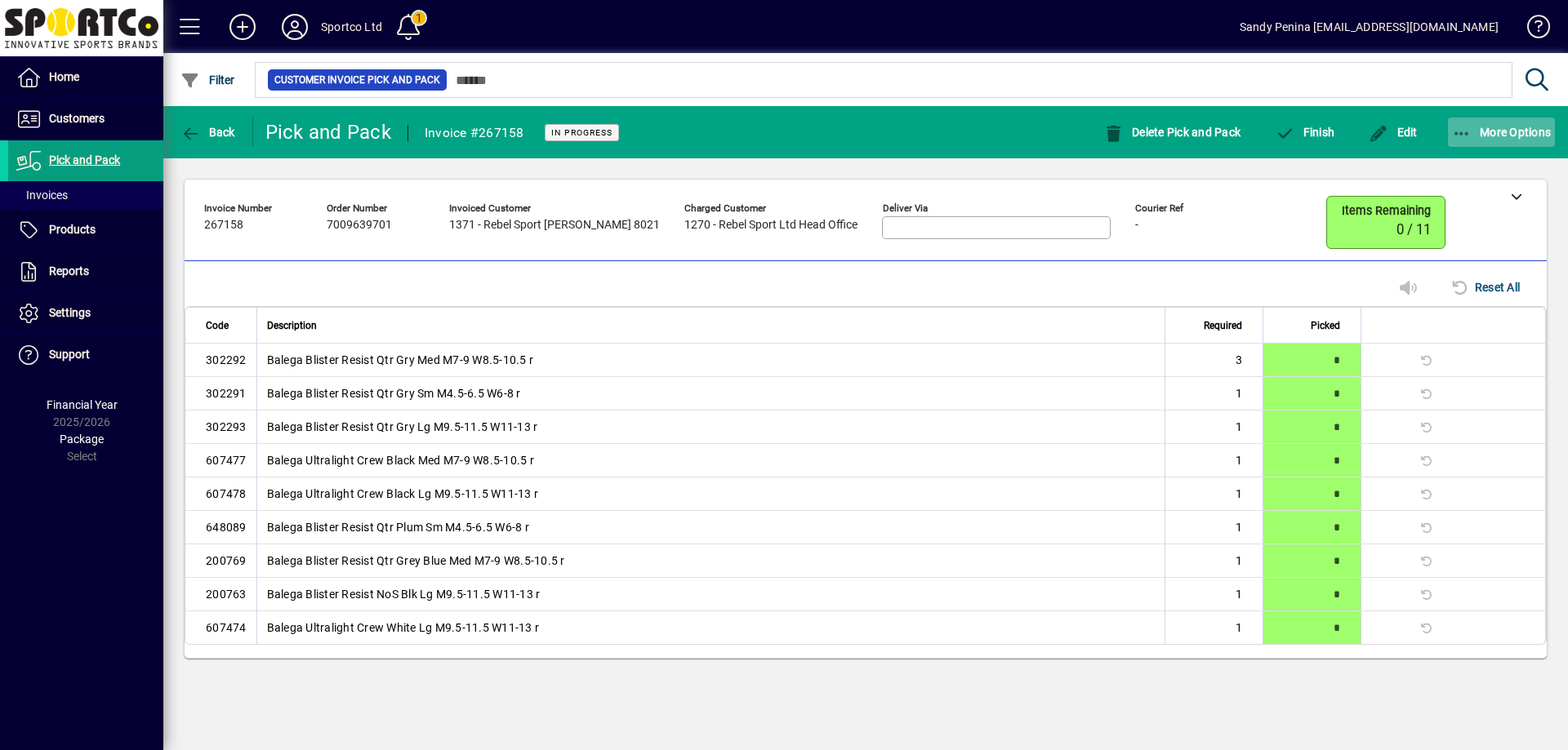
click at [1506, 137] on span "More Options" at bounding box center [1502, 132] width 100 height 13
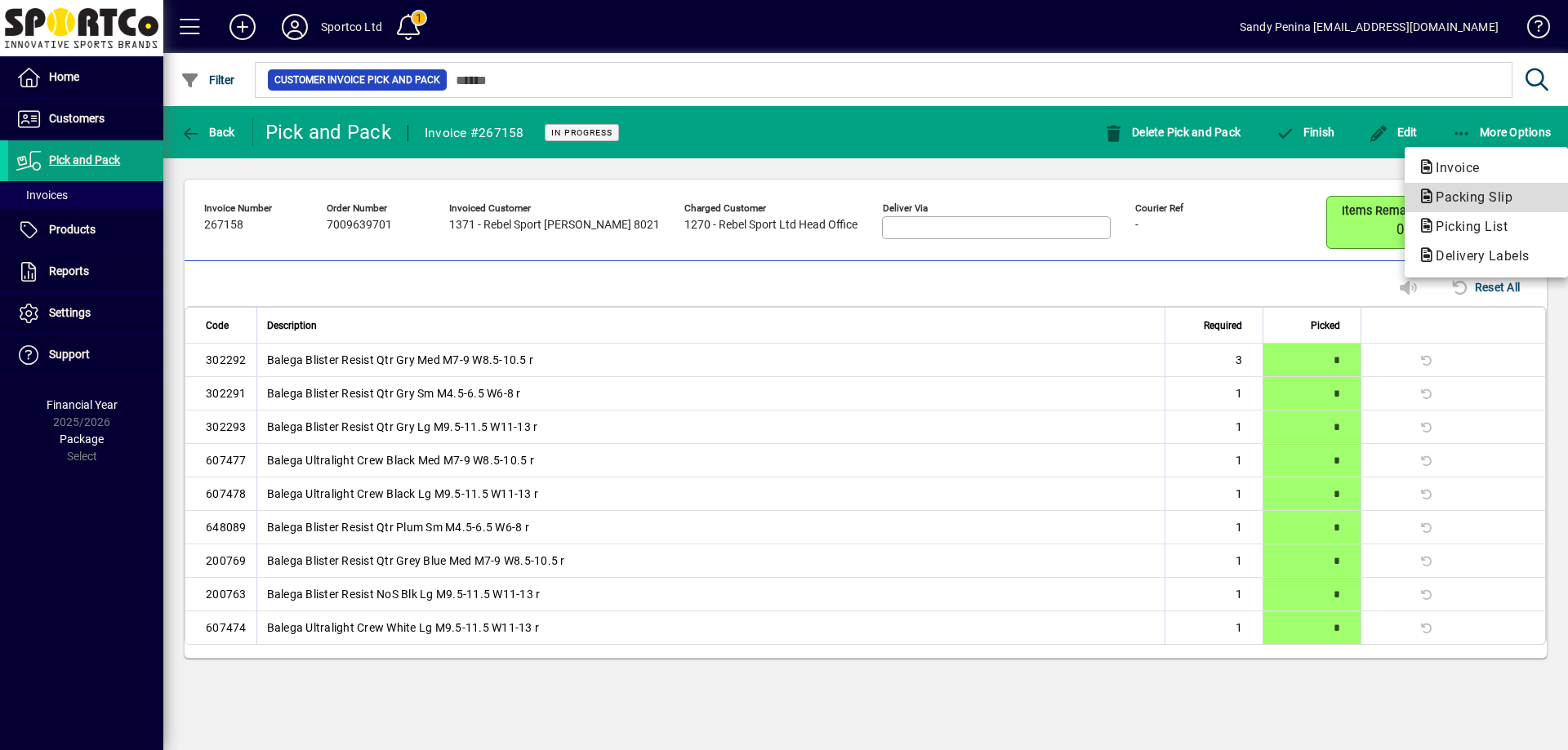
click at [1474, 190] on span "Packing Slip" at bounding box center [1469, 197] width 103 height 15
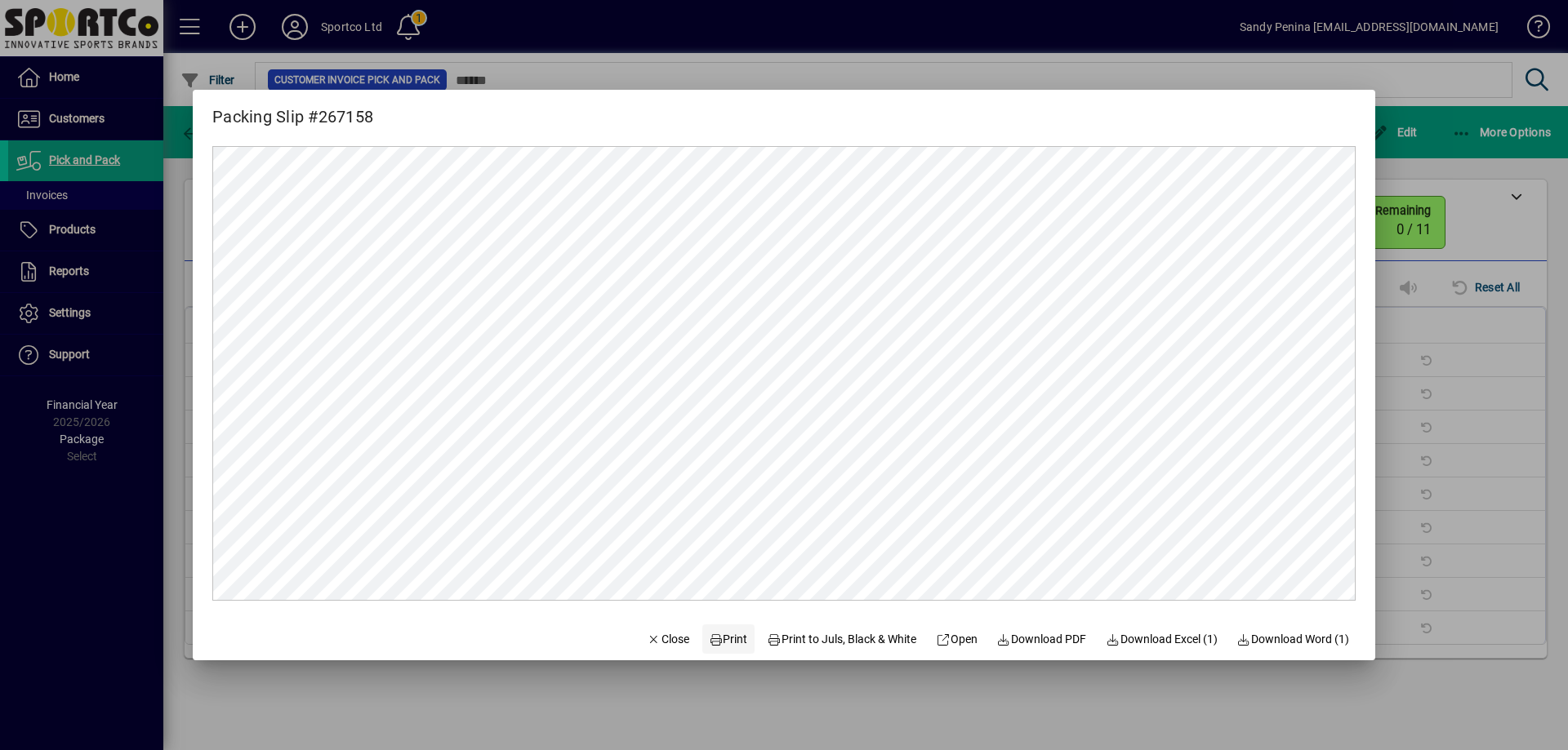
click at [725, 640] on span "Print" at bounding box center [729, 640] width 40 height 17
drag, startPoint x: 1532, startPoint y: 333, endPoint x: 1467, endPoint y: 320, distance: 66.3
click at [1529, 335] on div at bounding box center [784, 375] width 1568 height 750
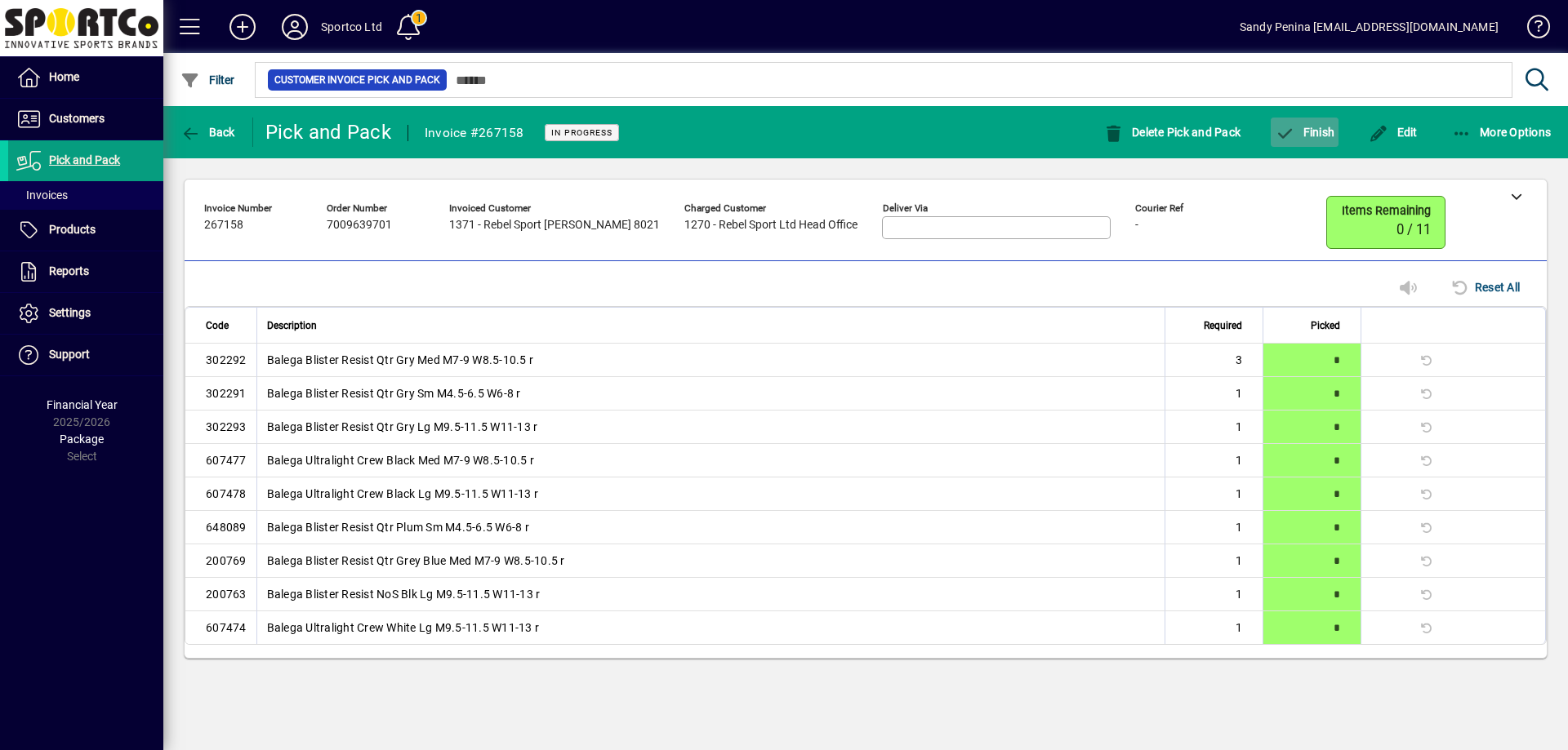
click at [1318, 129] on span "Finish" at bounding box center [1305, 132] width 59 height 13
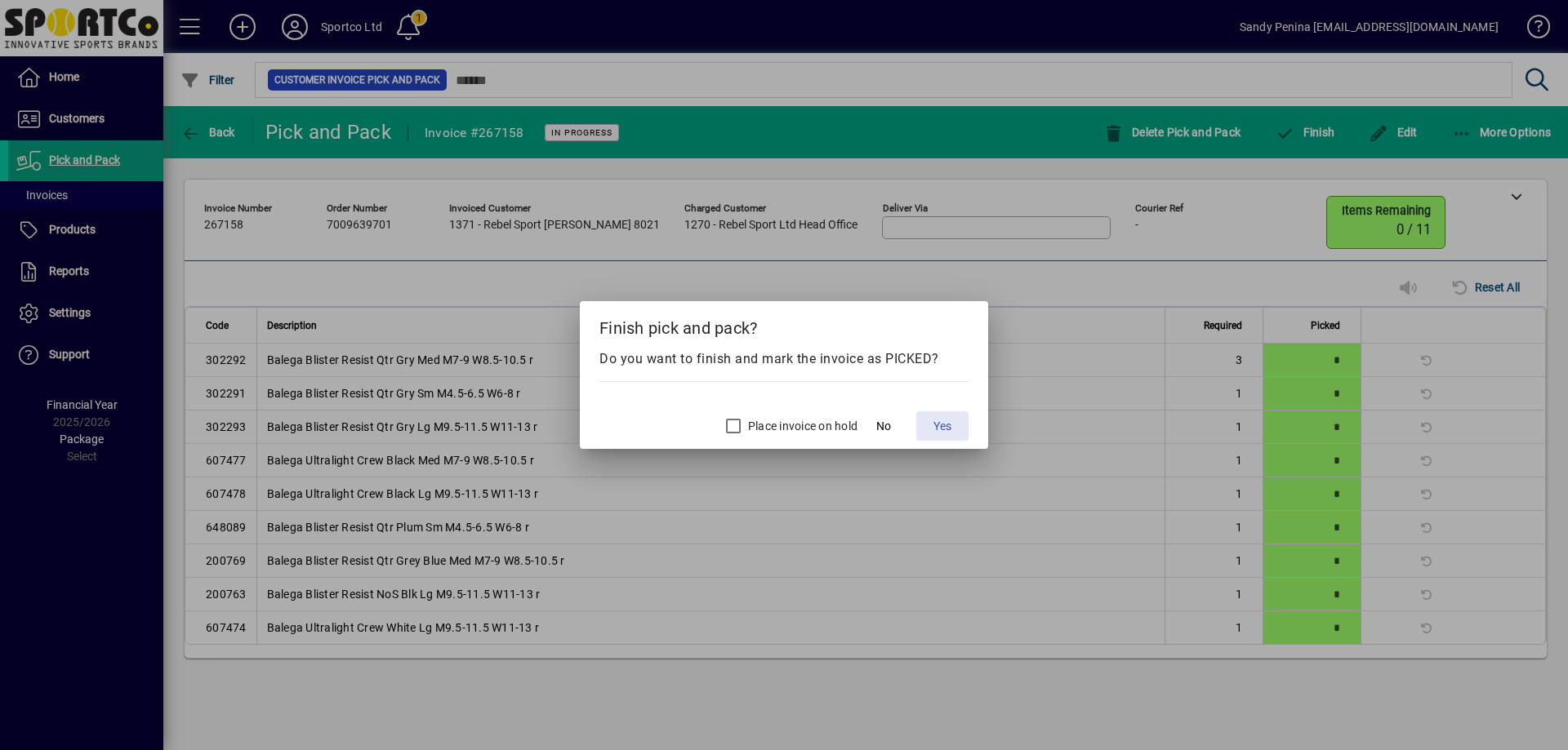
click at [950, 424] on span "Yes" at bounding box center [942, 426] width 18 height 17
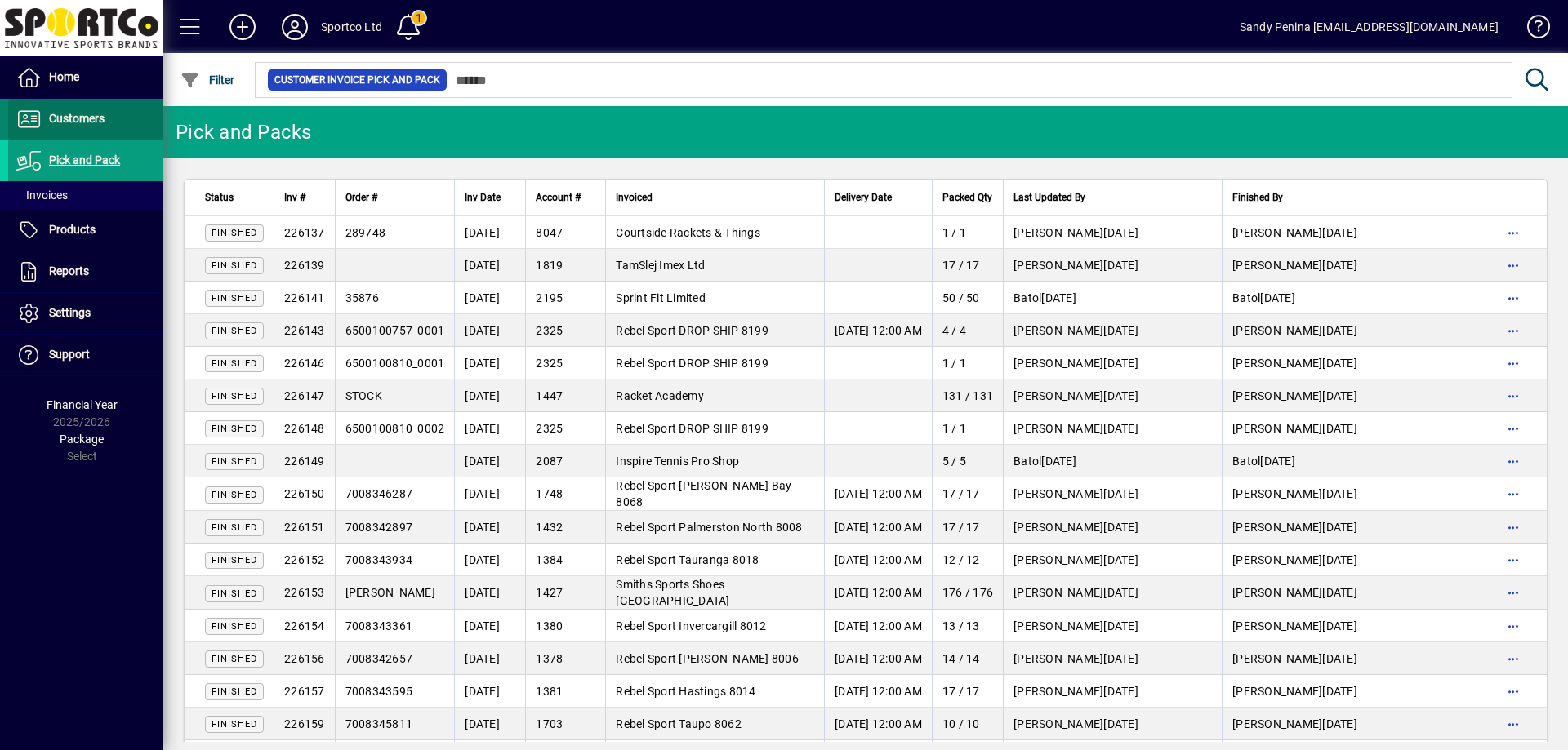
click at [91, 113] on span "Customers" at bounding box center [76, 119] width 56 height 13
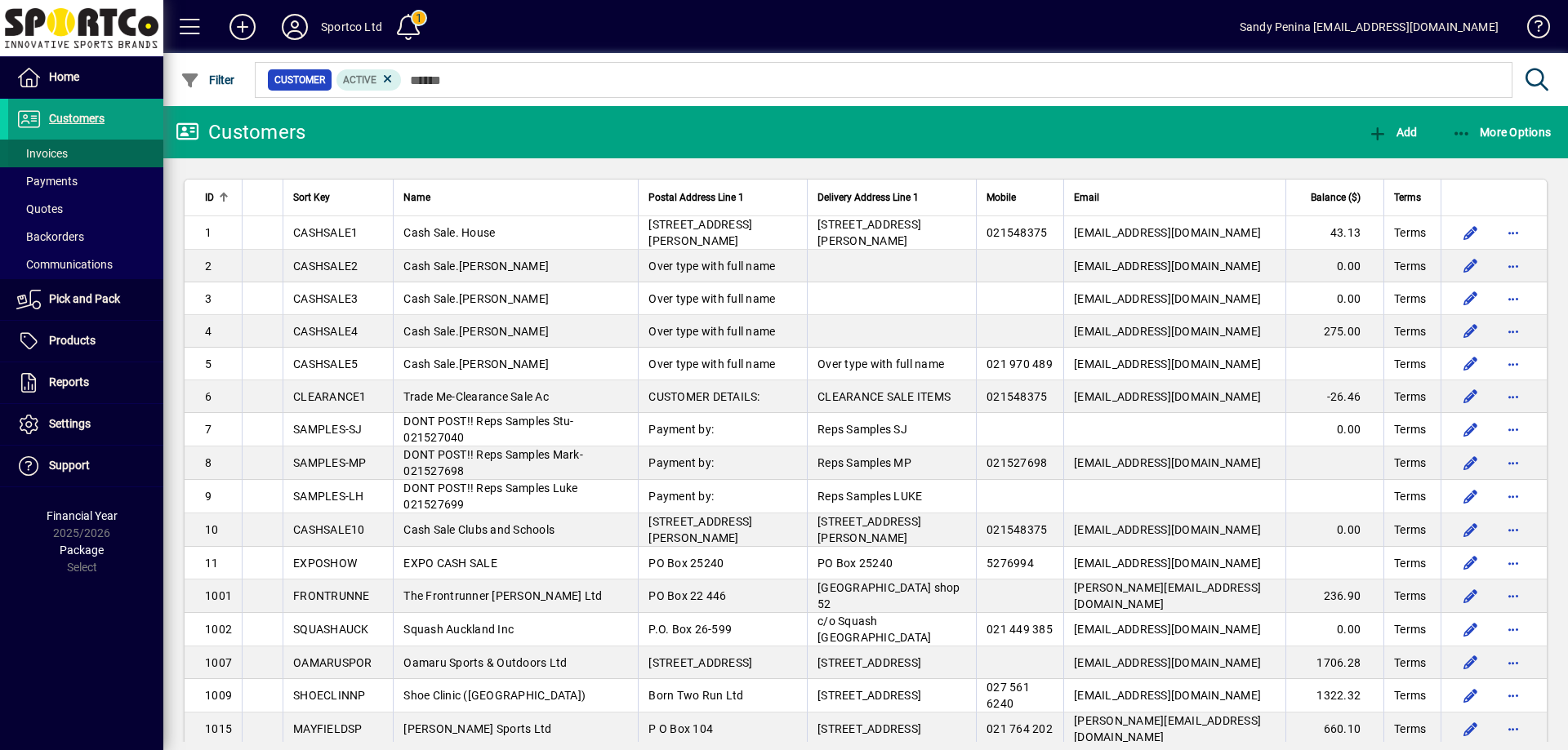
click at [71, 158] on span at bounding box center [86, 154] width 155 height 40
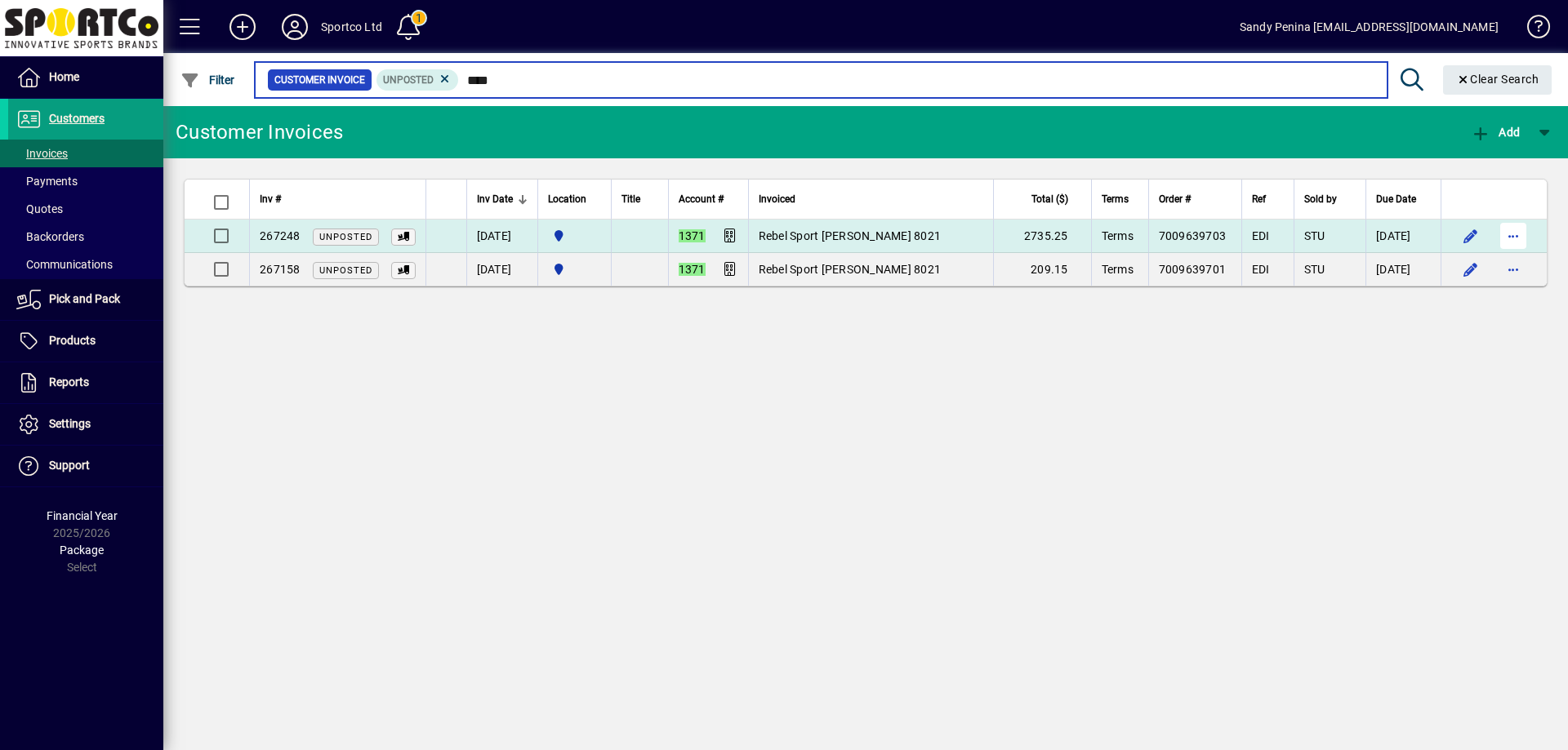
type input "****"
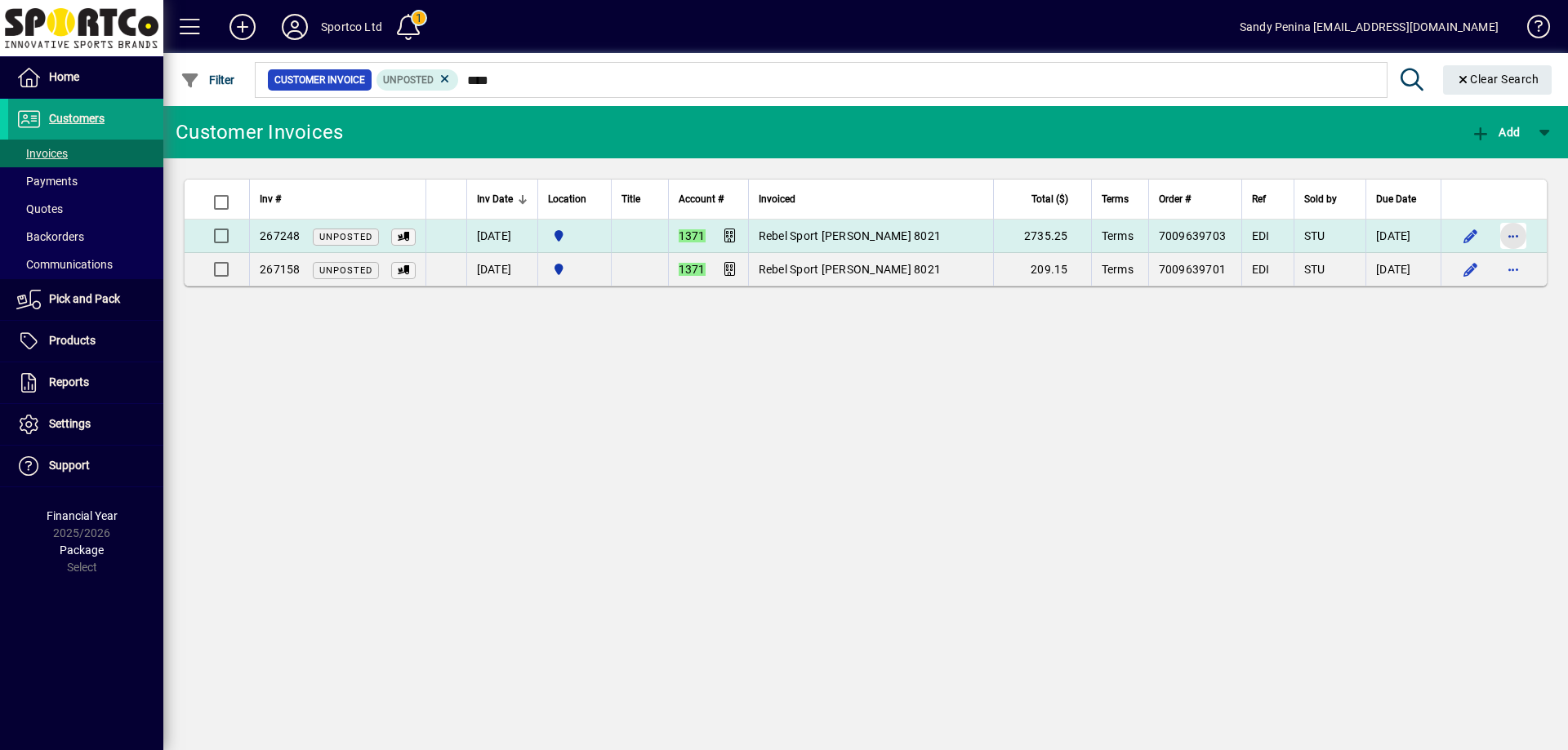
click at [1520, 228] on span "button" at bounding box center [1514, 236] width 40 height 40
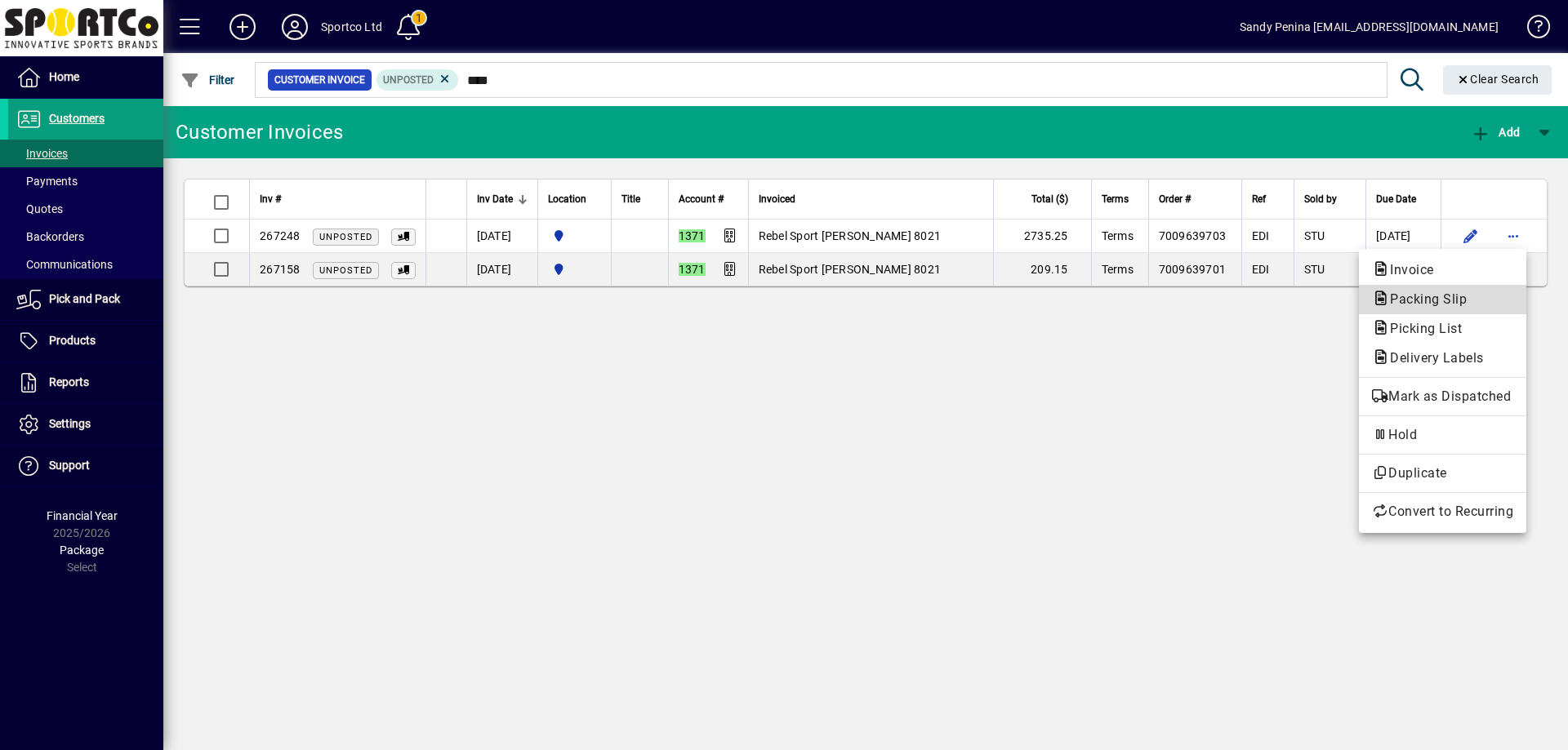
click at [1428, 294] on span "Packing Slip" at bounding box center [1424, 299] width 103 height 15
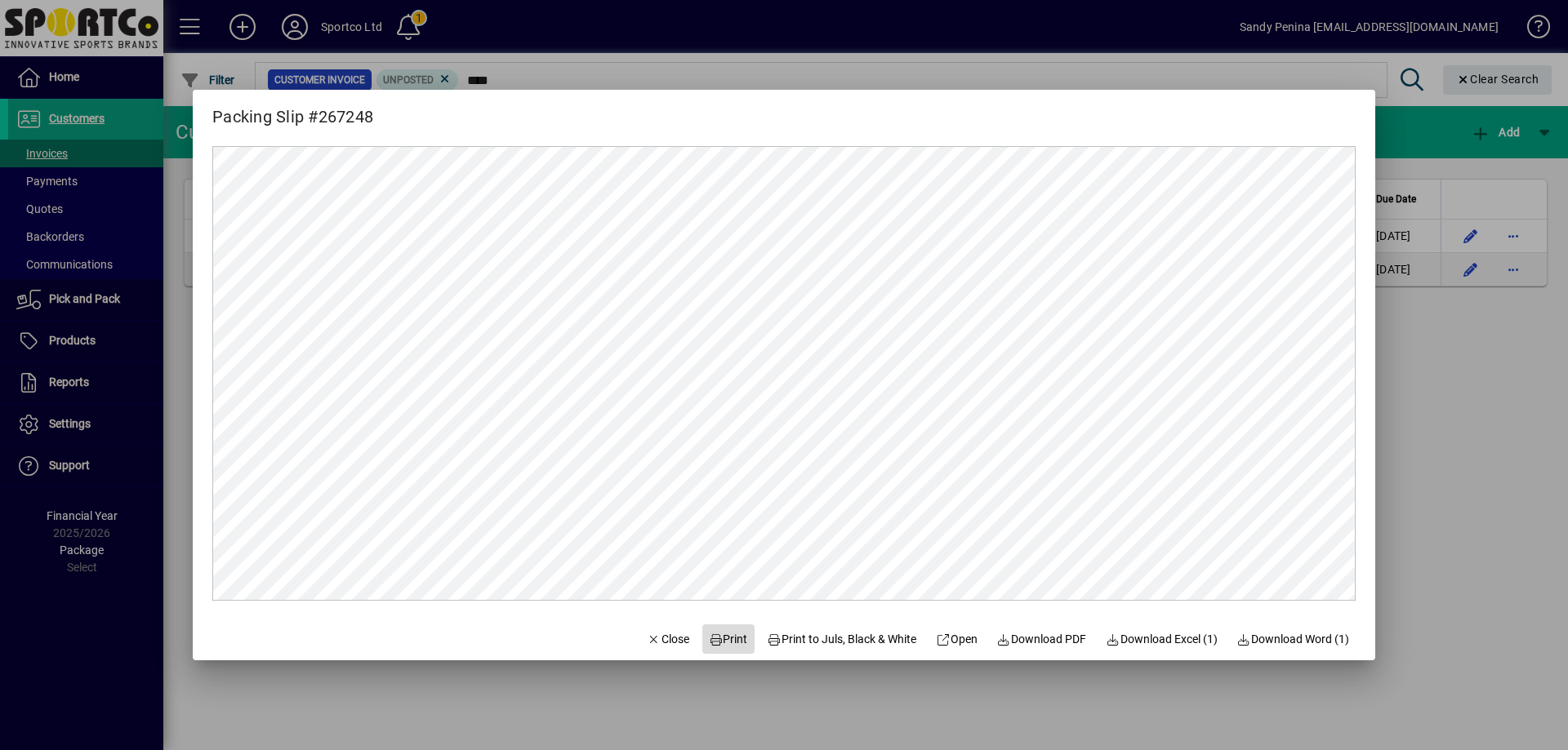
click at [715, 633] on span "Print" at bounding box center [729, 640] width 40 height 17
click at [1423, 373] on div at bounding box center [784, 375] width 1568 height 750
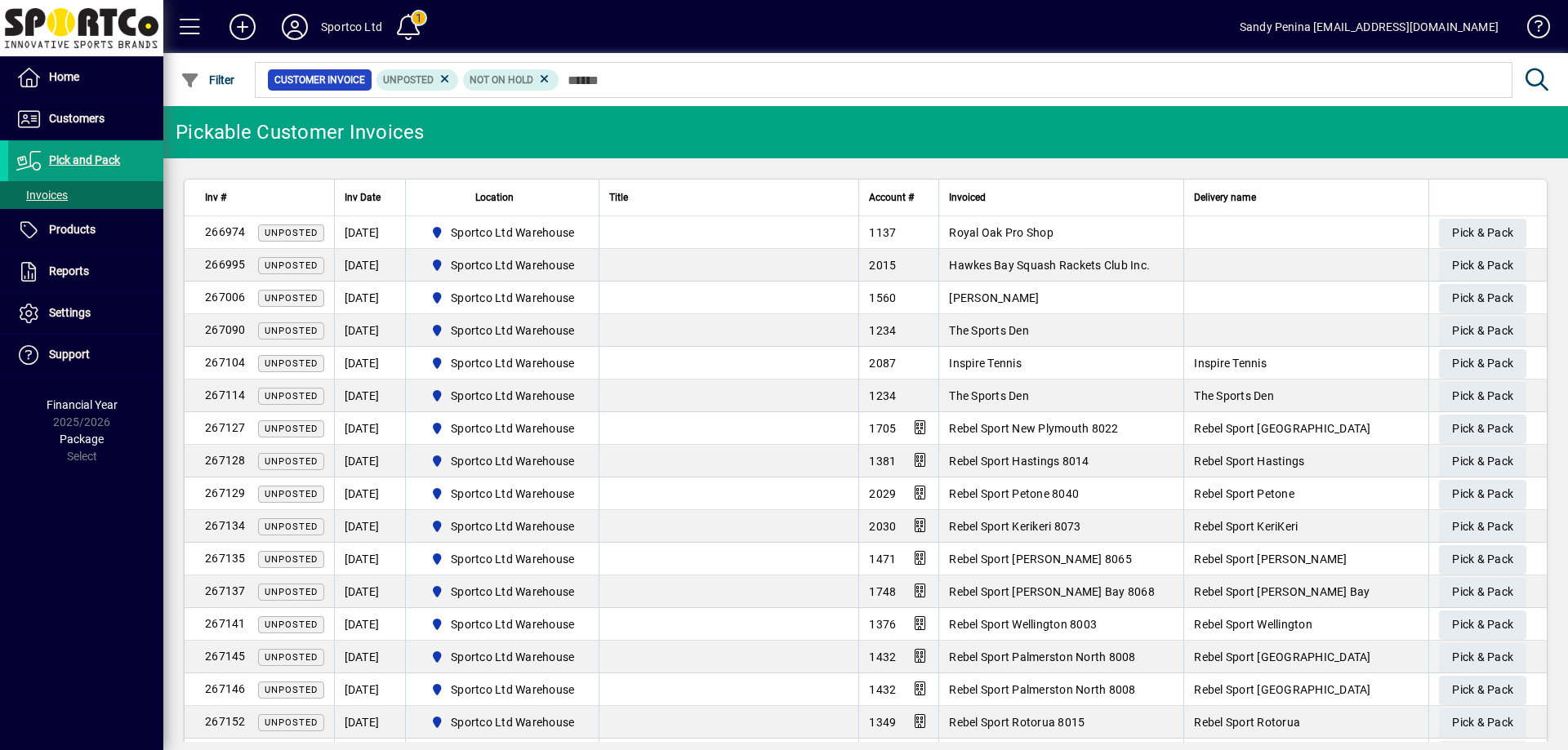
click at [654, 89] on input "text" at bounding box center [1030, 80] width 940 height 23
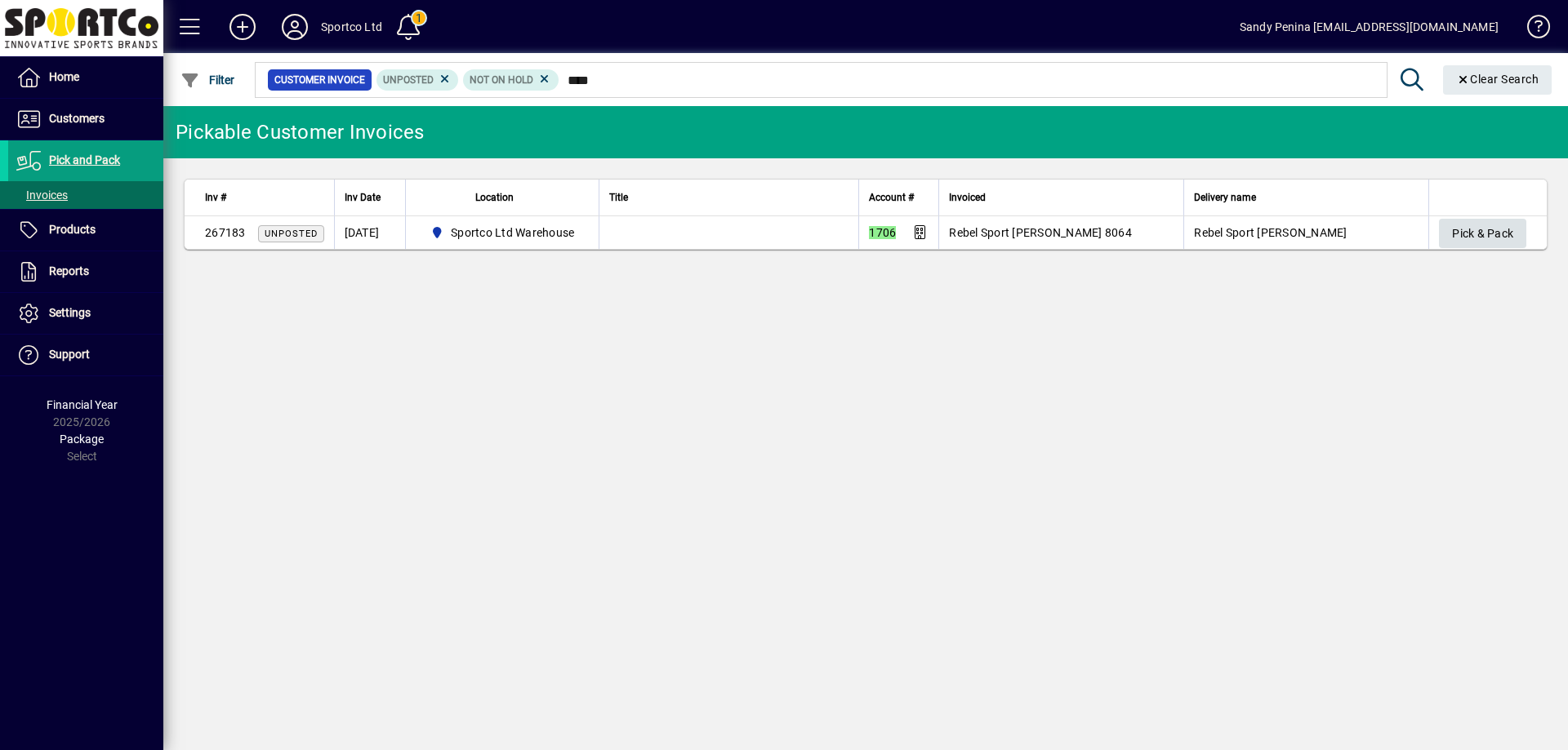
type input "****"
click at [1462, 241] on span "Pick & Pack" at bounding box center [1482, 234] width 61 height 27
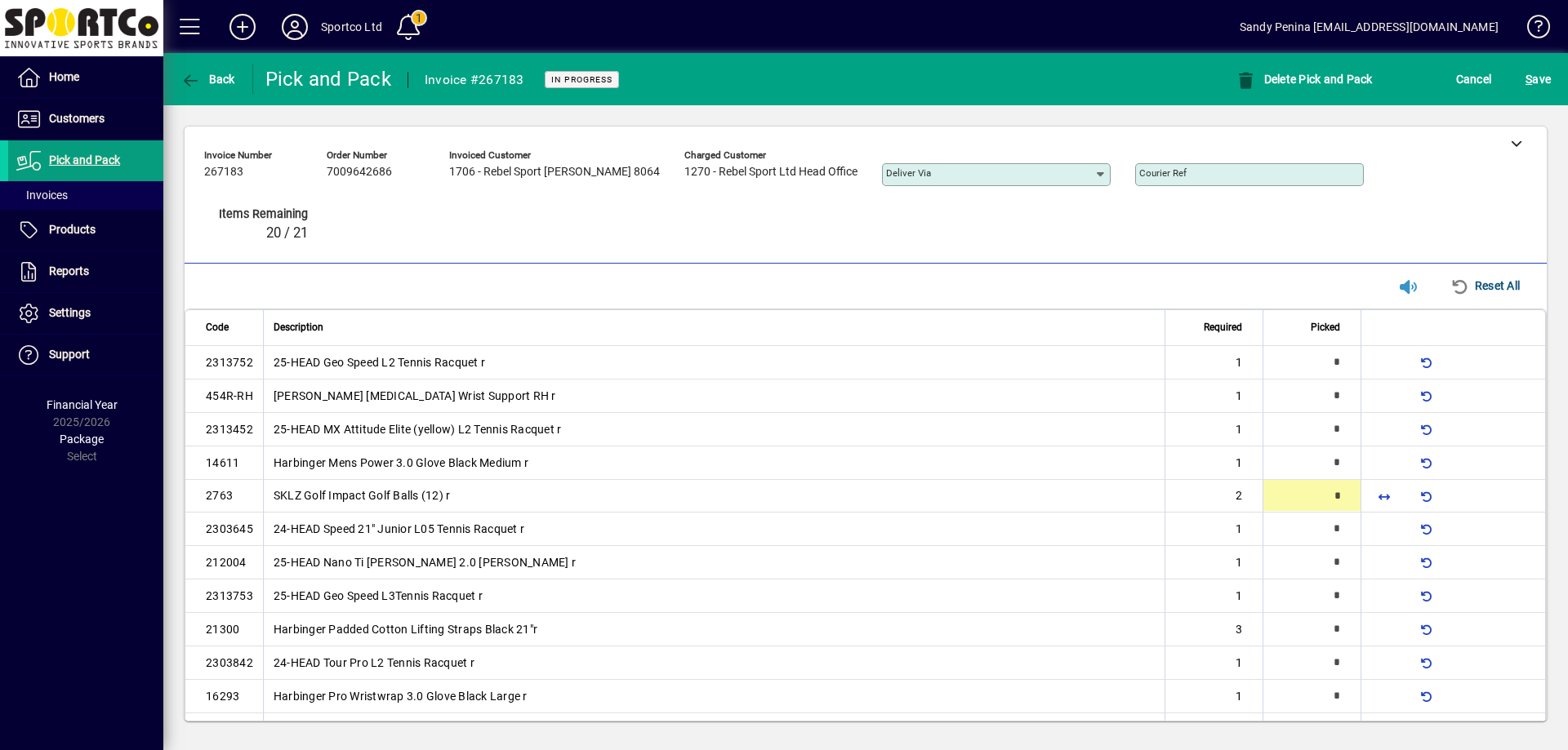
type input "*"
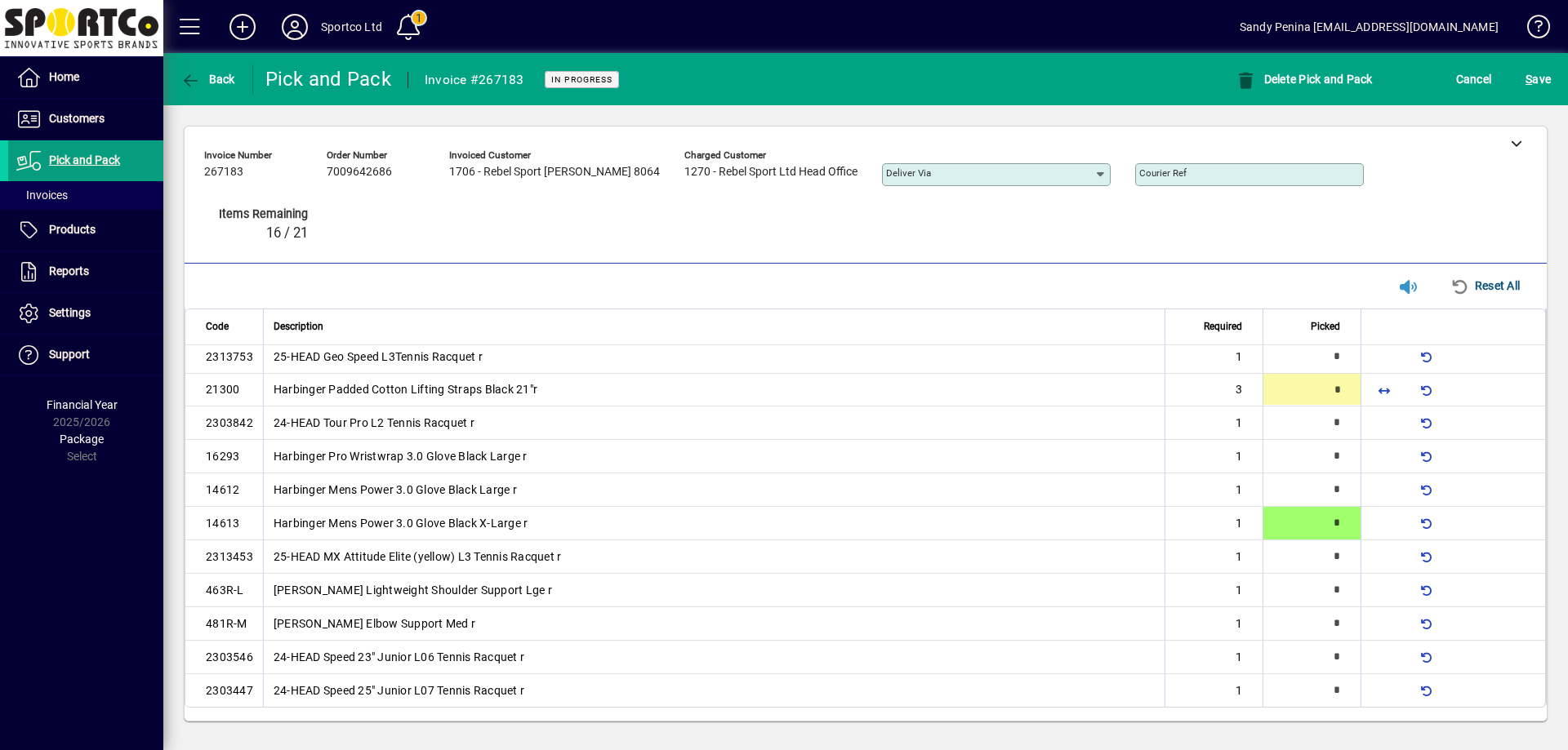
scroll to position [117, 0]
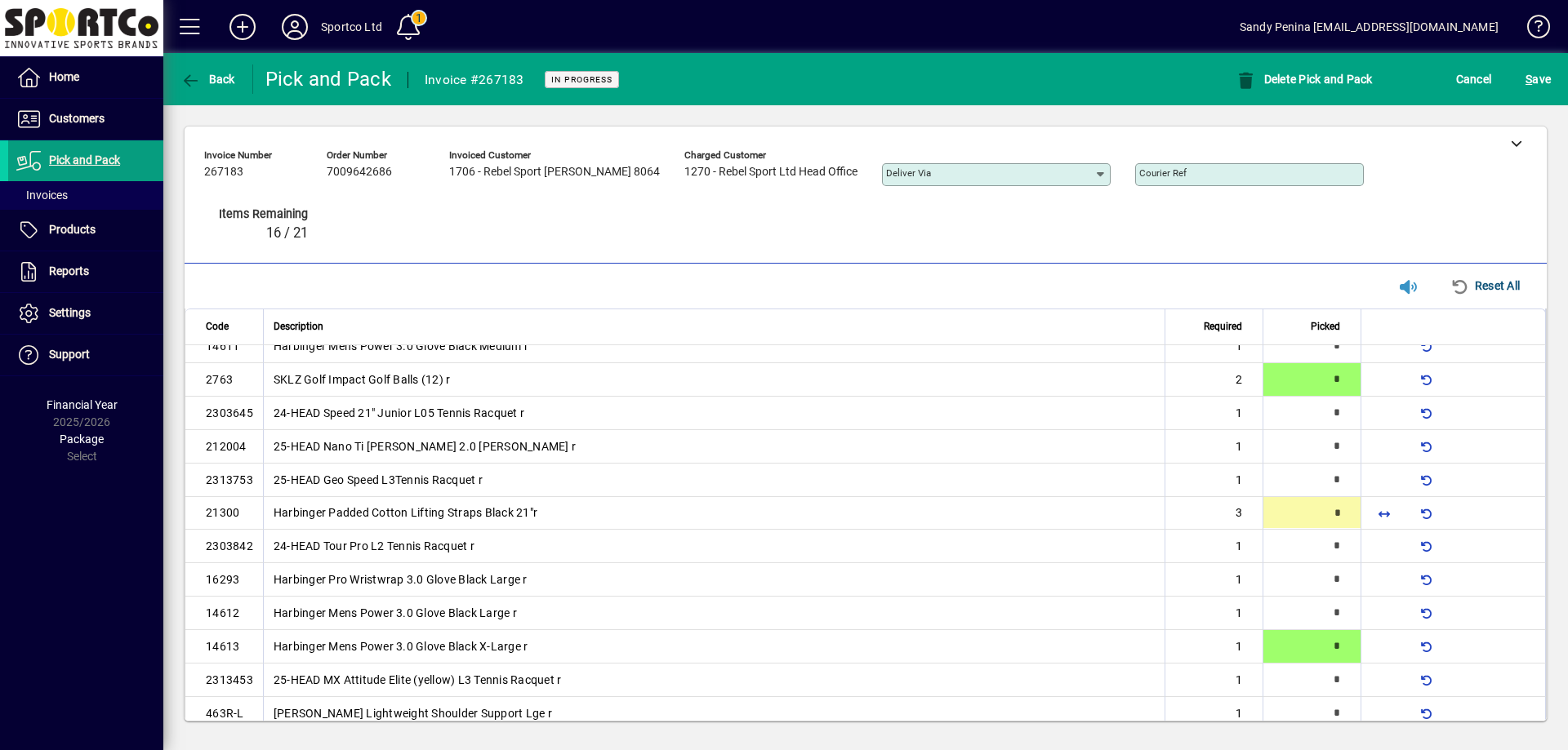
type input "*"
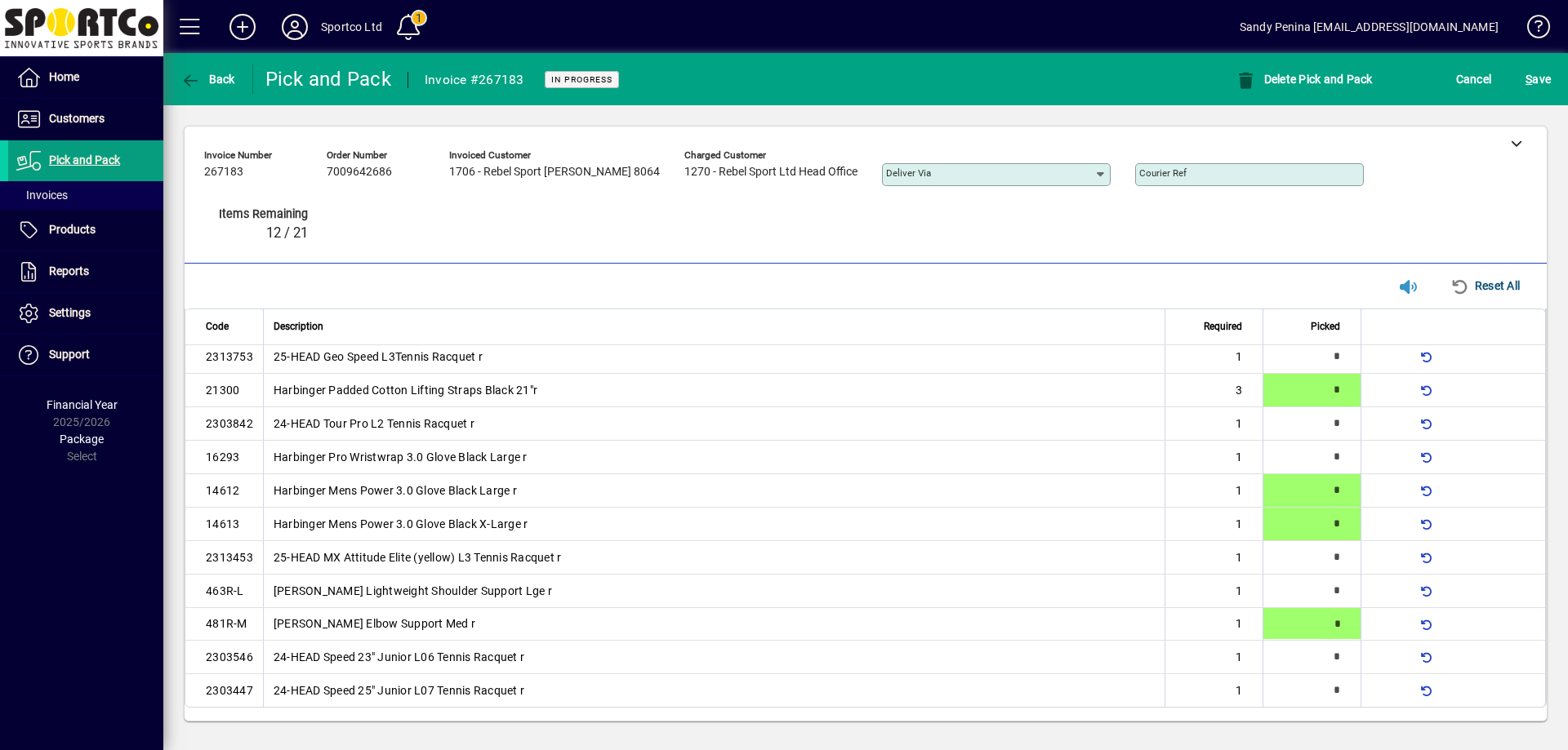
type input "*"
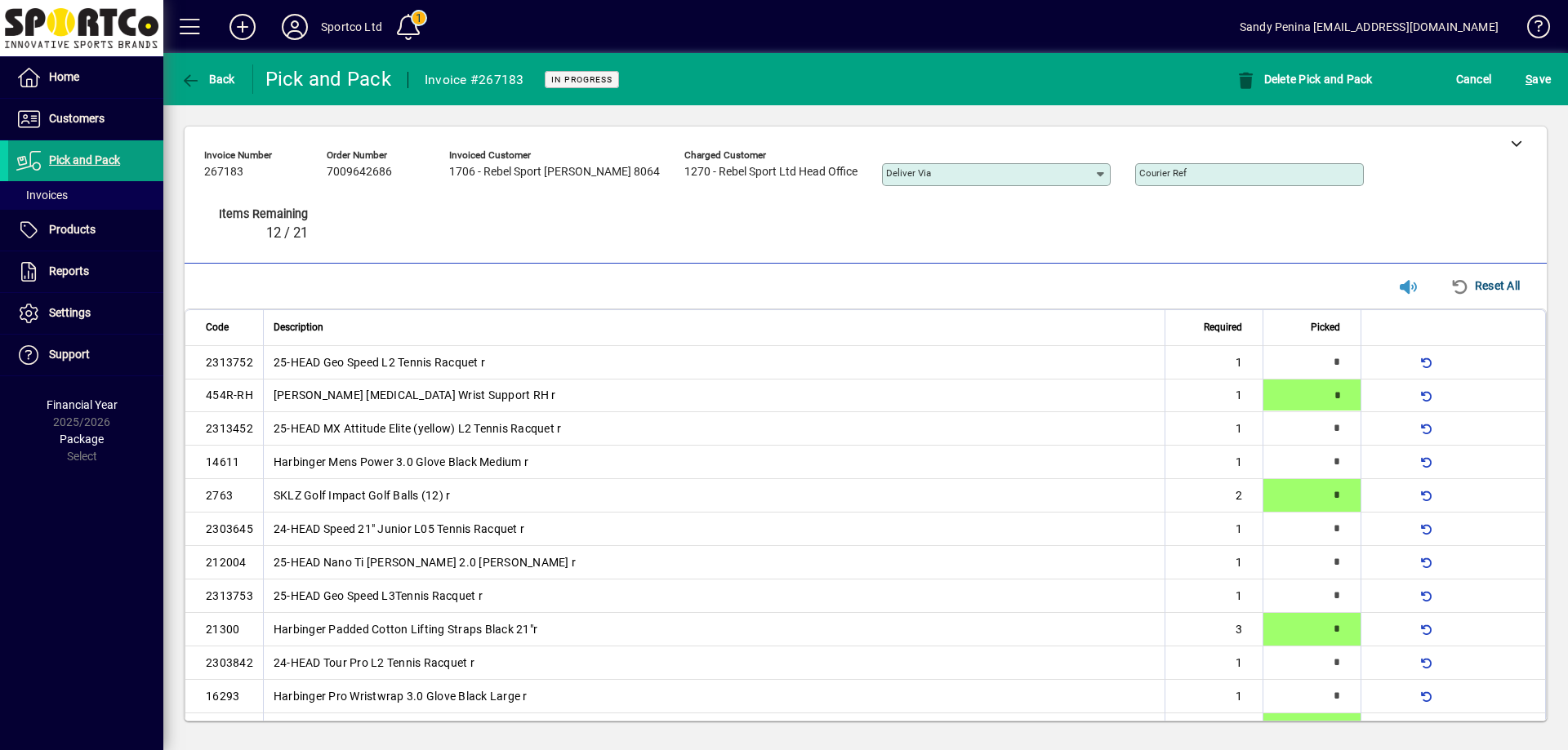
type input "*"
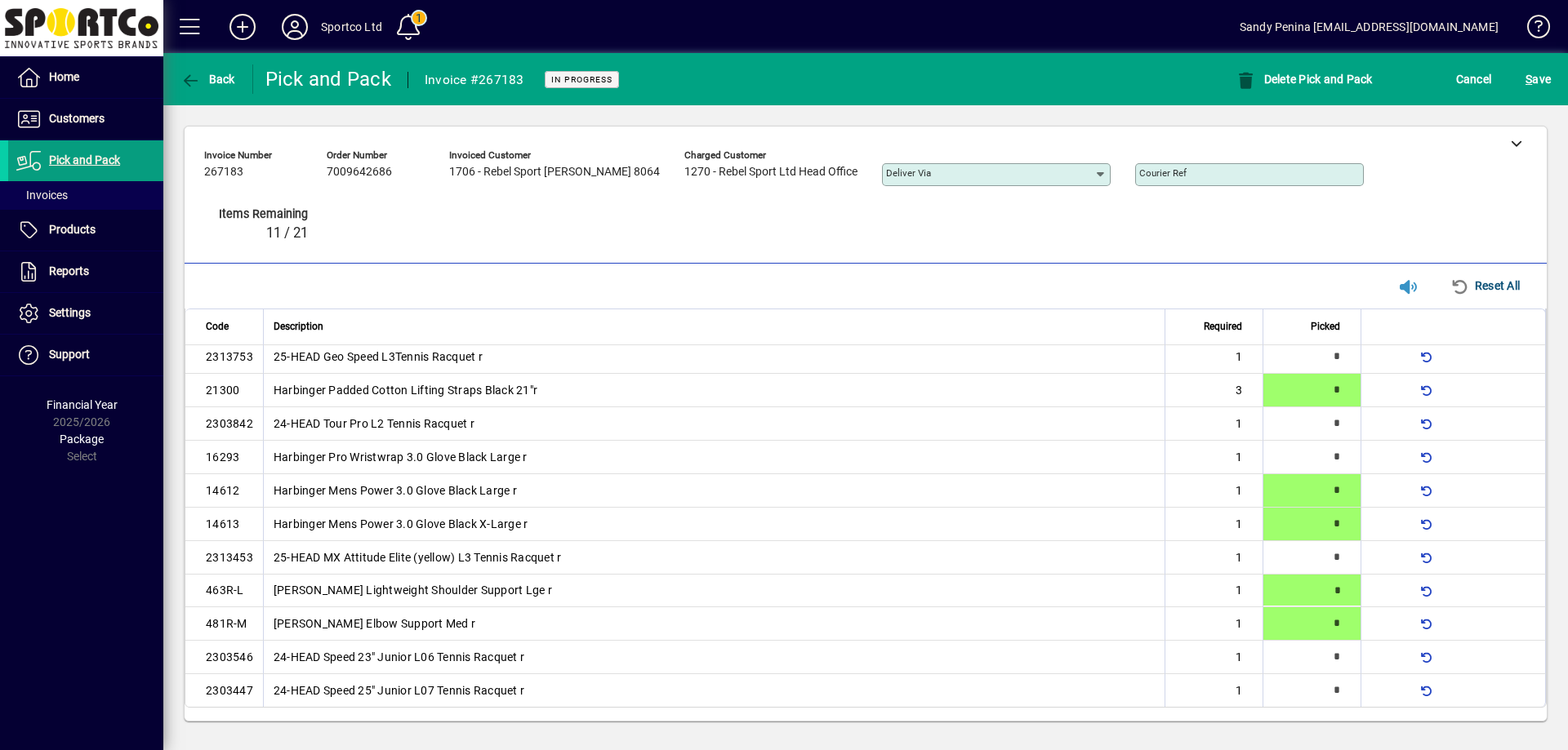
type input "*"
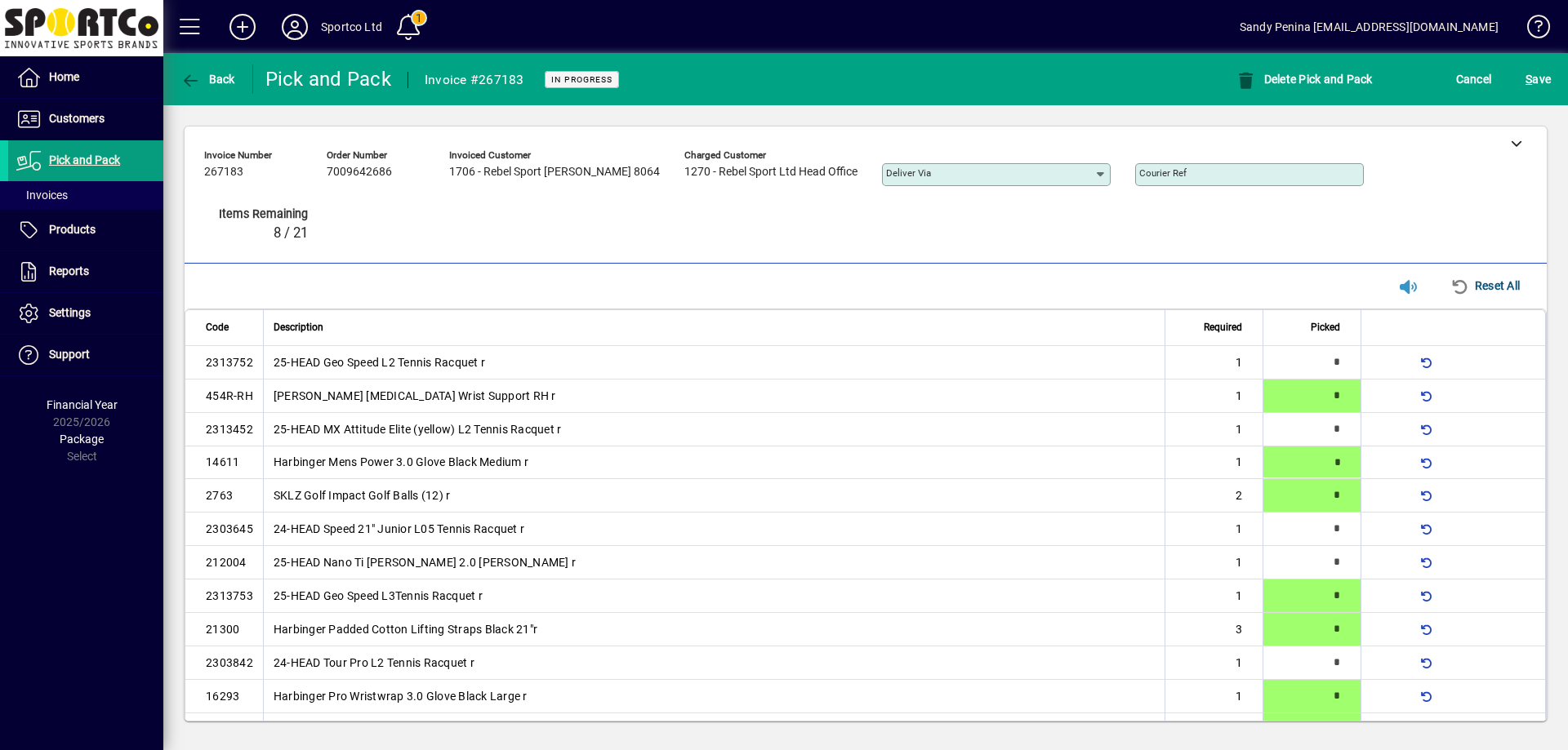
type input "*"
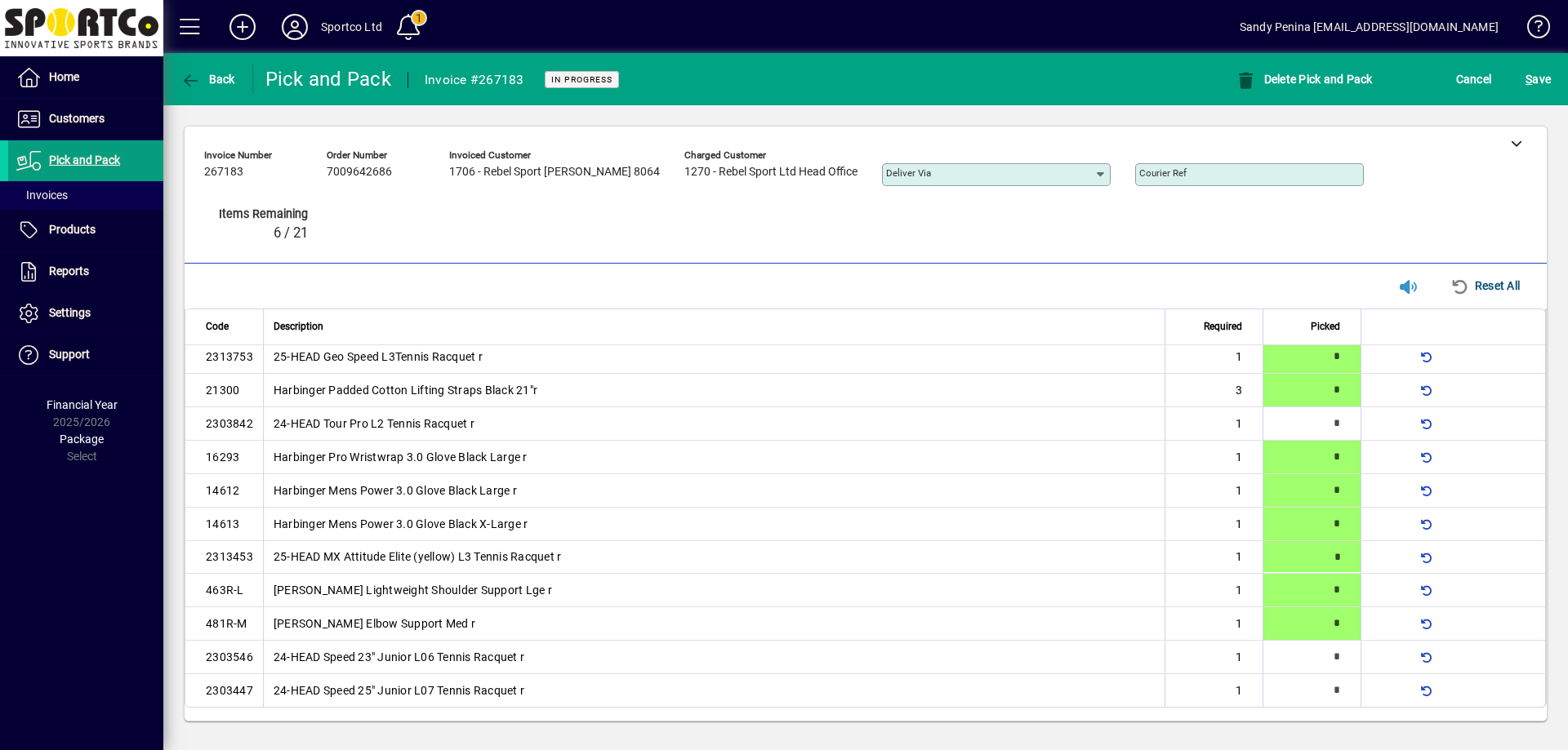
type input "*"
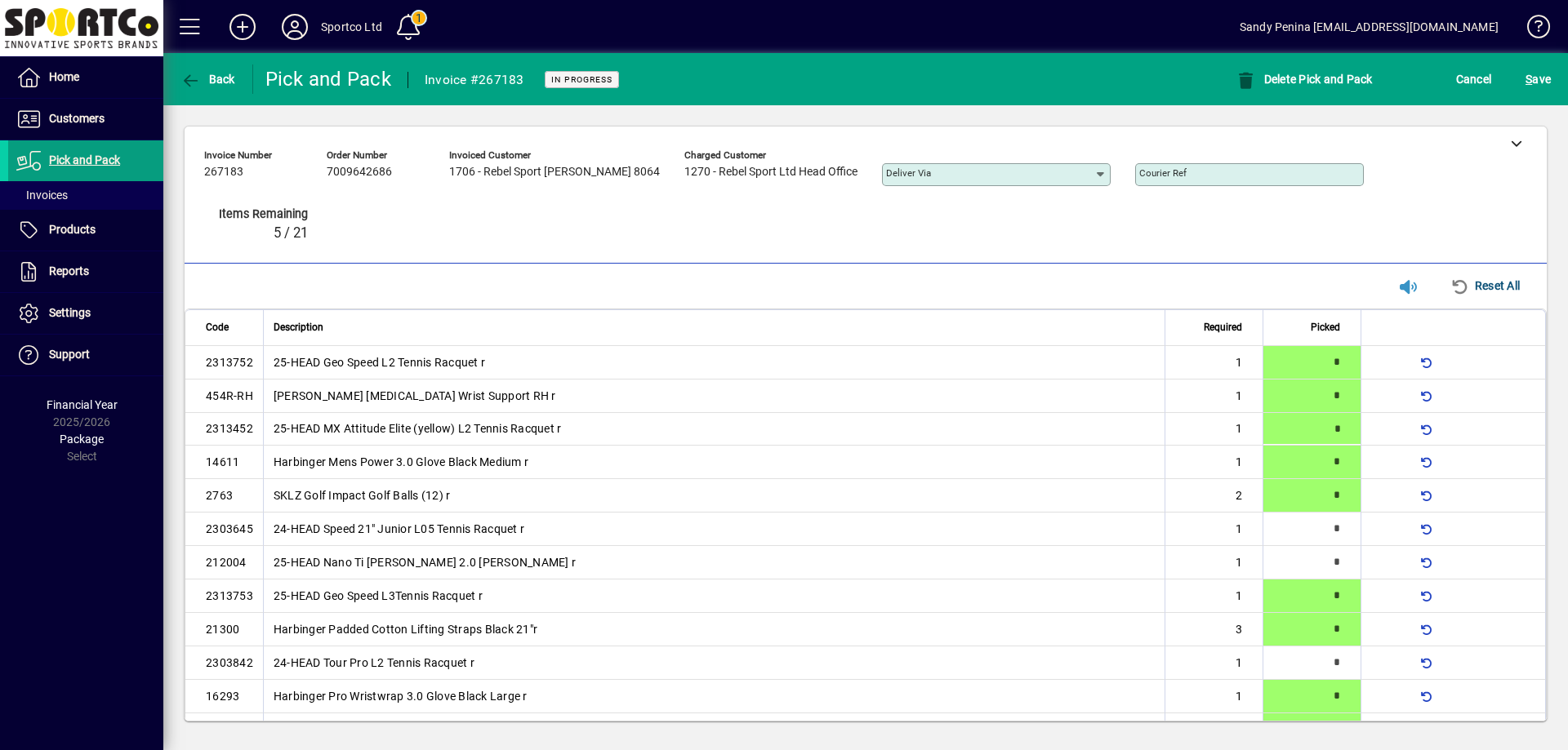
type input "*"
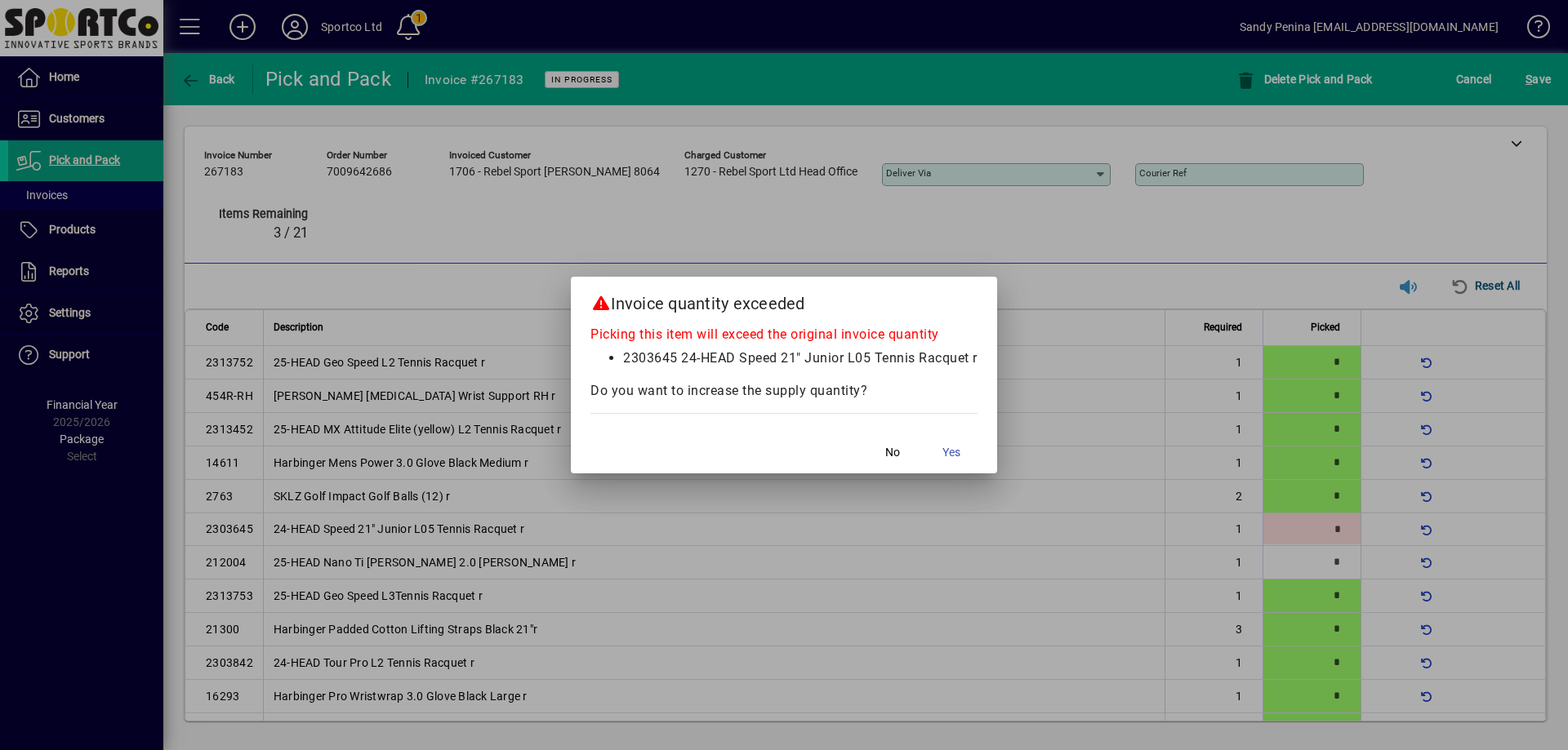
scroll to position [16, 0]
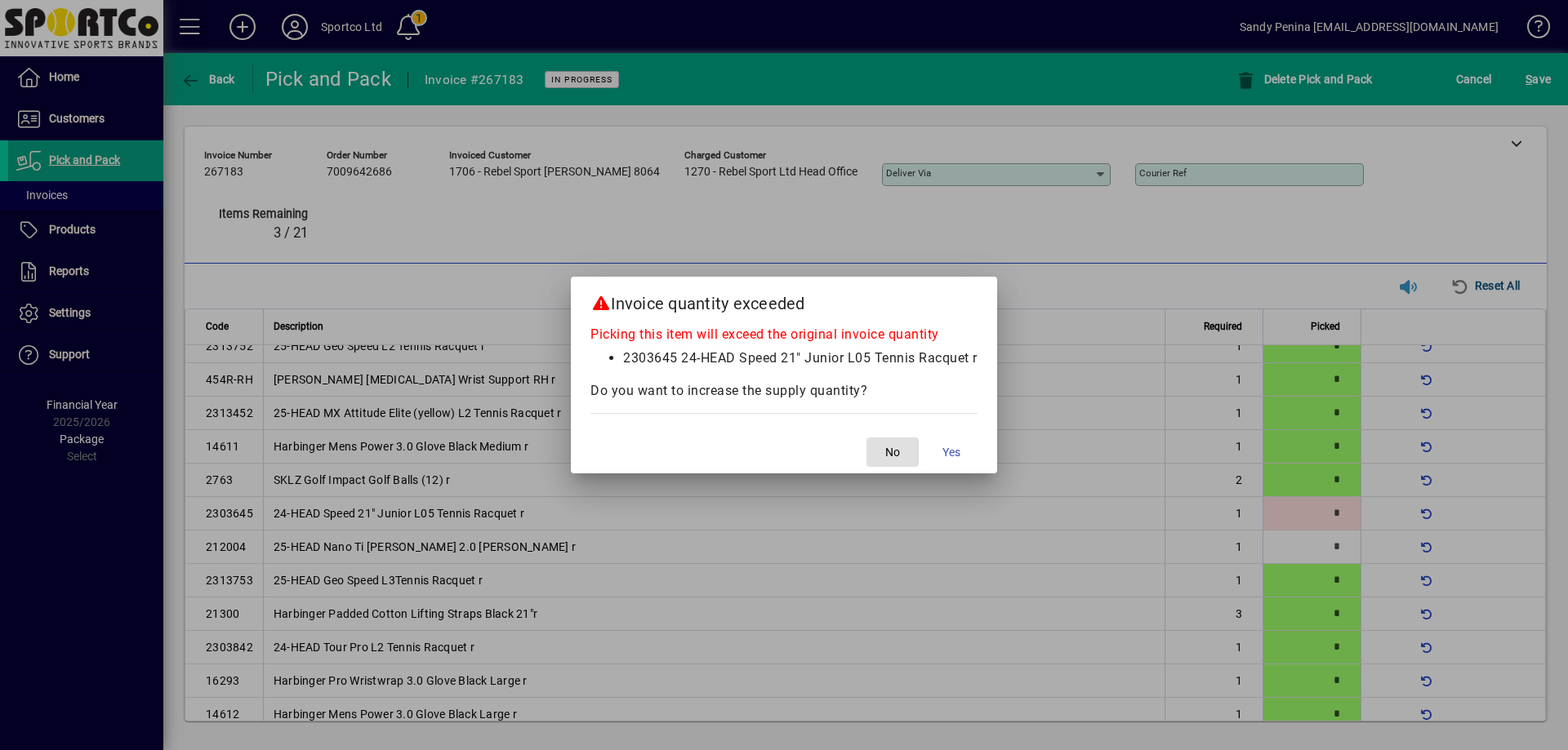
click at [886, 450] on span "No" at bounding box center [893, 453] width 15 height 17
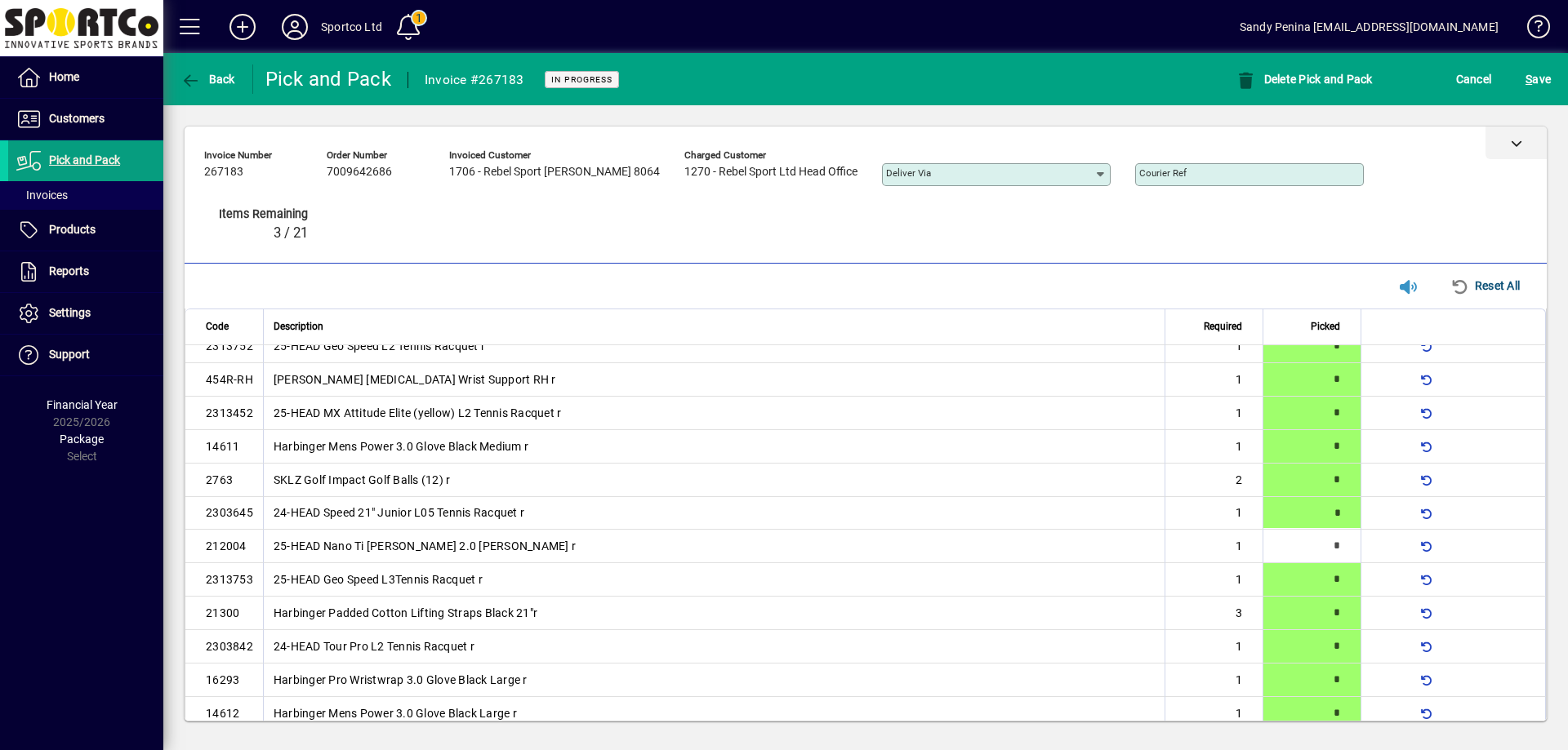
type input "*"
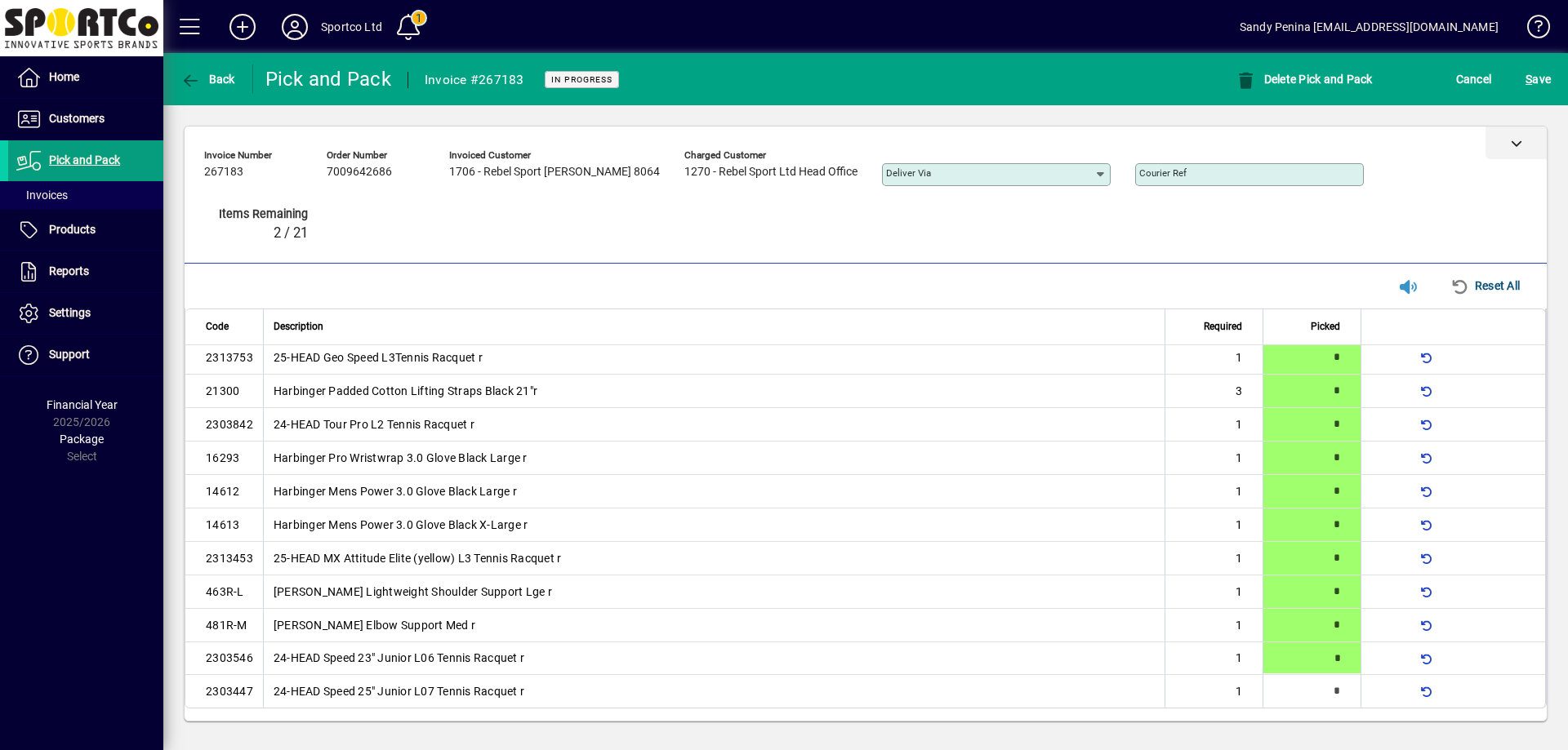
type input "*"
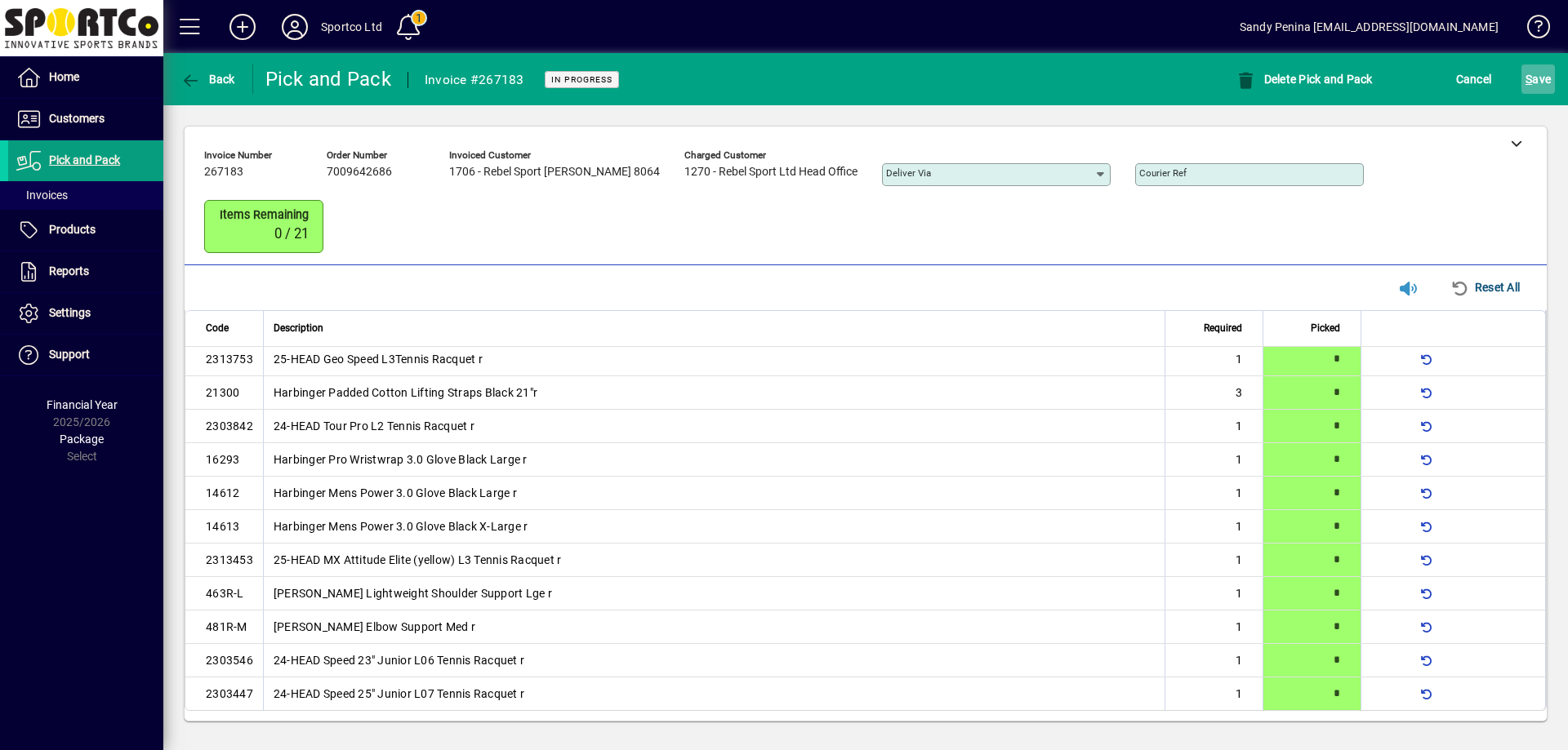
click at [1540, 83] on span "S ave" at bounding box center [1538, 79] width 25 height 26
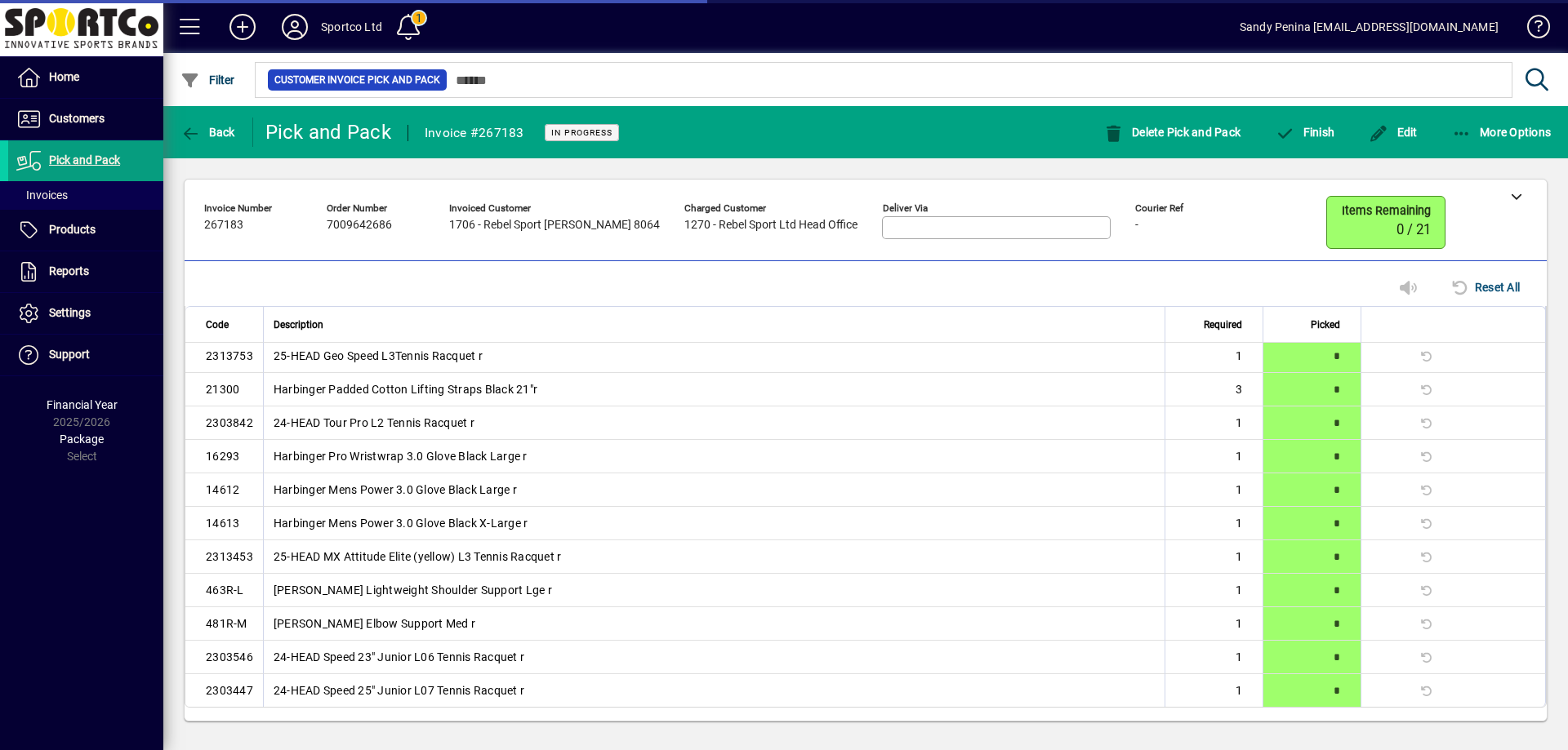
scroll to position [208, 0]
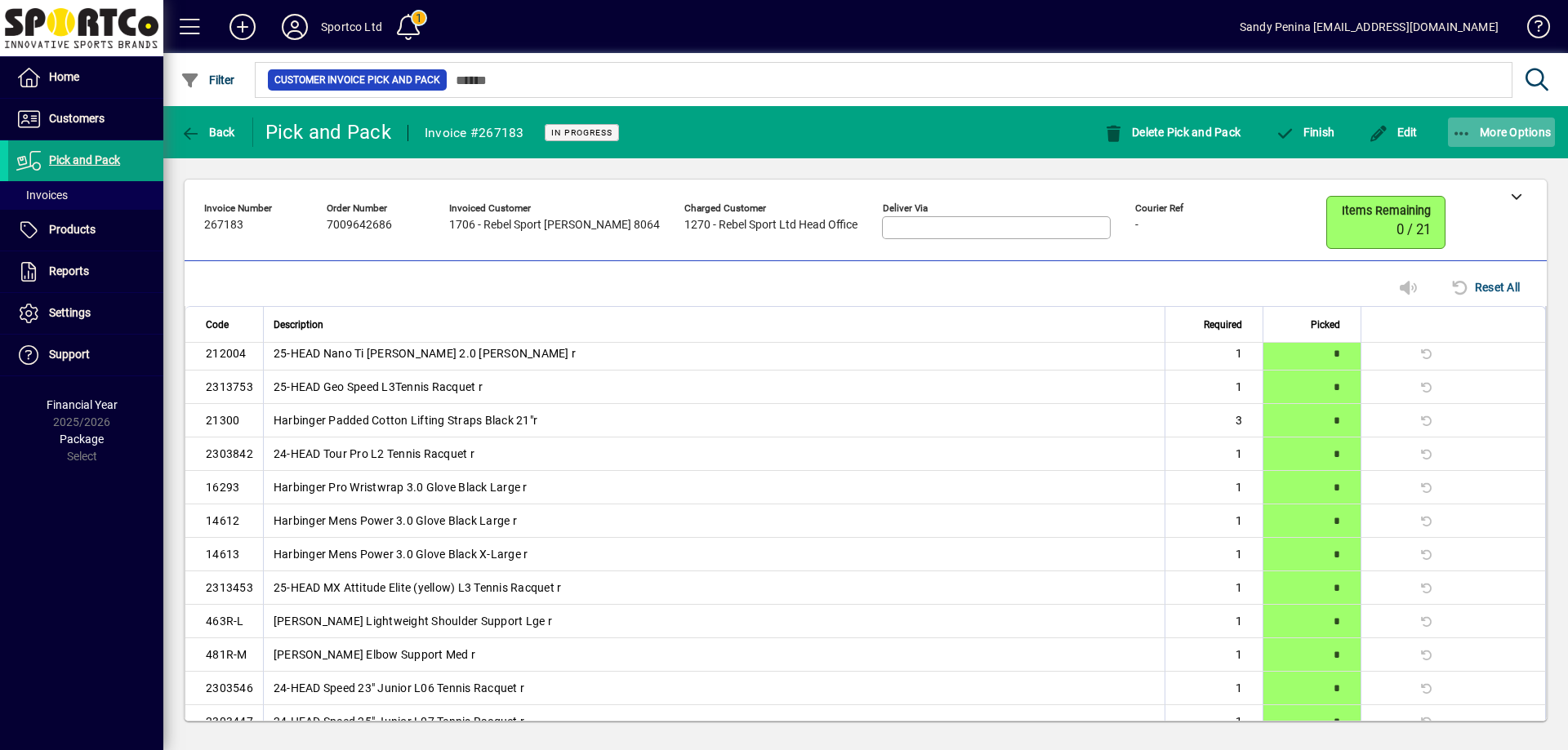
click at [1461, 137] on icon "button" at bounding box center [1462, 133] width 21 height 16
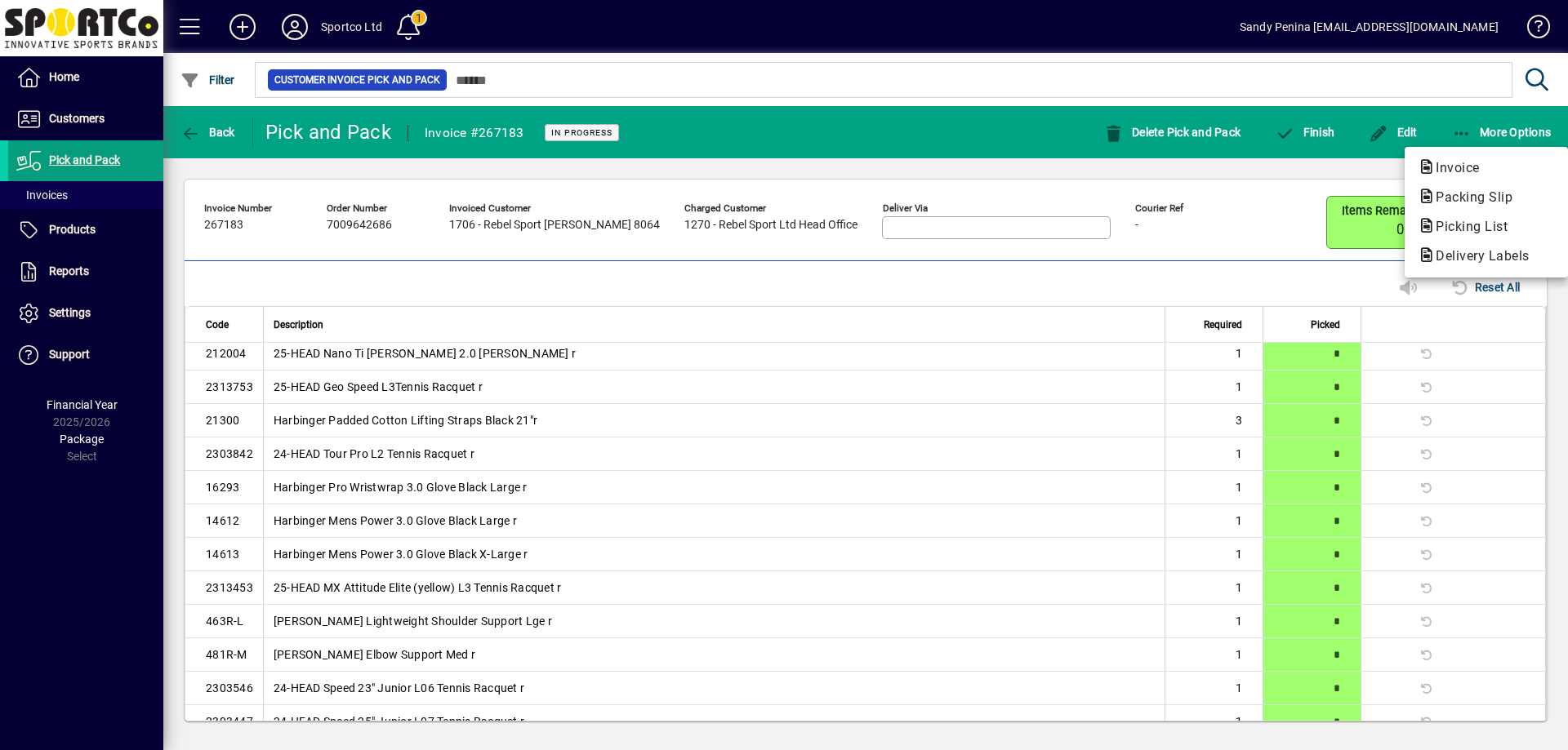
click at [1448, 195] on span "Packing Slip" at bounding box center [1469, 197] width 103 height 15
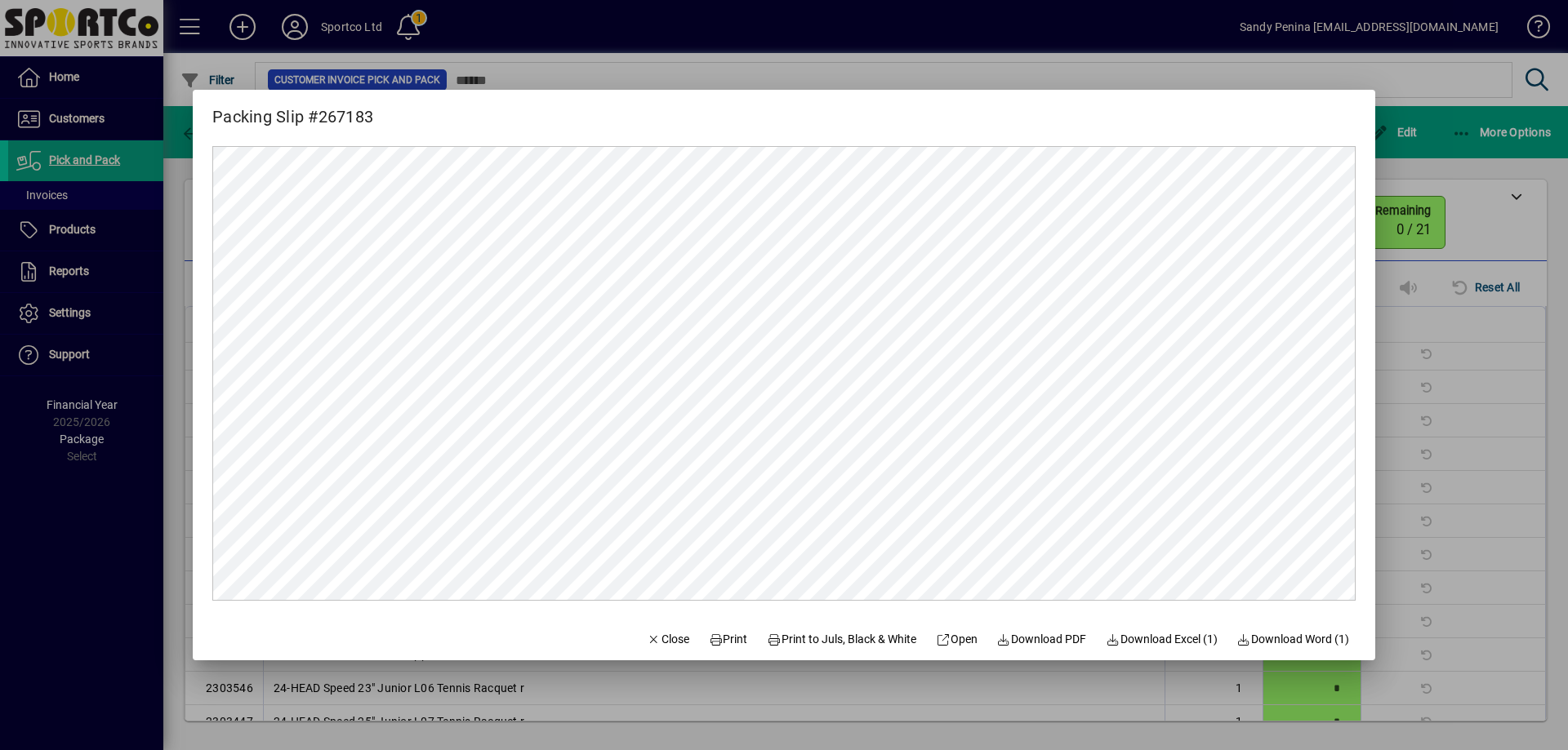
scroll to position [0, 0]
click at [719, 639] on span "Print" at bounding box center [729, 640] width 40 height 17
click at [1452, 362] on div at bounding box center [784, 375] width 1568 height 750
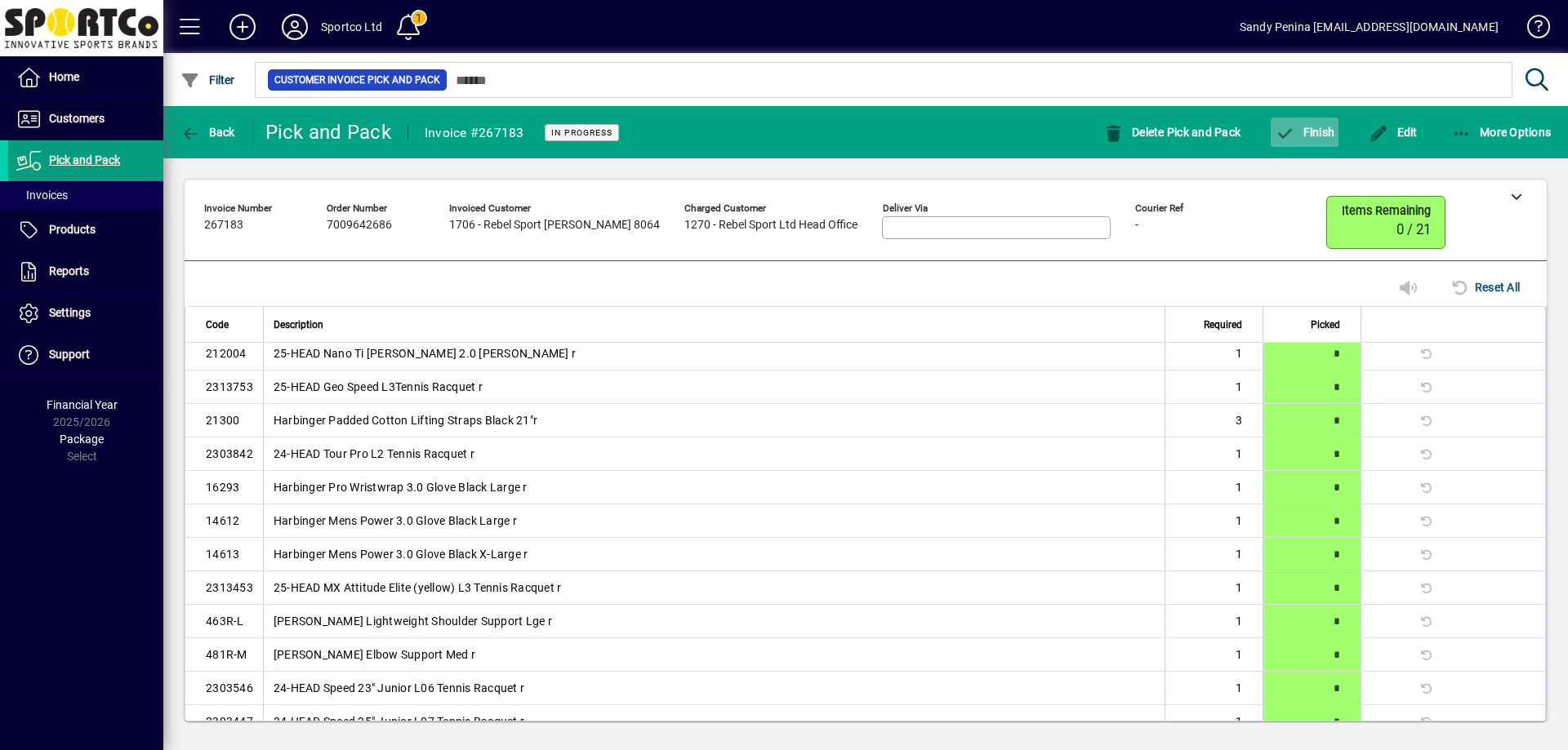
click at [1277, 135] on icon "button" at bounding box center [1286, 133] width 21 height 16
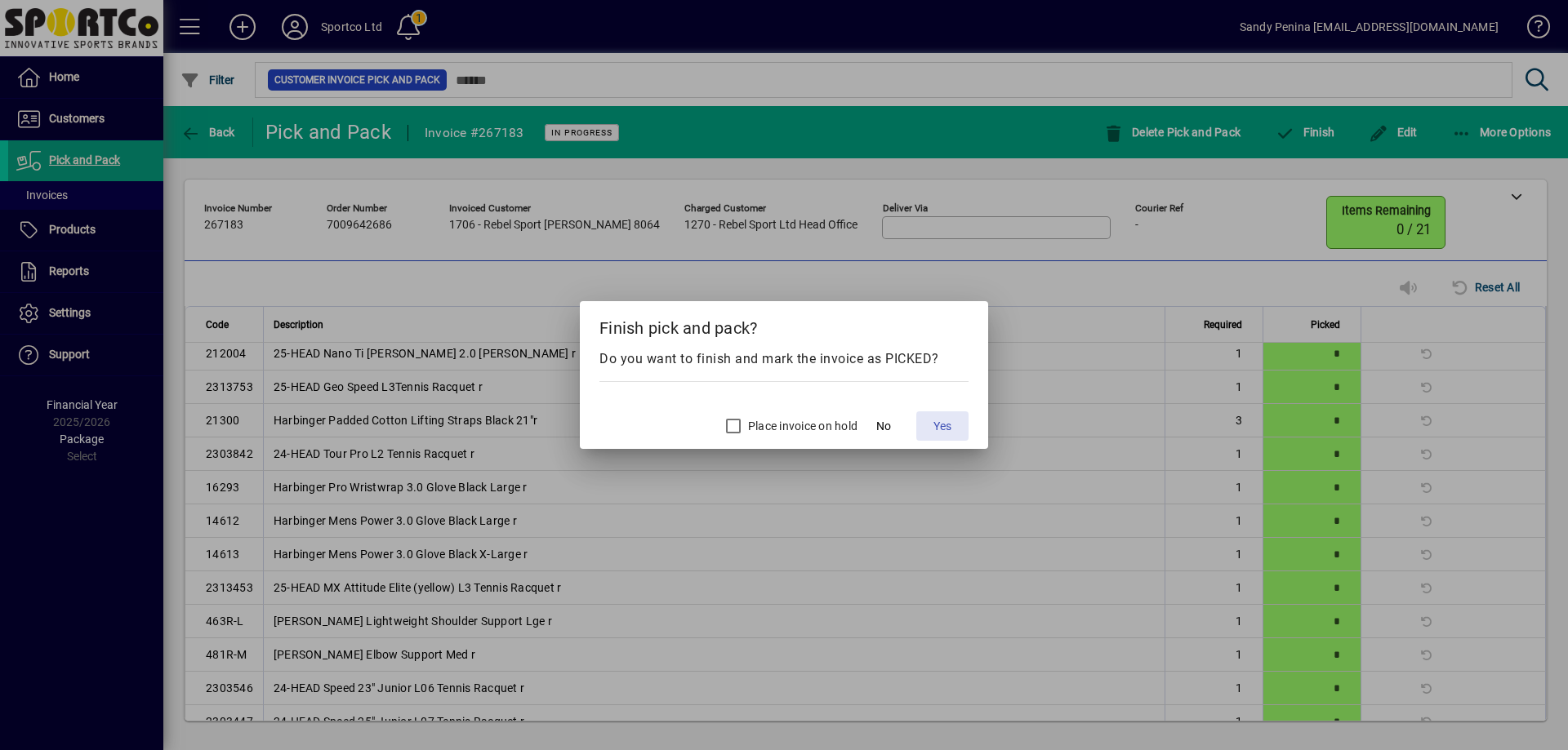
click at [943, 420] on span "Yes" at bounding box center [942, 426] width 18 height 17
